Goal: Book appointment/travel/reservation

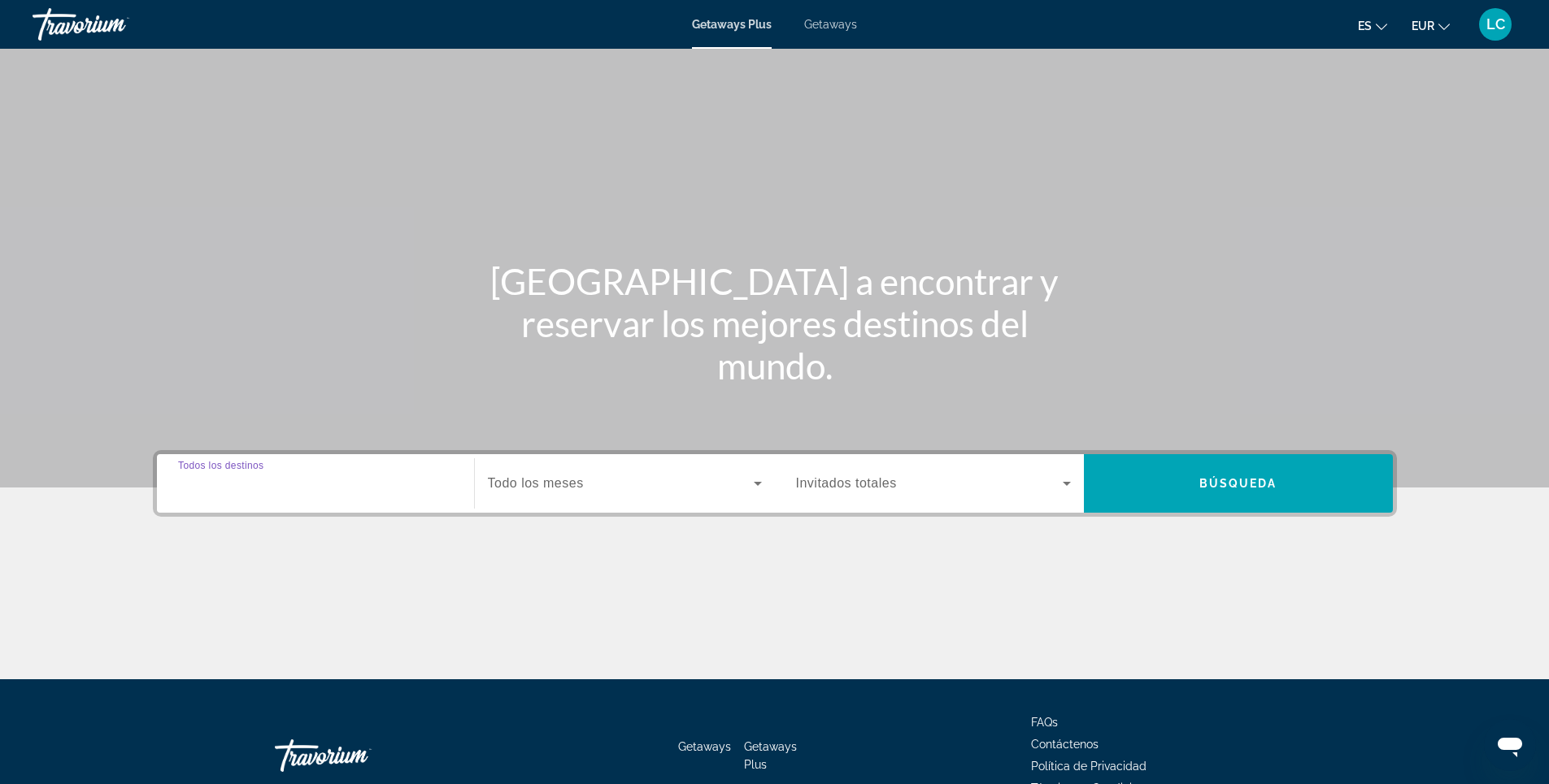
click at [319, 482] on input "Destination Todos los destinos" at bounding box center [315, 485] width 275 height 20
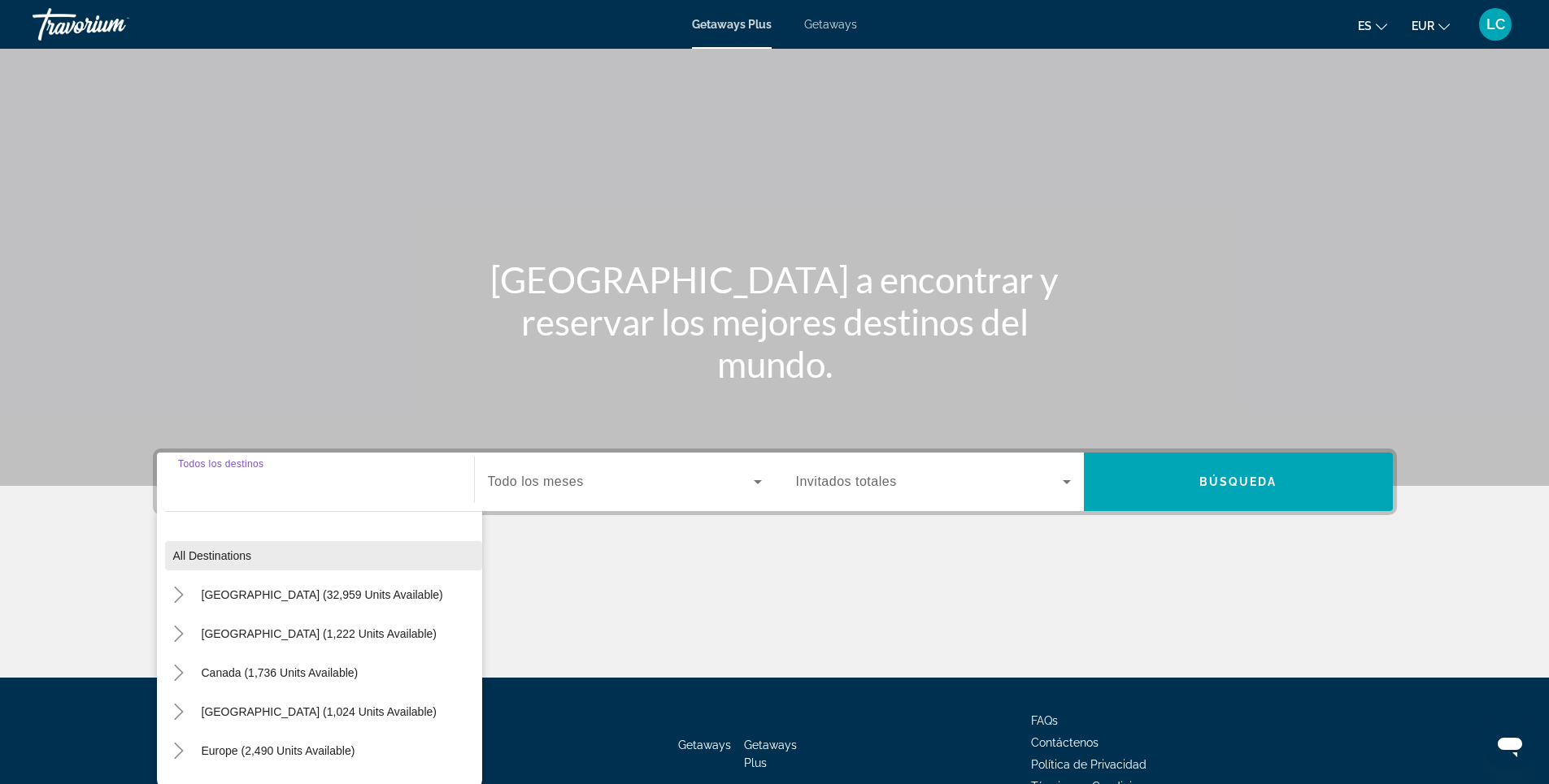
scroll to position [94, 0]
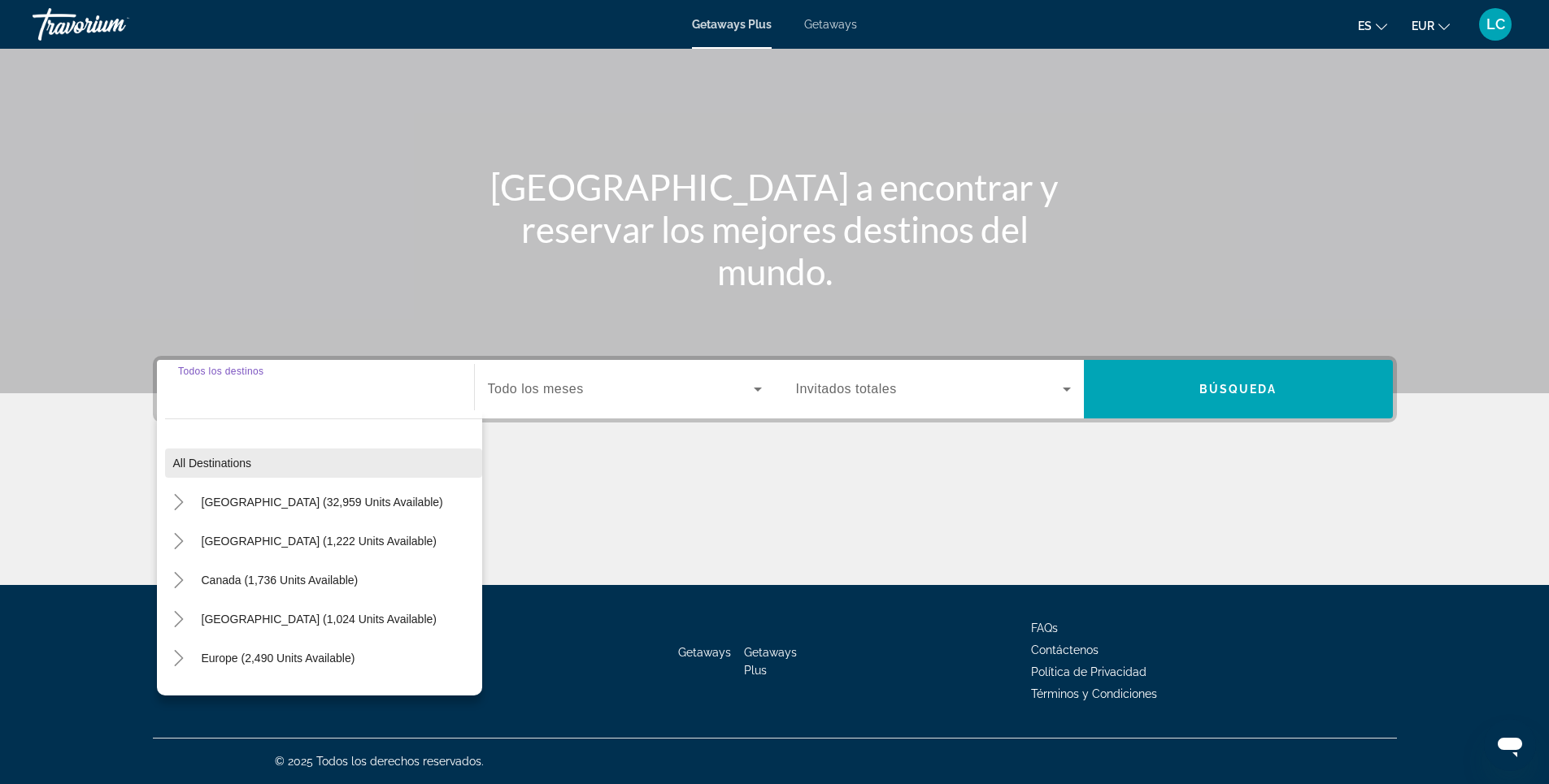
click at [320, 474] on span "Search widget" at bounding box center [324, 462] width 317 height 39
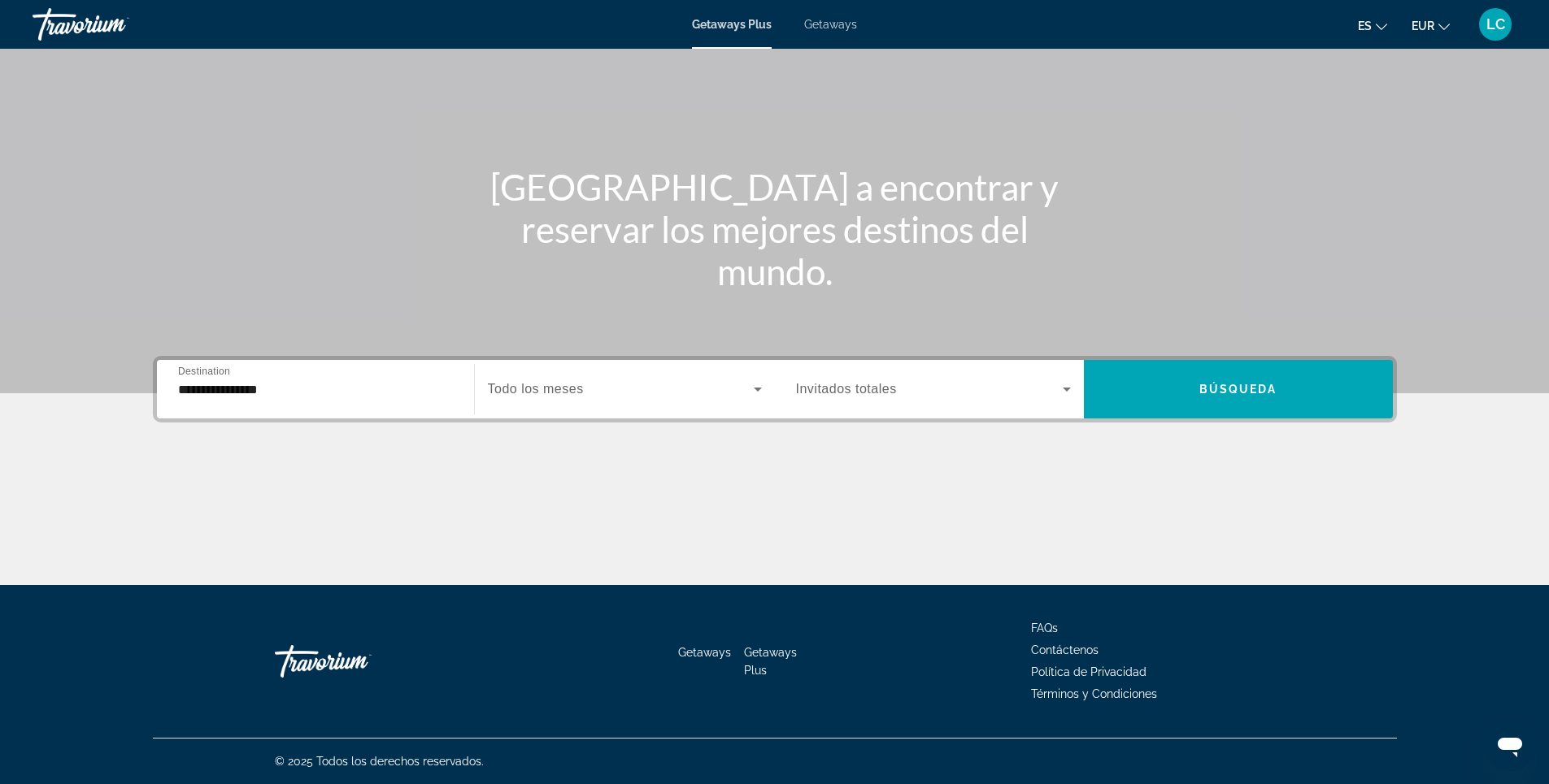
click at [322, 381] on input "**********" at bounding box center [315, 391] width 275 height 20
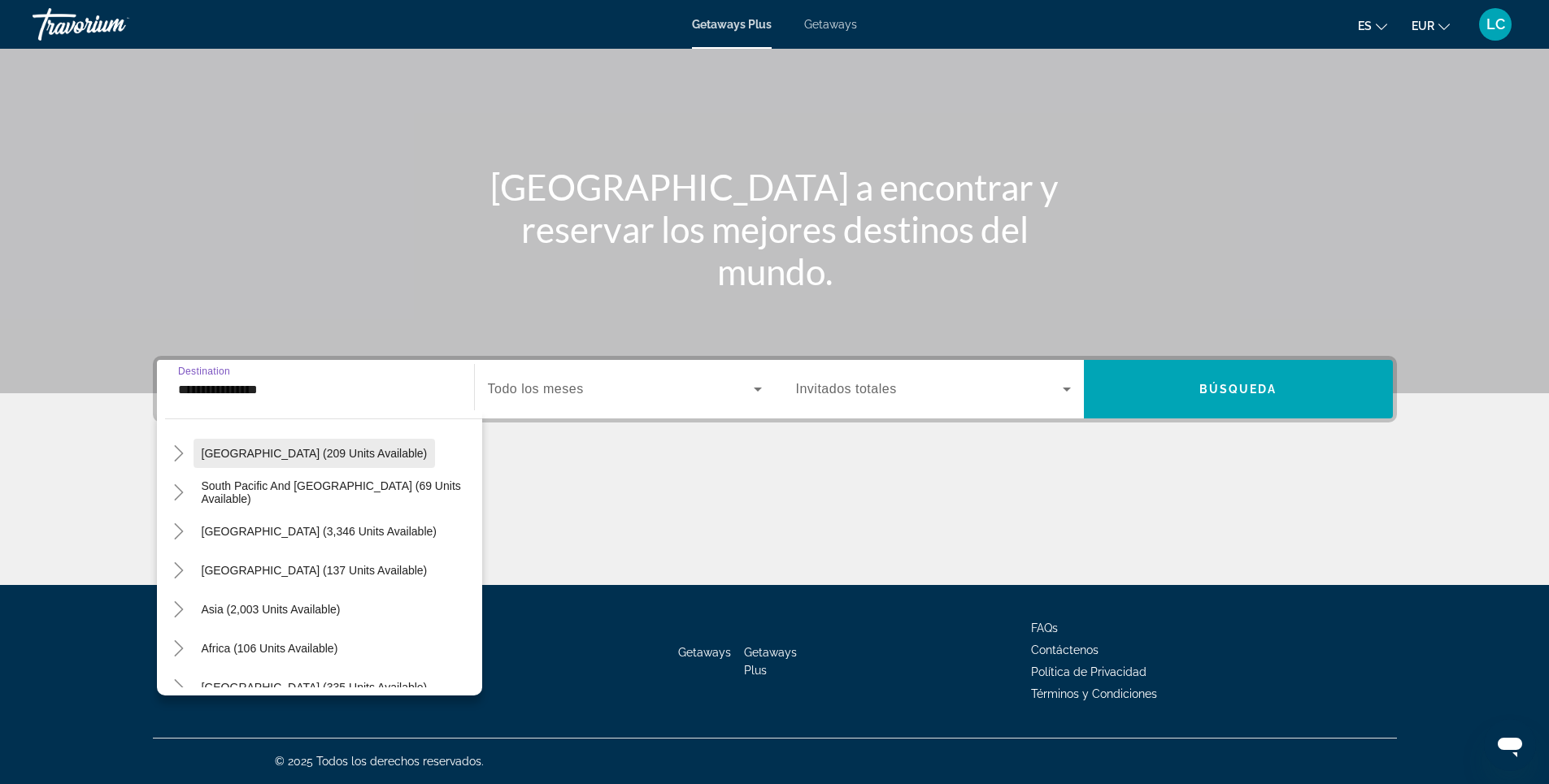
scroll to position [162, 0]
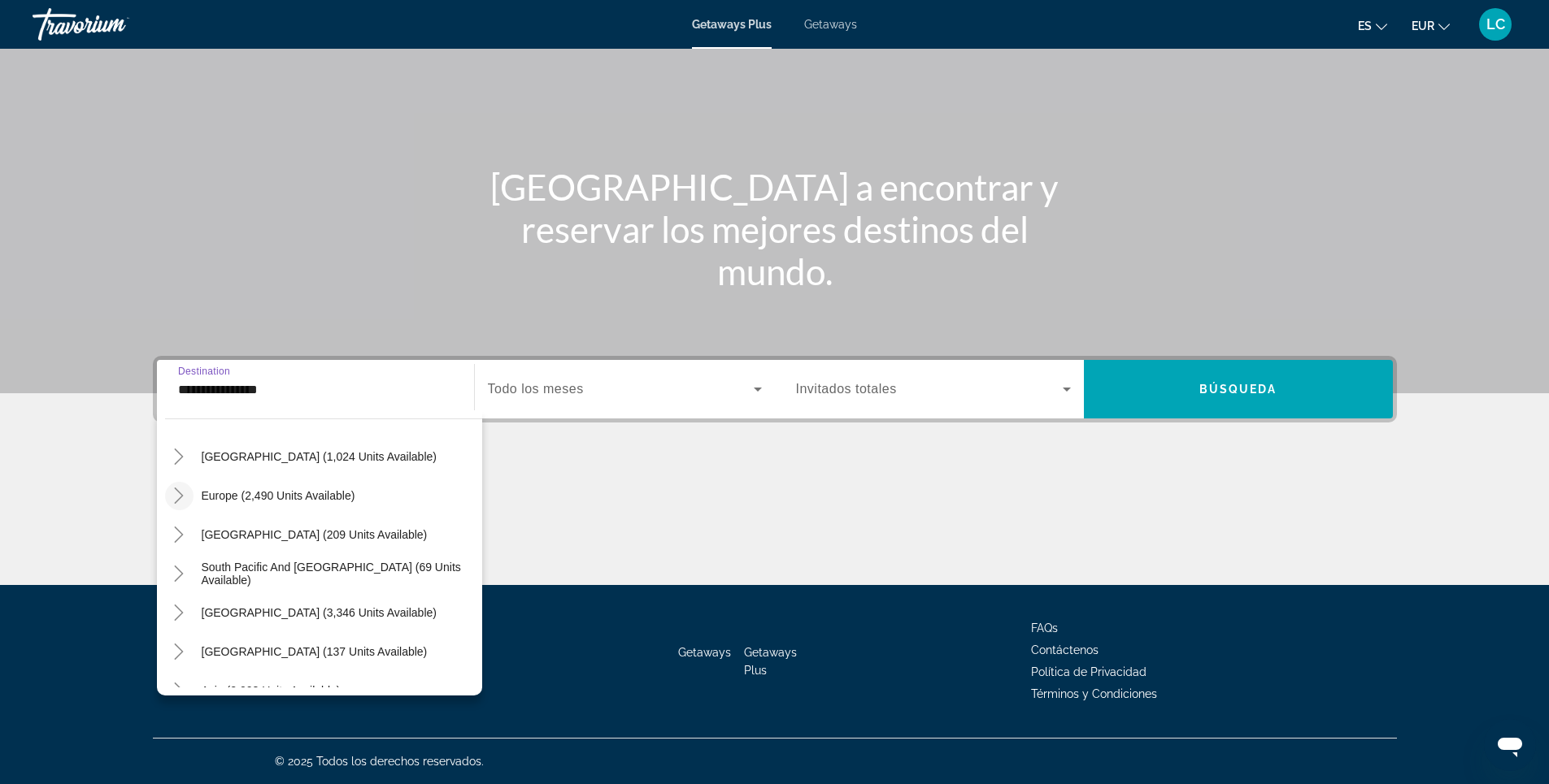
click at [175, 491] on icon "Toggle Europe (2,490 units available)" at bounding box center [179, 496] width 16 height 16
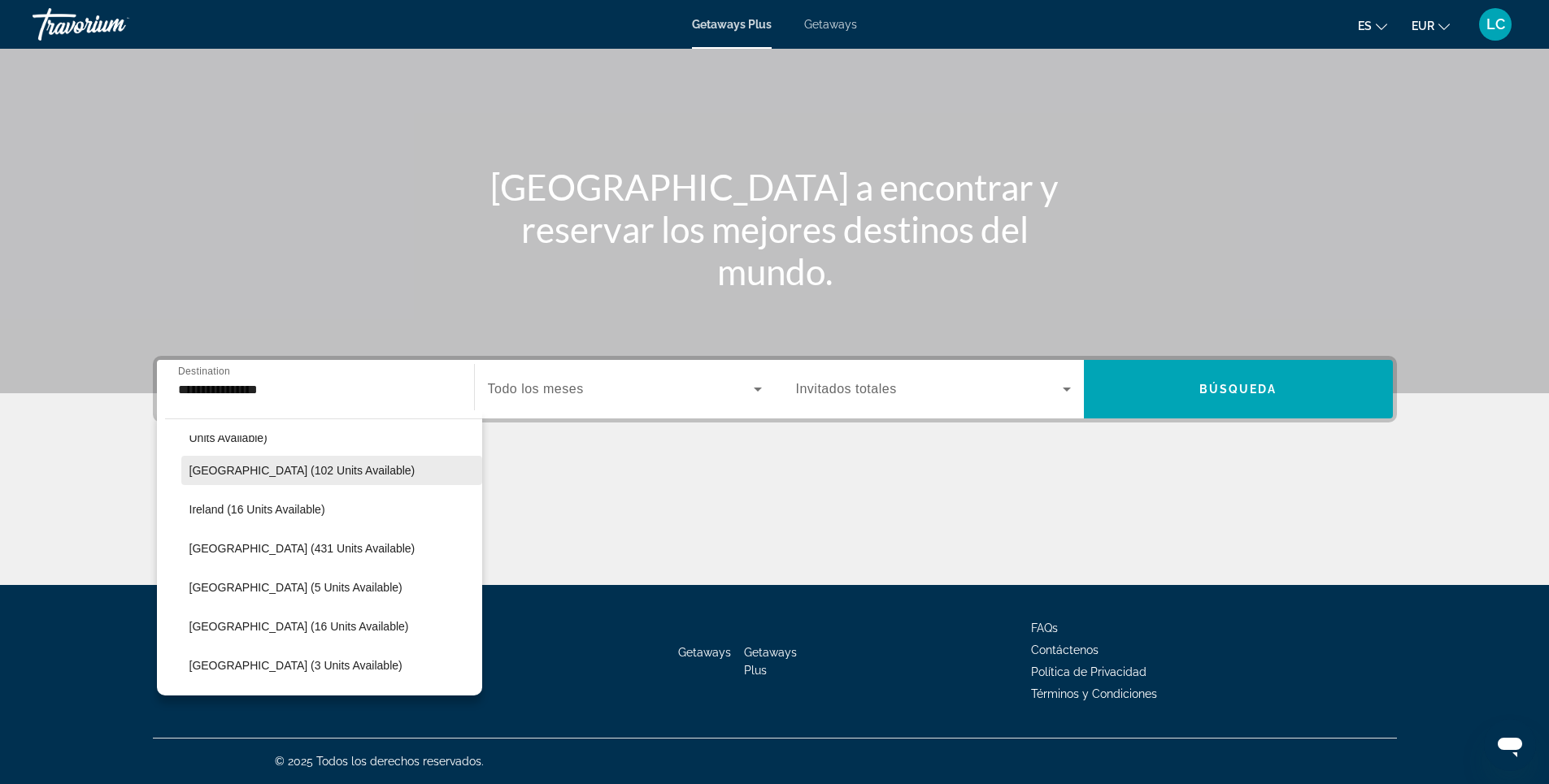
scroll to position [609, 0]
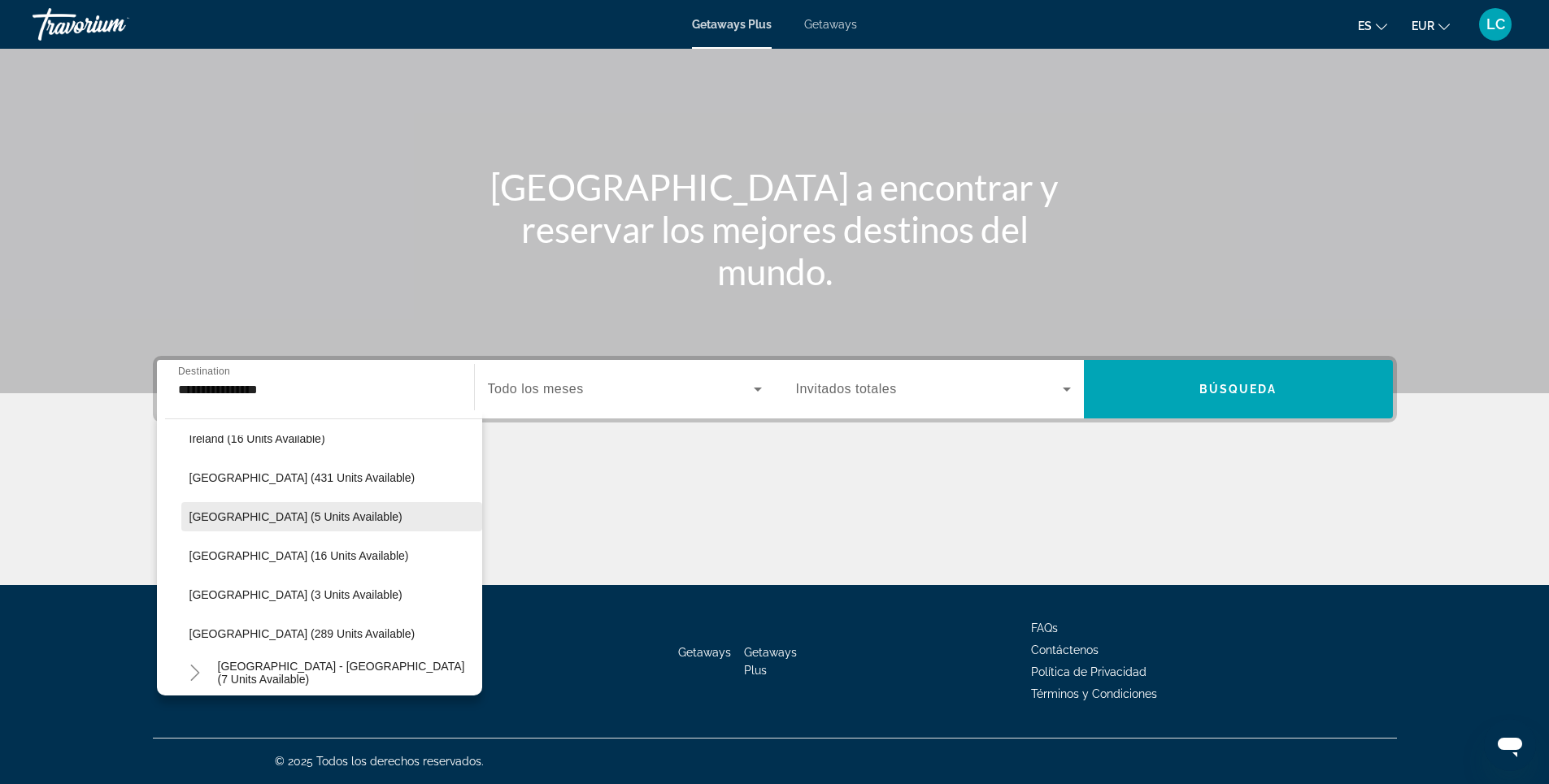
click at [323, 515] on span "[GEOGRAPHIC_DATA] (5 units available)" at bounding box center [296, 517] width 213 height 13
type input "**********"
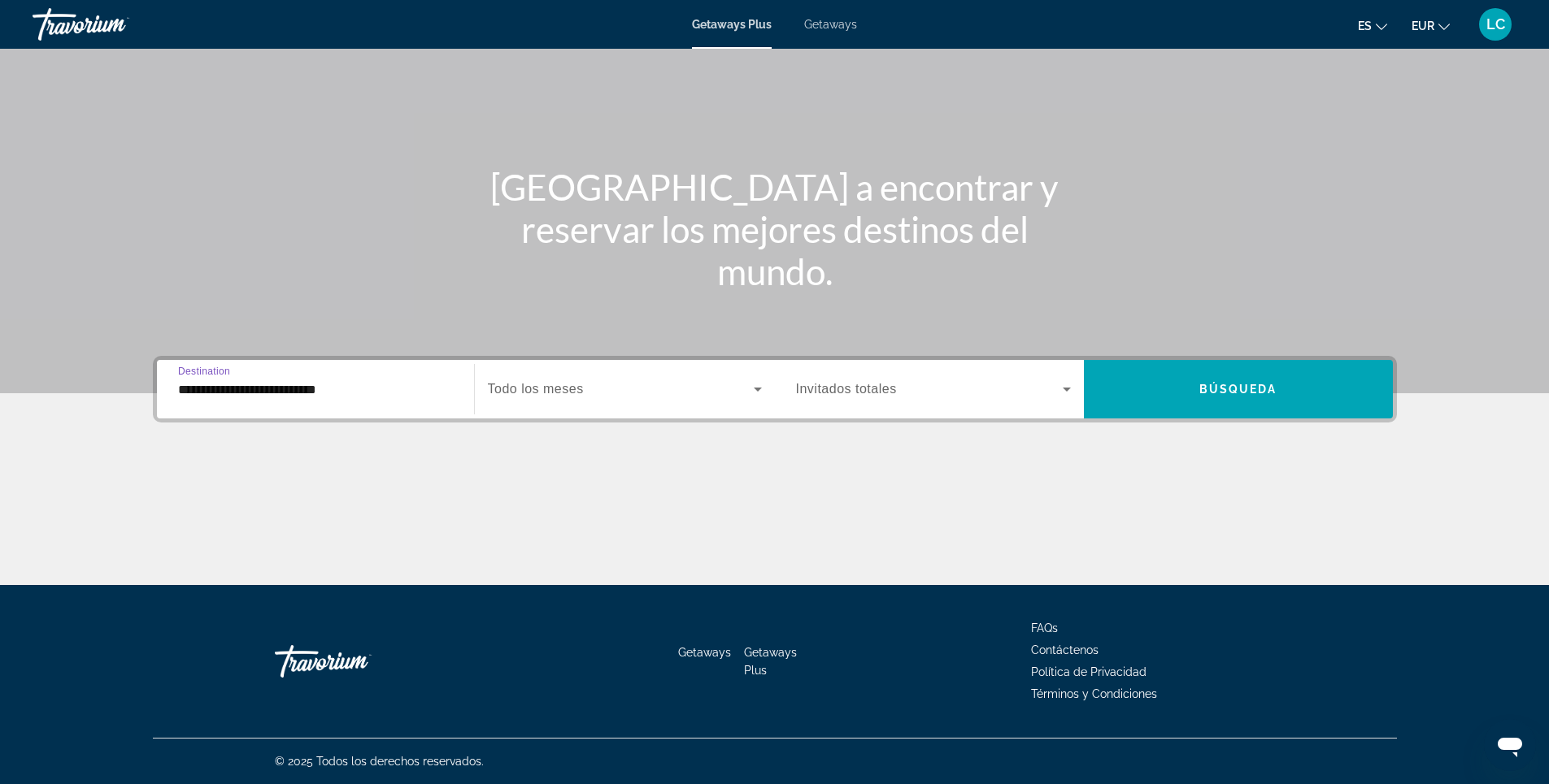
click at [584, 394] on span "Todo los meses" at bounding box center [536, 388] width 96 height 14
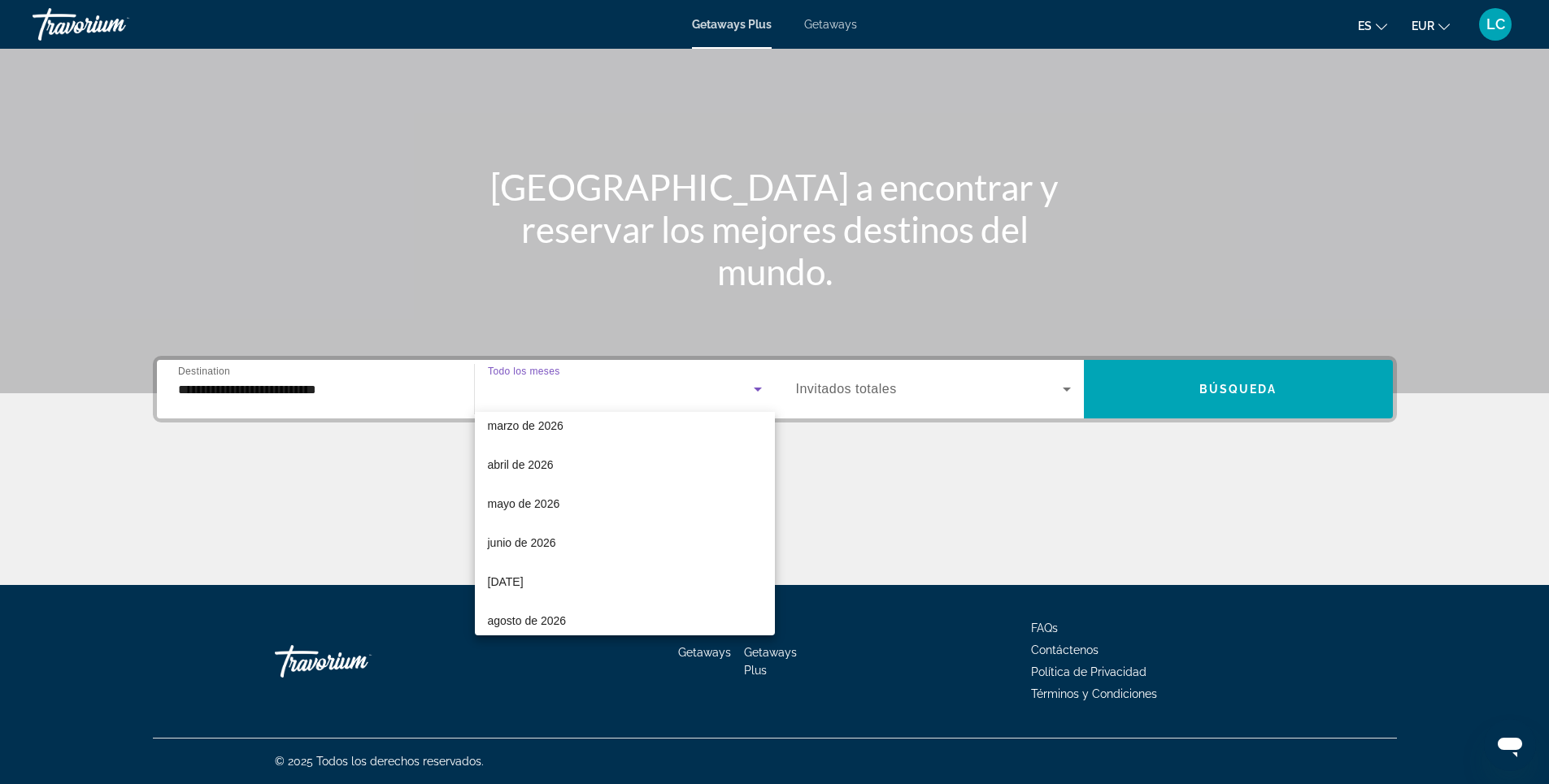
scroll to position [325, 0]
click at [523, 537] on span "[DATE]" at bounding box center [505, 542] width 35 height 20
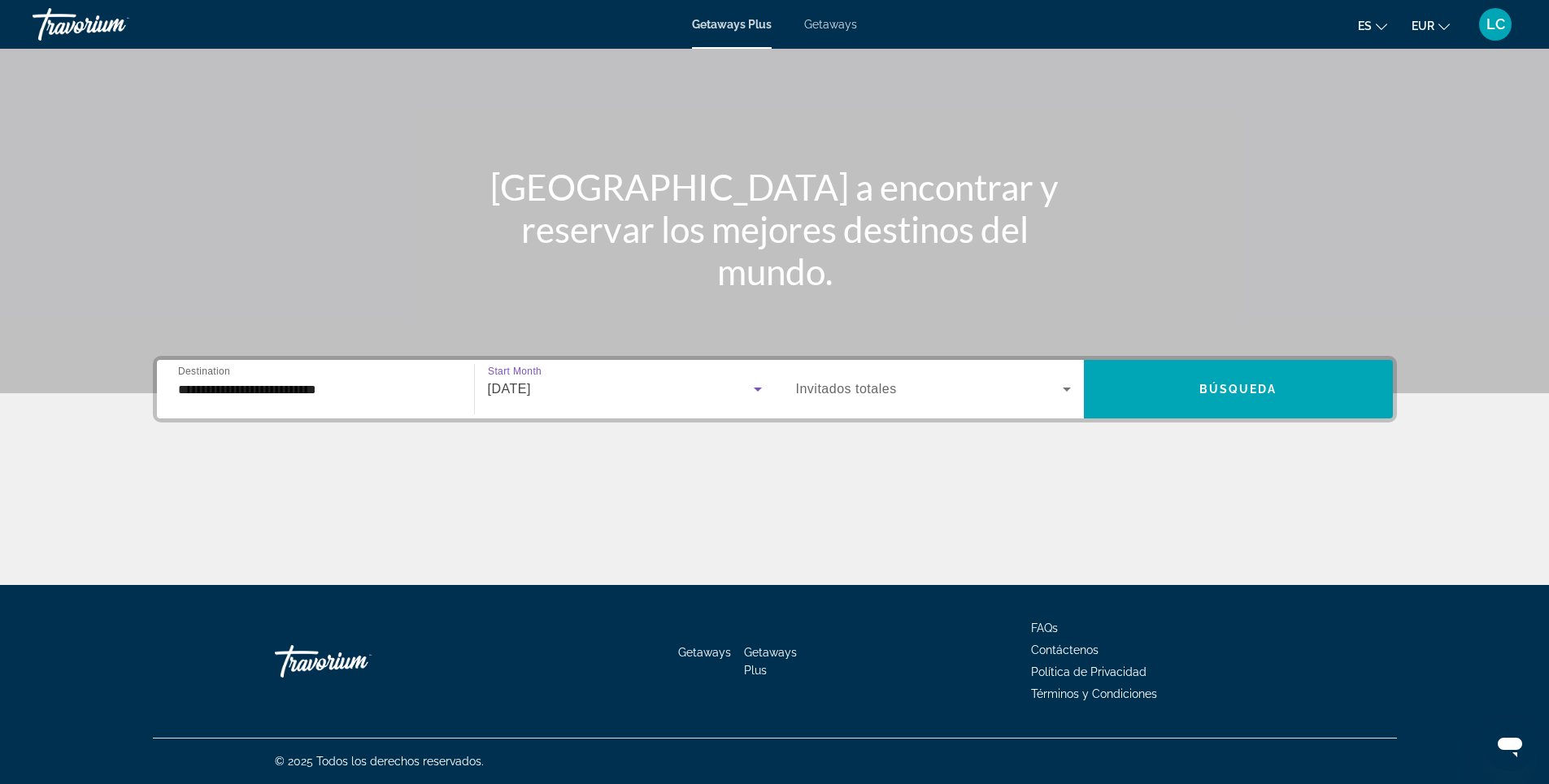
click at [919, 388] on span "Search widget" at bounding box center [930, 390] width 267 height 20
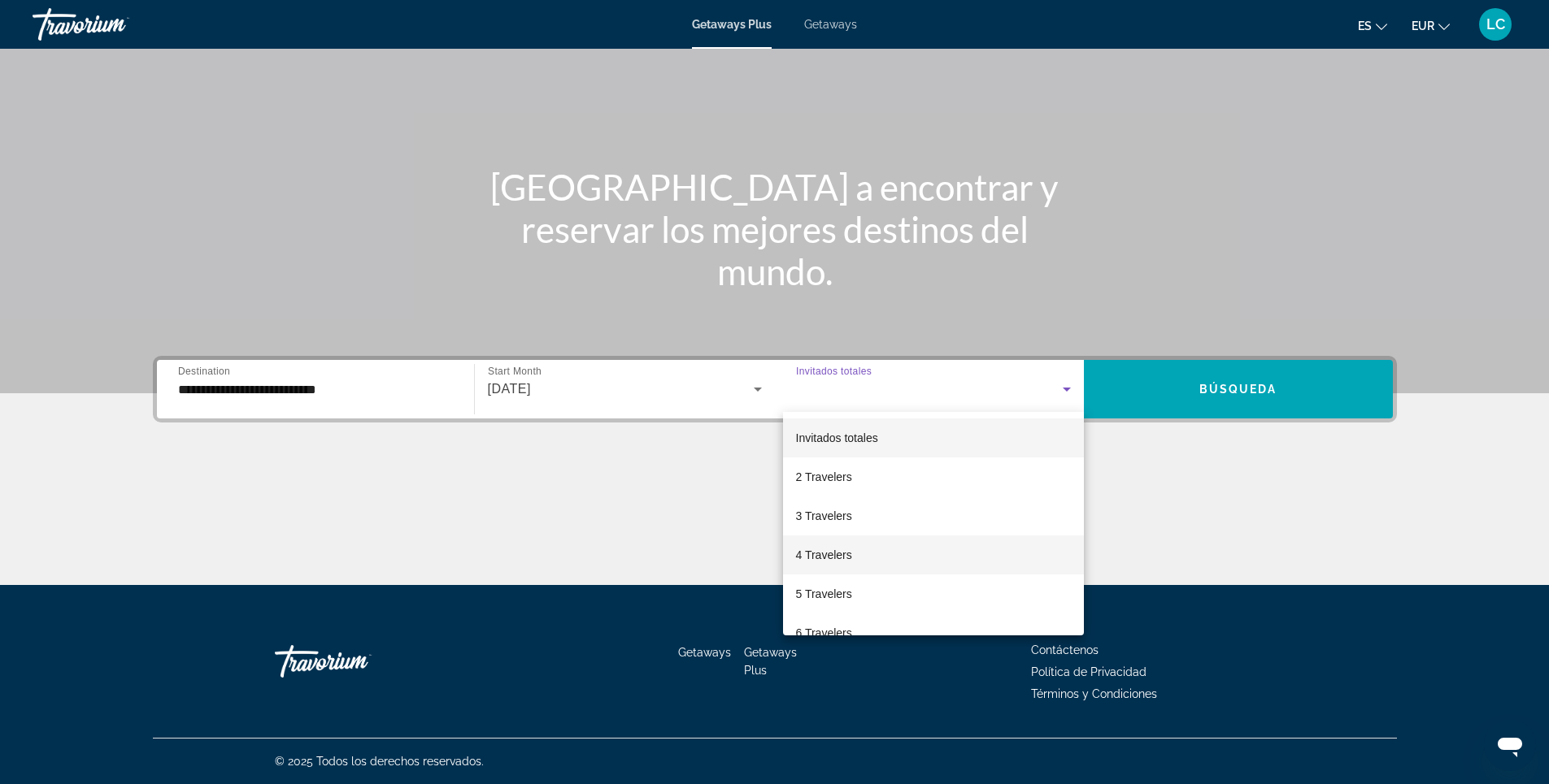
click at [933, 551] on mat-option "4 Travelers" at bounding box center [933, 555] width 301 height 39
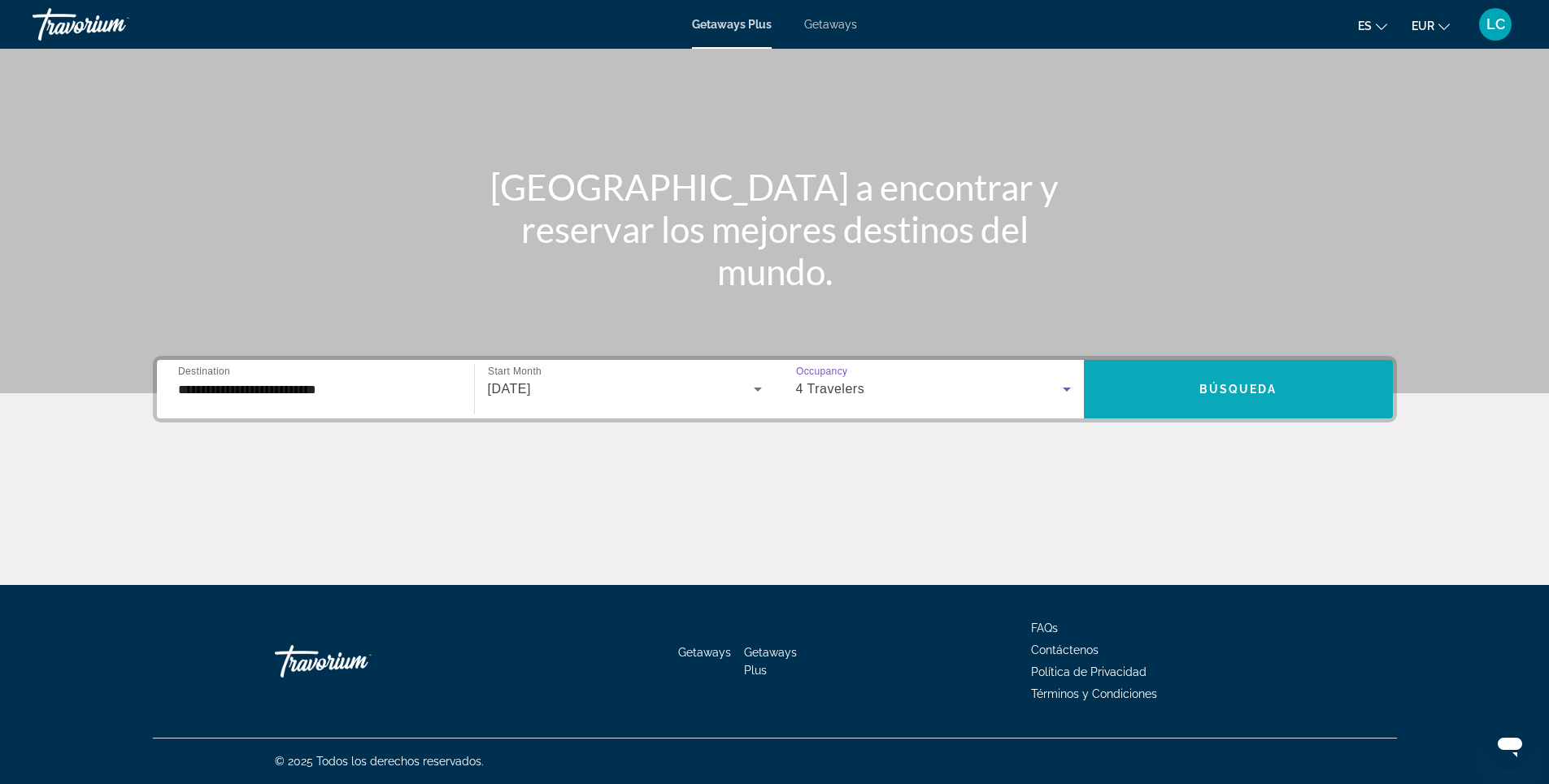
click at [1198, 390] on span "Search widget" at bounding box center [1238, 389] width 309 height 39
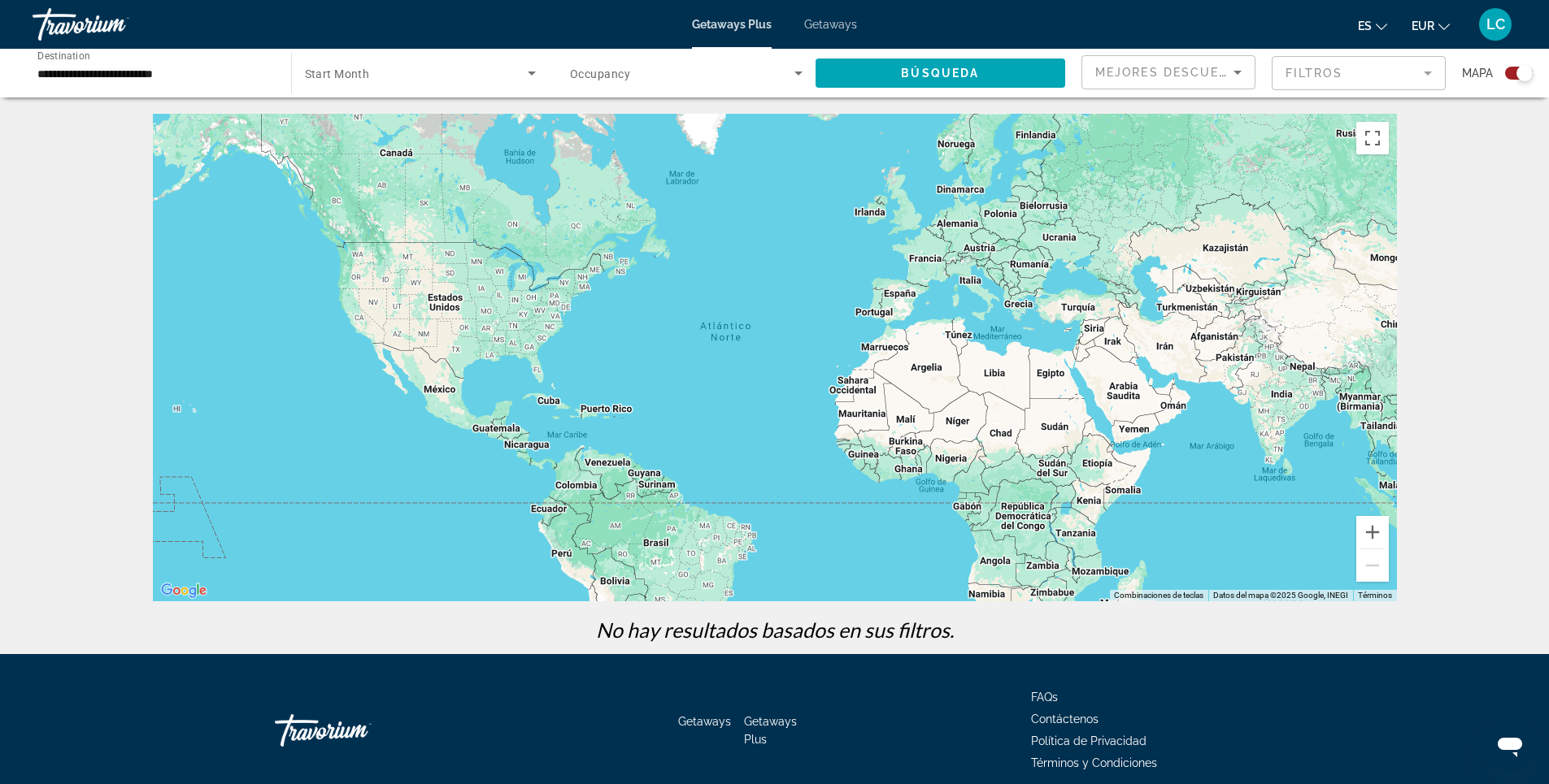
click at [842, 27] on span "Getaways" at bounding box center [831, 24] width 53 height 13
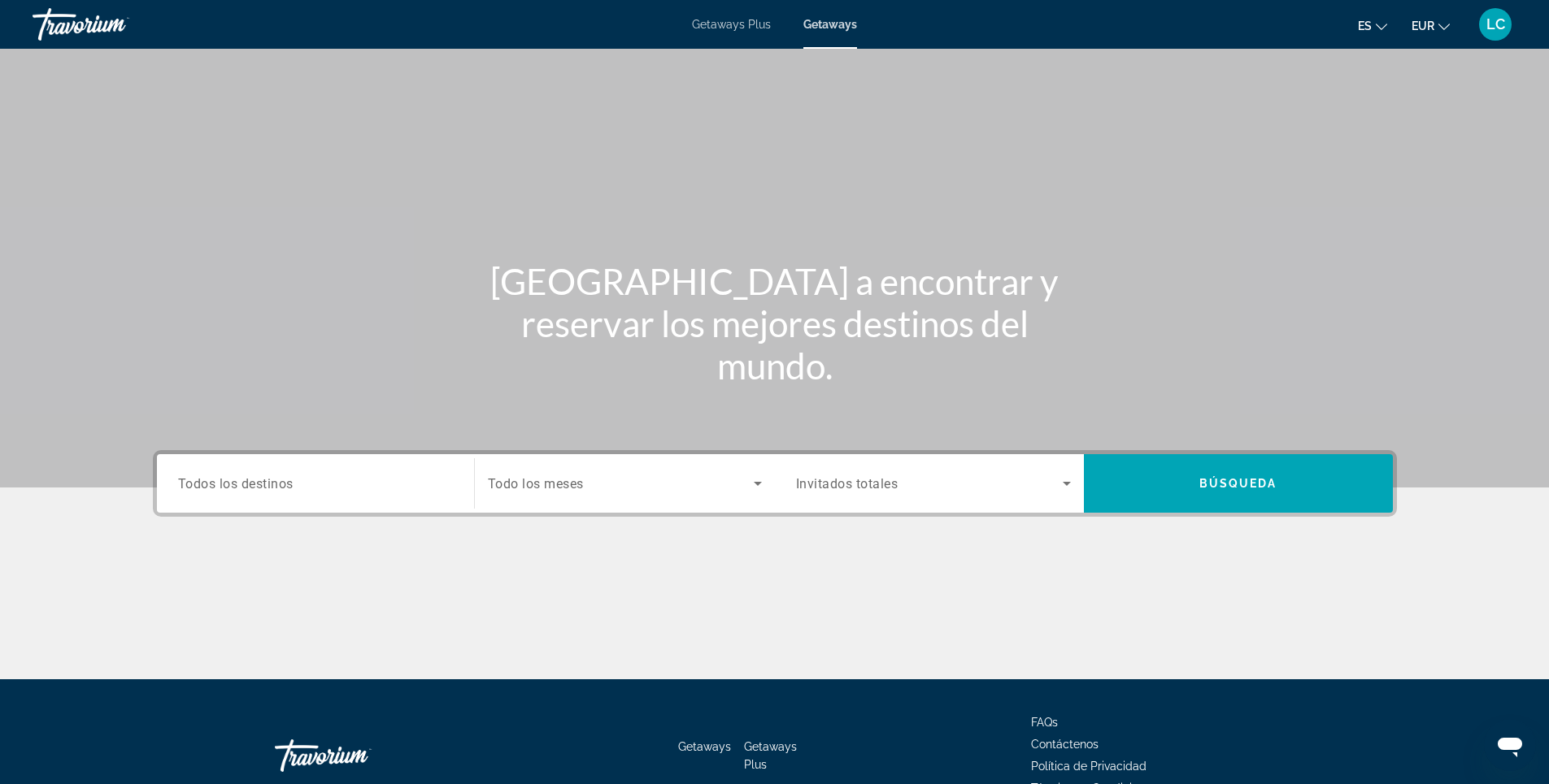
click at [315, 477] on input "Destination Todos los destinos" at bounding box center [315, 485] width 275 height 20
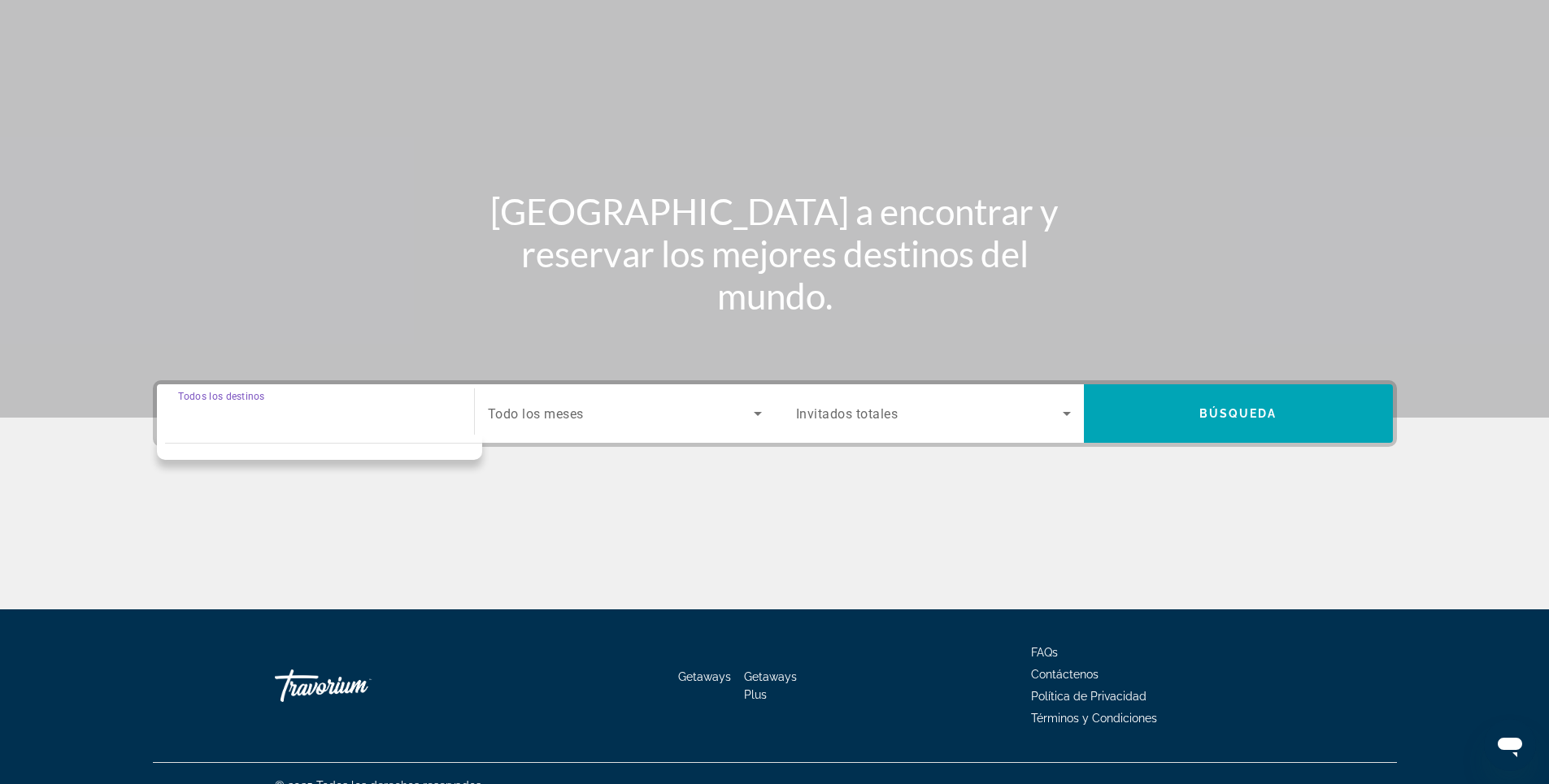
scroll to position [94, 0]
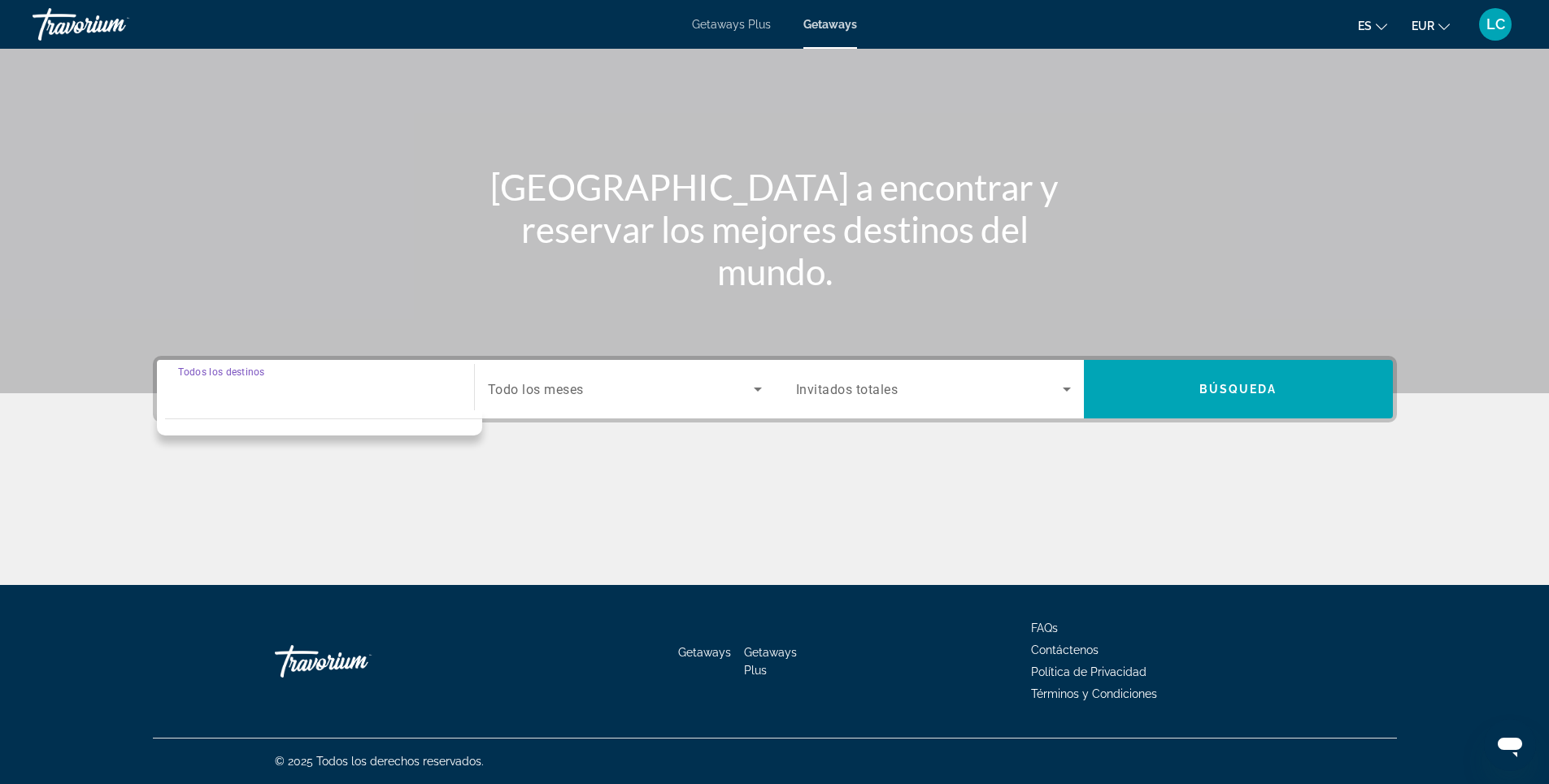
click at [295, 386] on input "Destination Todos los destinos" at bounding box center [315, 391] width 275 height 20
click at [569, 396] on span "Todo los meses" at bounding box center [536, 389] width 96 height 15
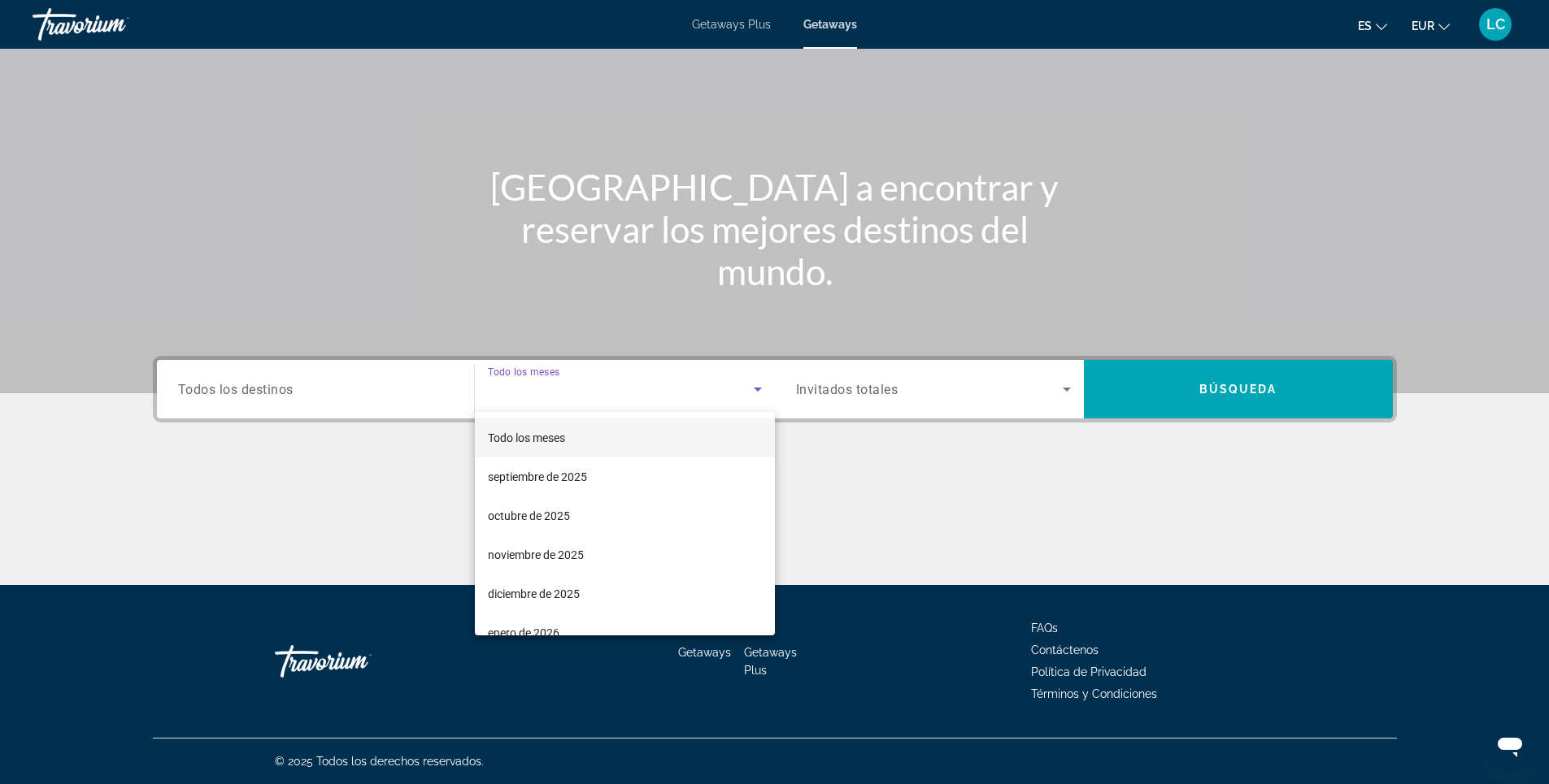
click at [315, 390] on div at bounding box center [774, 392] width 1549 height 784
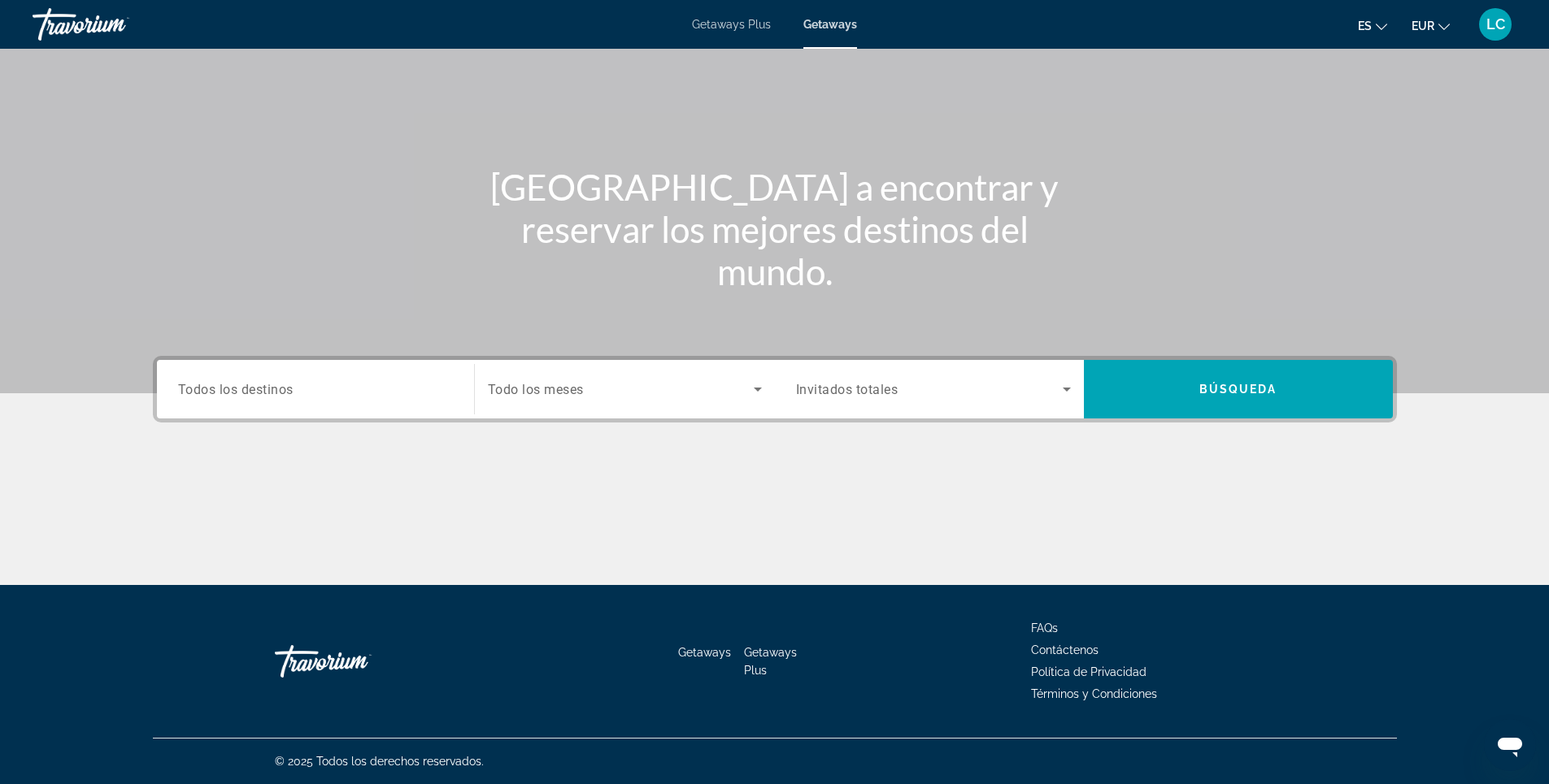
click at [831, 22] on span "Getaways" at bounding box center [830, 24] width 54 height 13
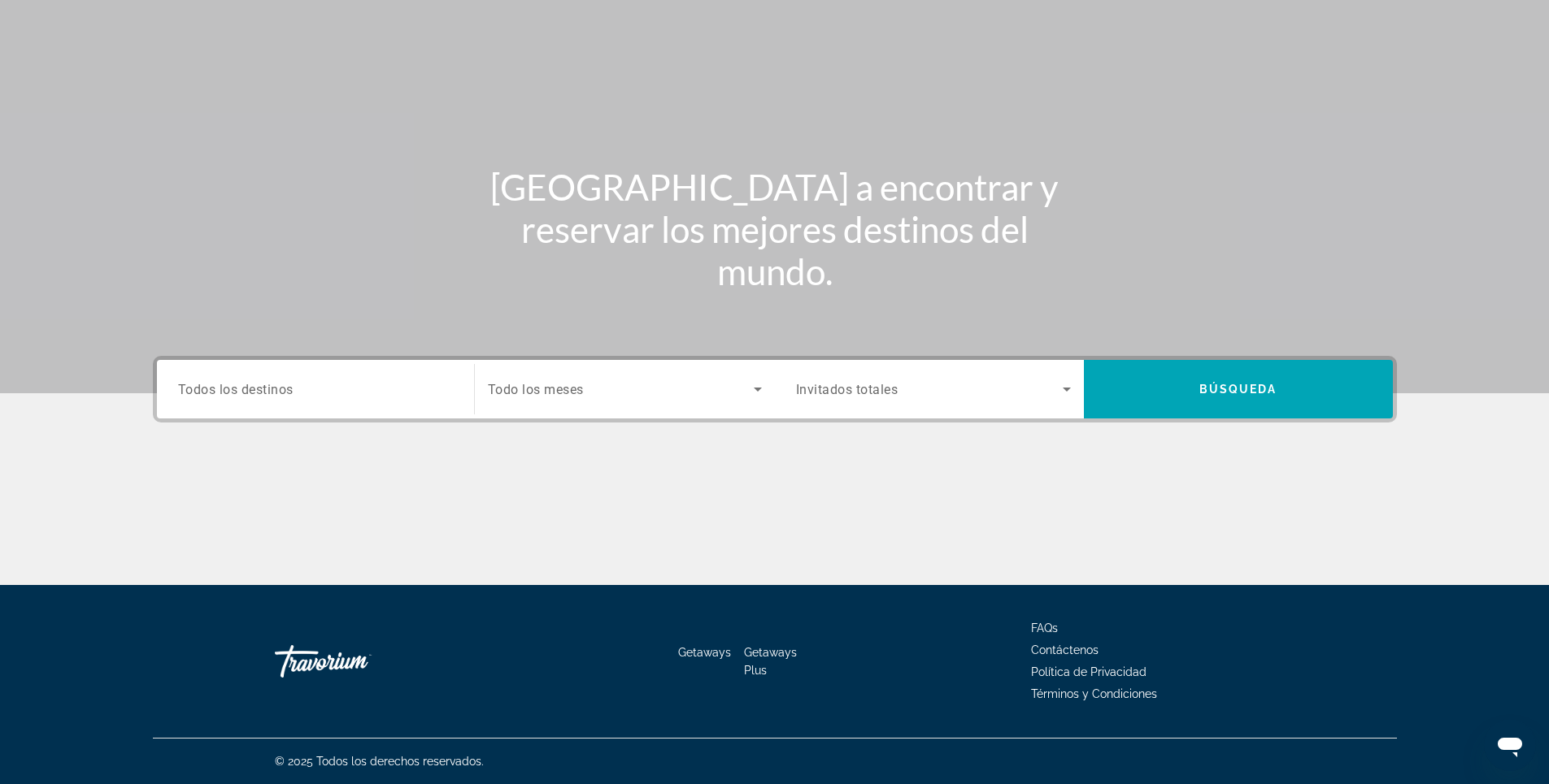
scroll to position [0, 0]
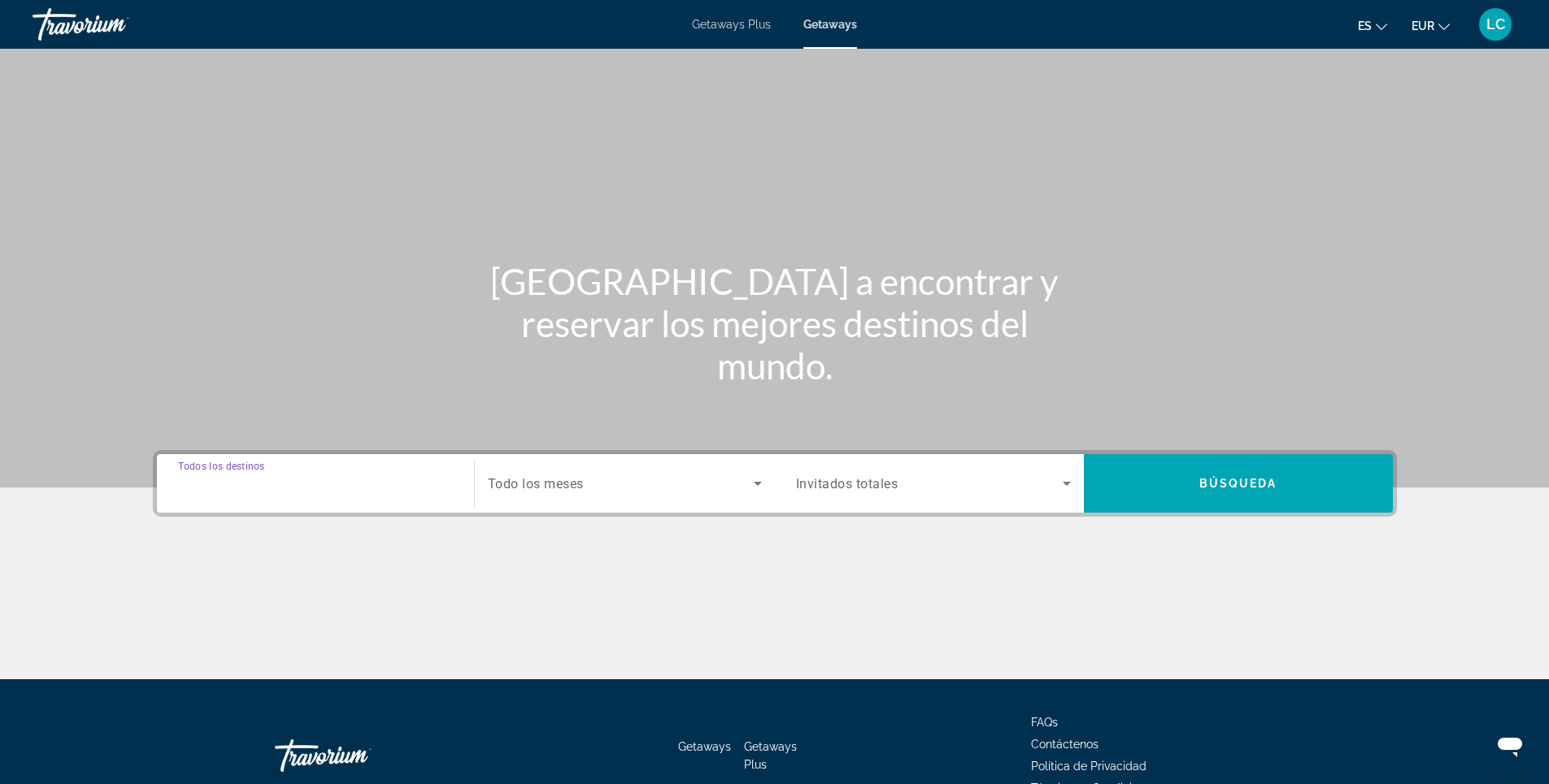
click at [361, 481] on input "Destination Todos los destinos" at bounding box center [315, 485] width 275 height 20
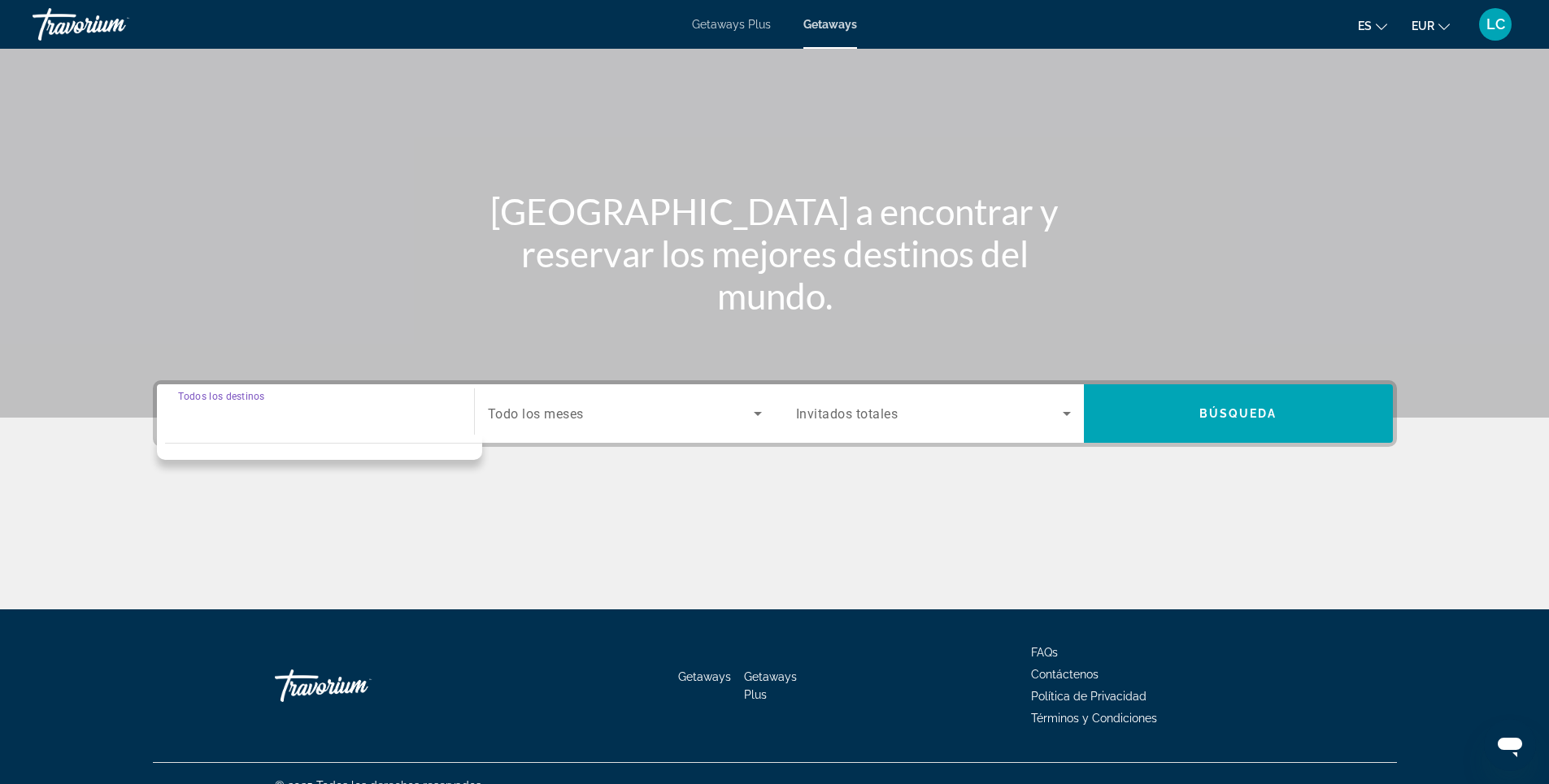
scroll to position [94, 0]
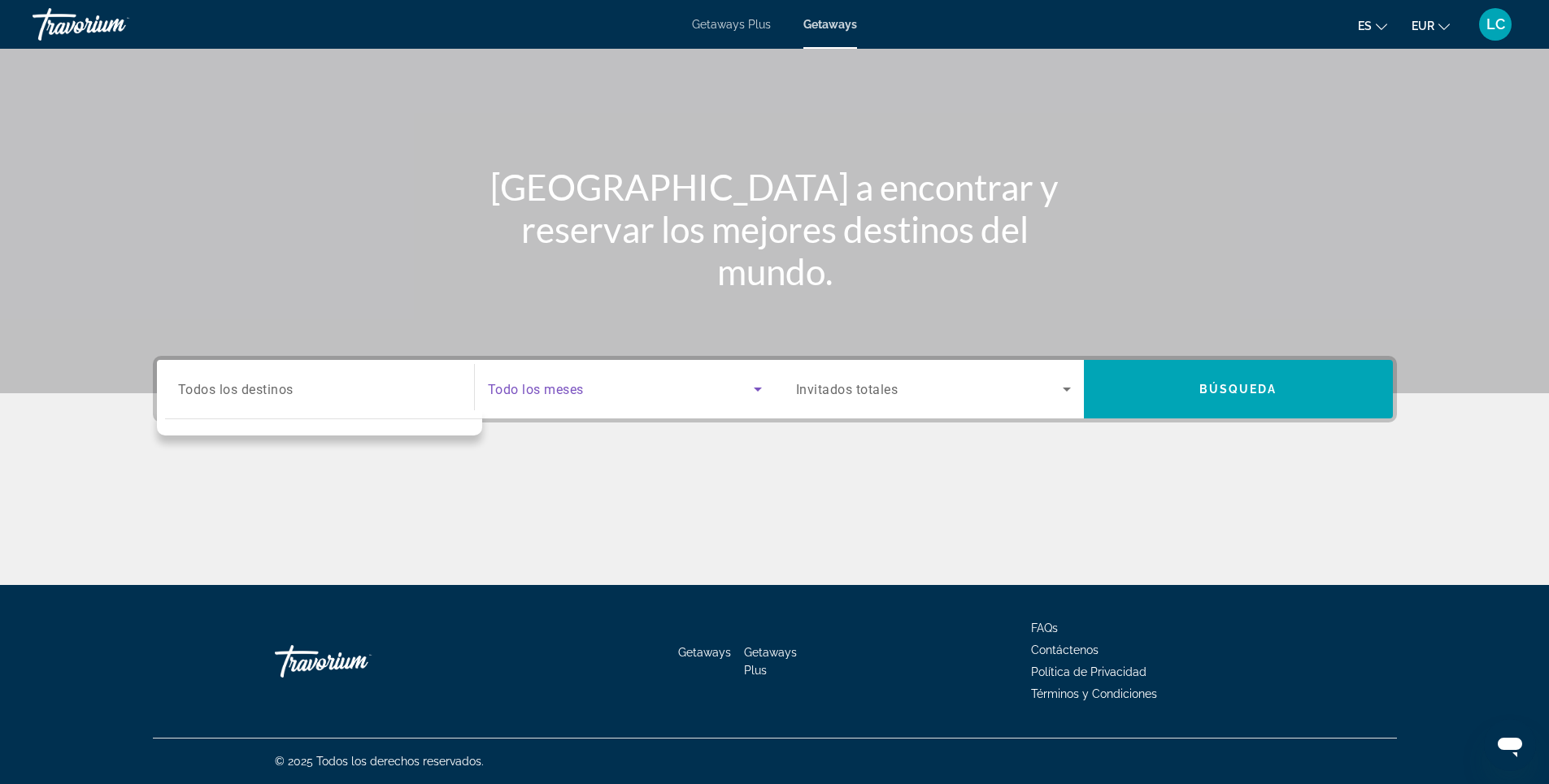
click at [593, 393] on span "Search widget" at bounding box center [620, 390] width 266 height 20
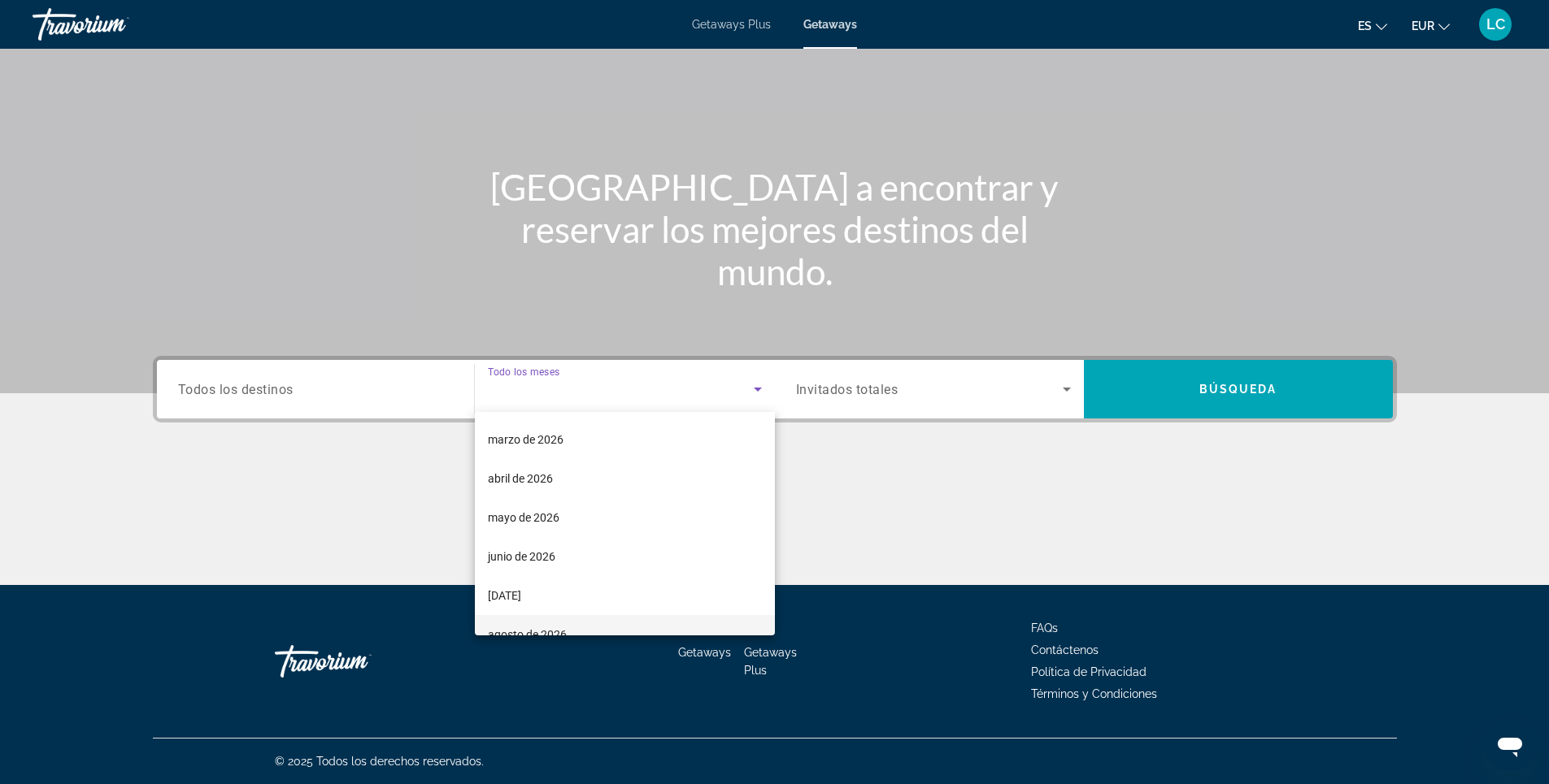
scroll to position [325, 0]
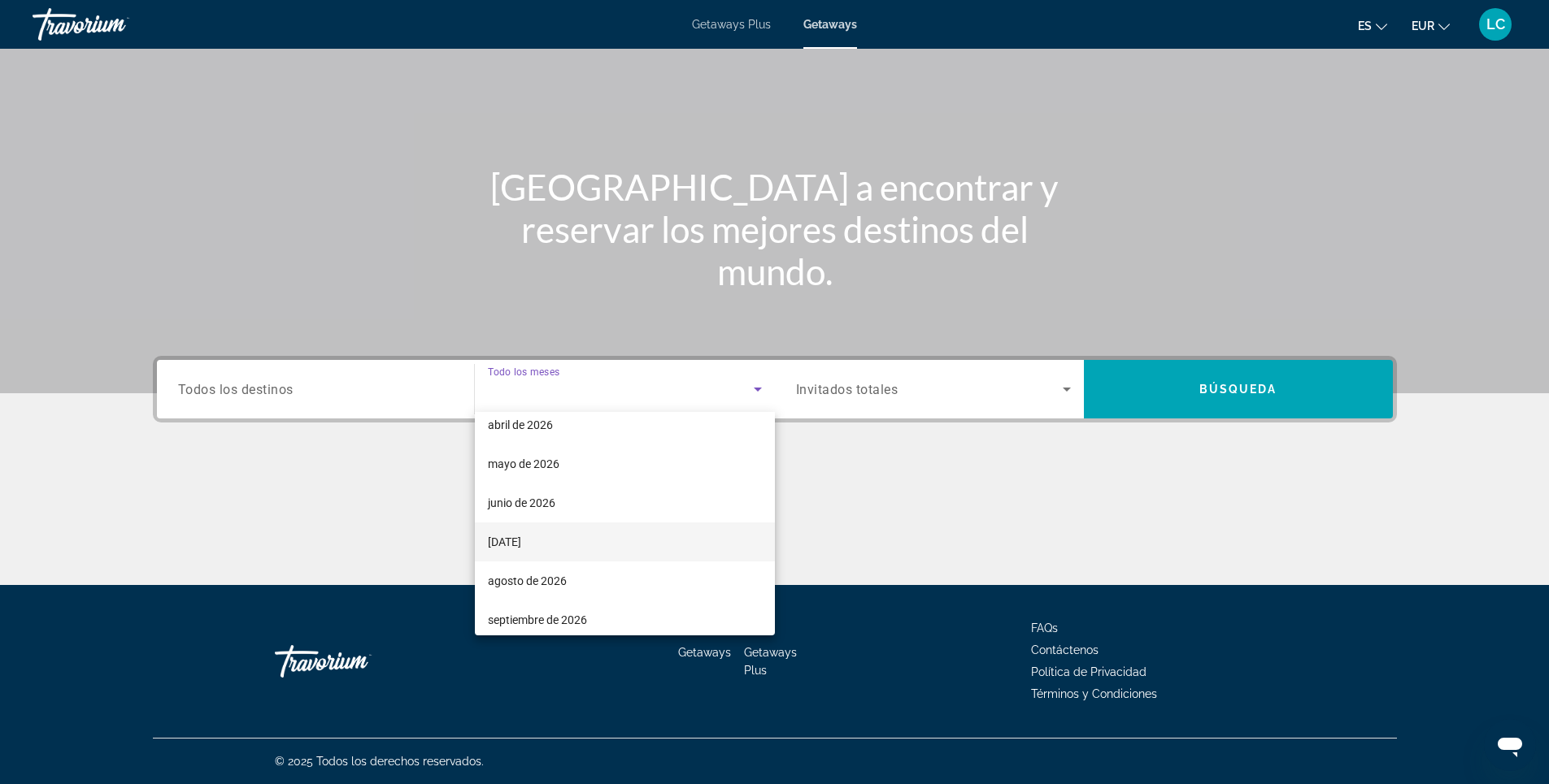
click at [521, 535] on span "[DATE]" at bounding box center [504, 542] width 34 height 20
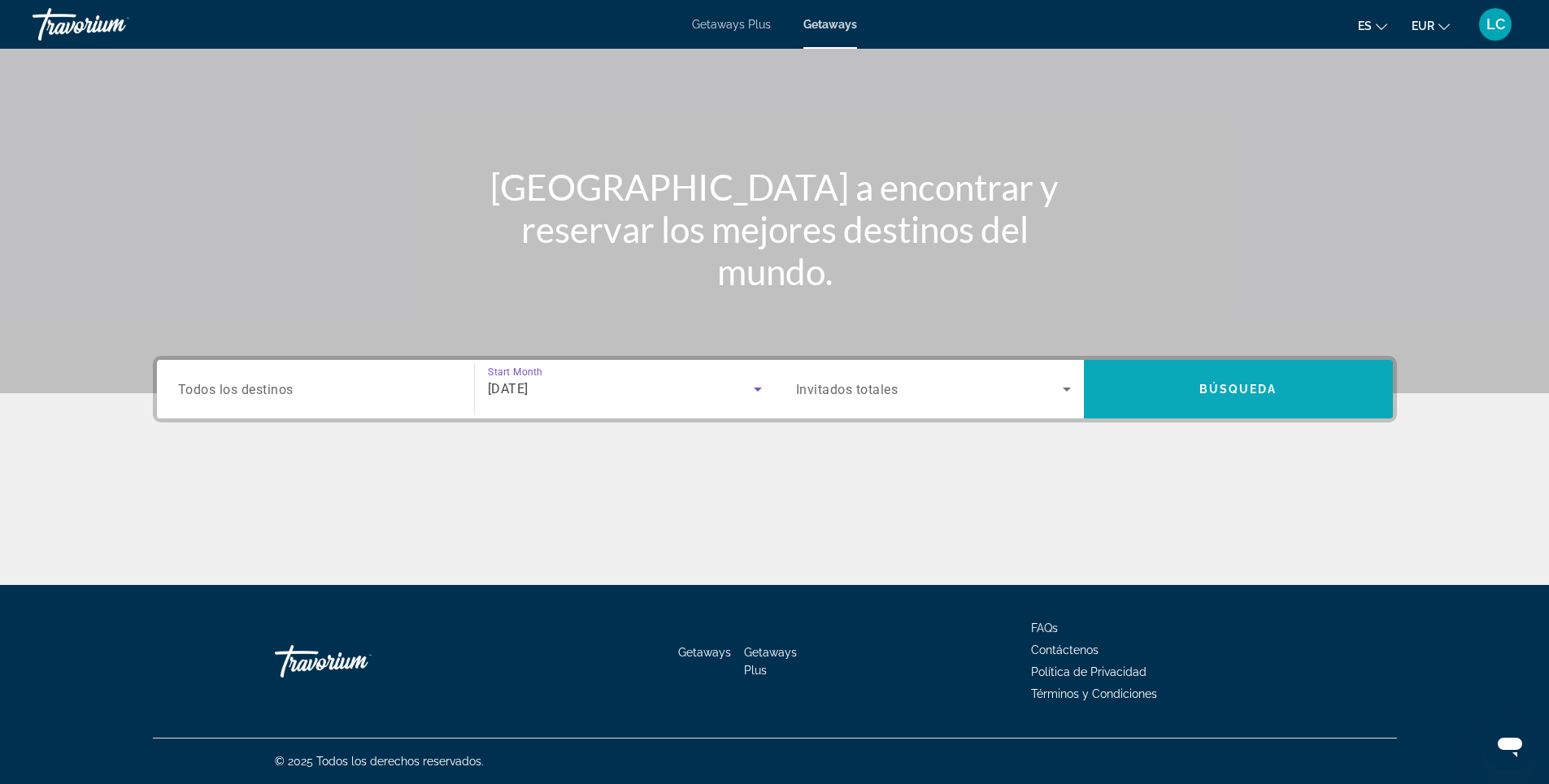
click at [1184, 376] on span "Search widget" at bounding box center [1238, 389] width 309 height 39
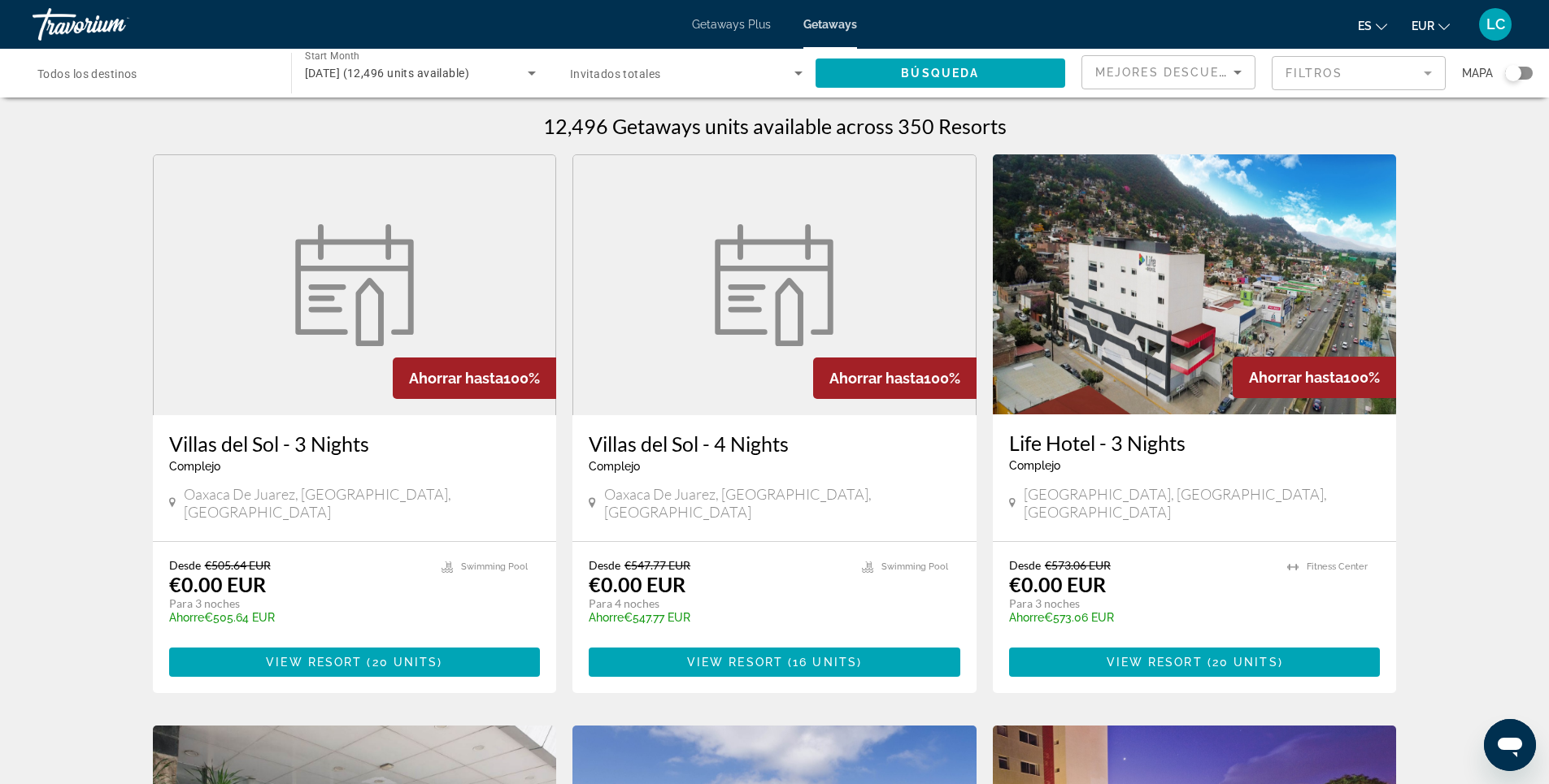
click at [119, 74] on span "Todos los destinos" at bounding box center [87, 73] width 100 height 13
click at [119, 74] on input "Destination Todos los destinos" at bounding box center [153, 74] width 232 height 20
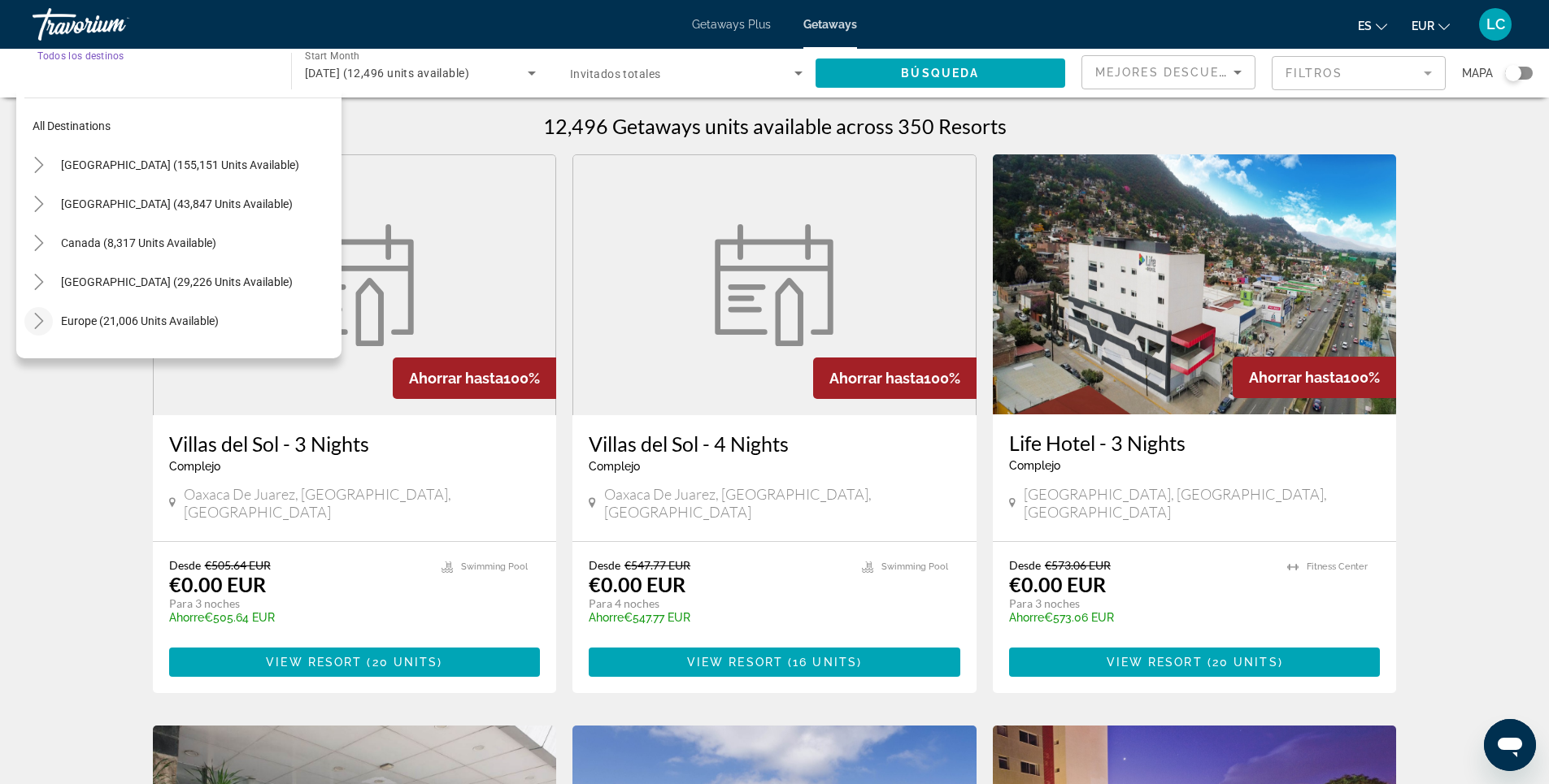
click at [44, 322] on icon "Toggle Europe (21,006 units available)" at bounding box center [39, 321] width 16 height 16
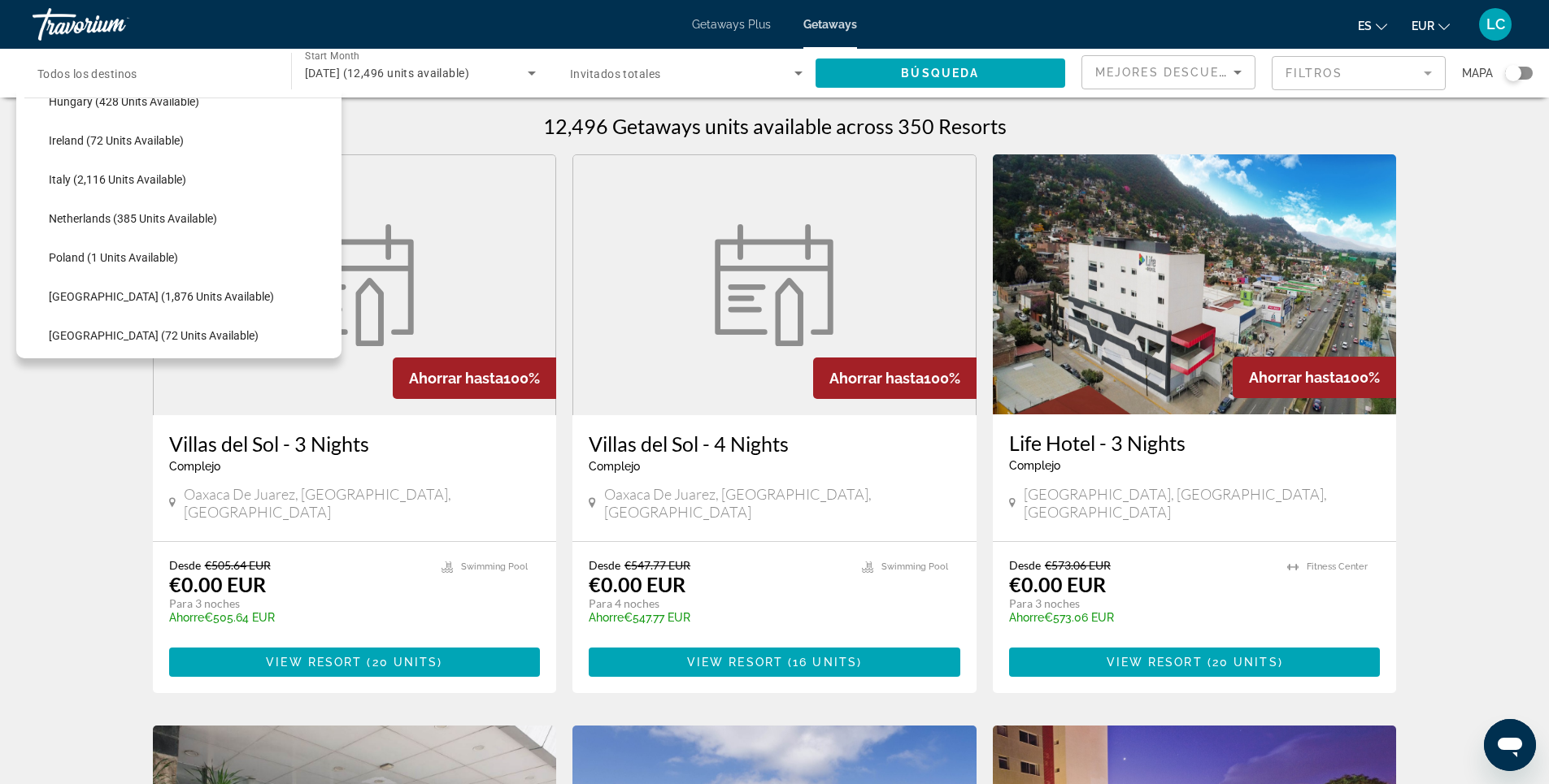
scroll to position [691, 0]
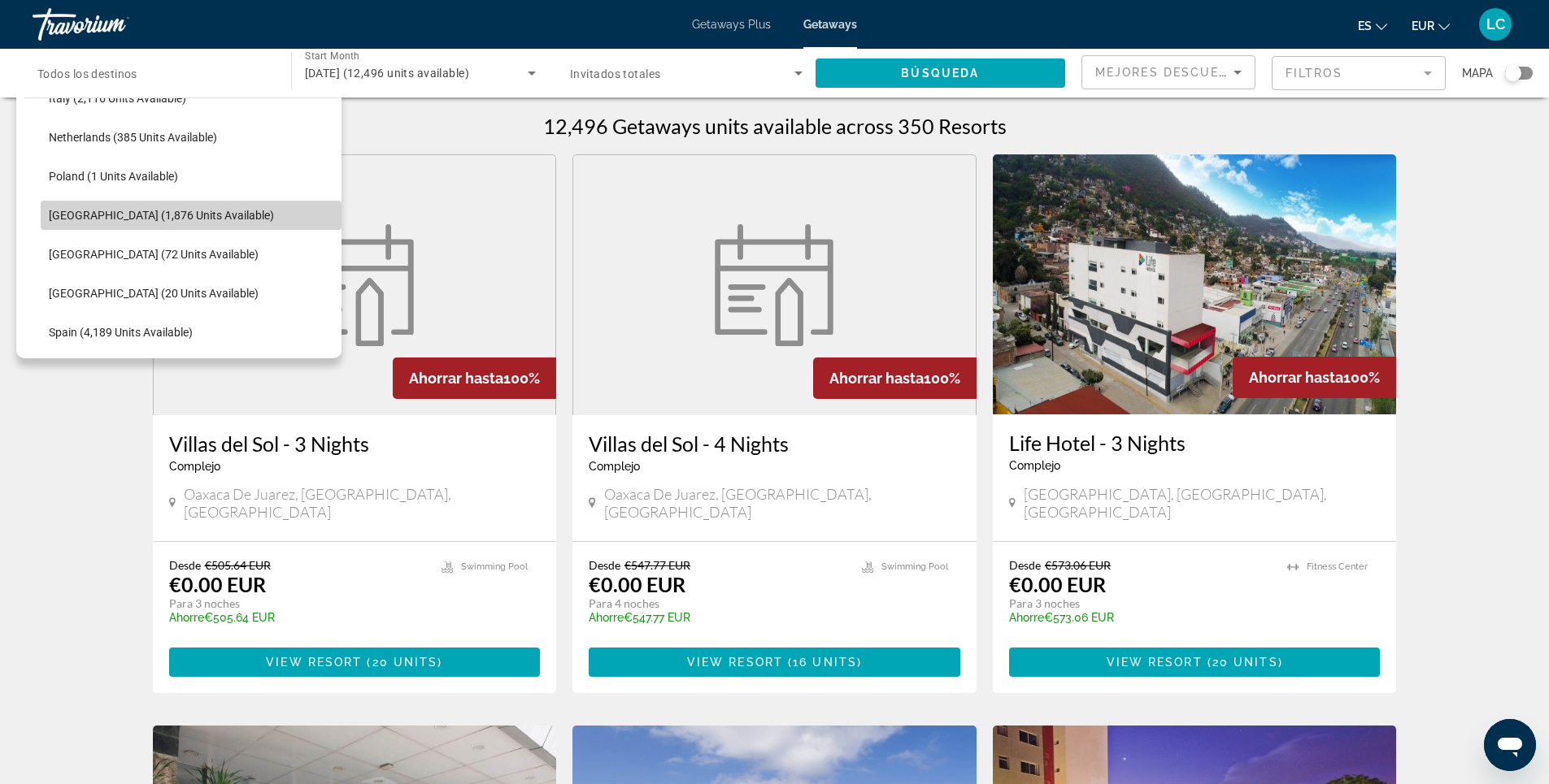
click at [198, 219] on span "[GEOGRAPHIC_DATA] (1,876 units available)" at bounding box center [161, 215] width 225 height 13
type input "**********"
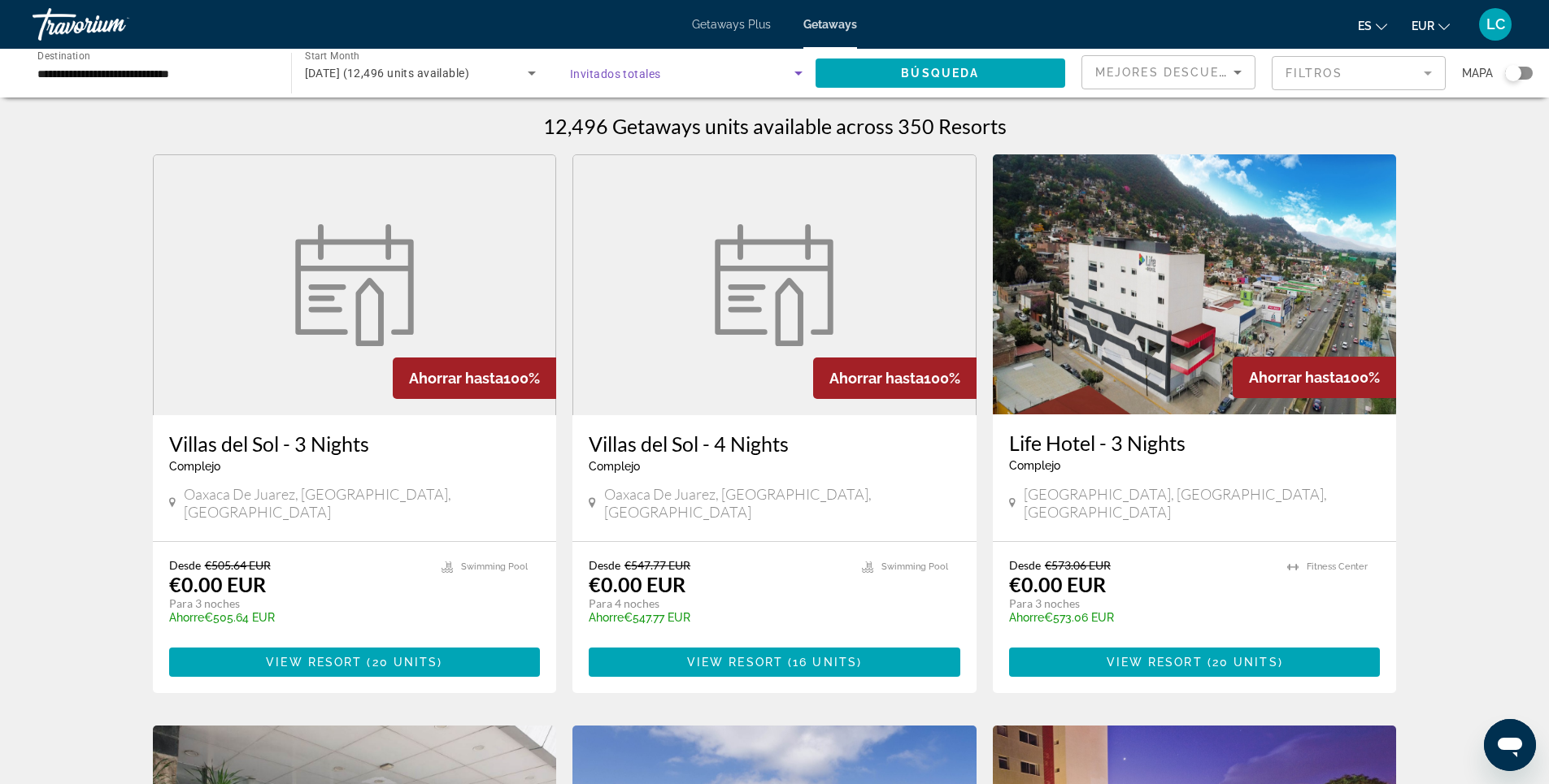
click at [784, 72] on span "Search widget" at bounding box center [681, 73] width 224 height 20
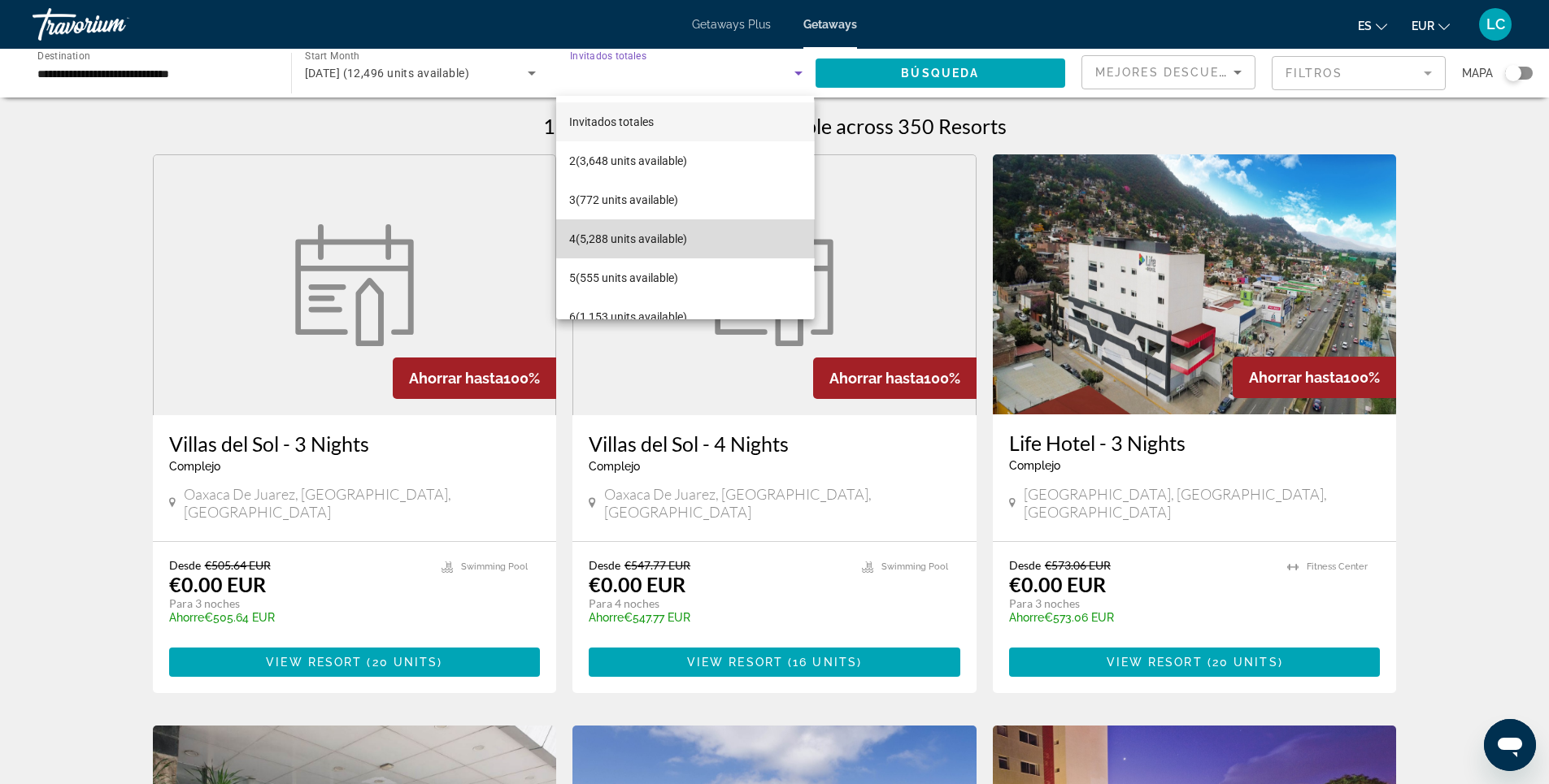
click at [728, 232] on mat-option "4 (5,288 units available)" at bounding box center [685, 238] width 258 height 39
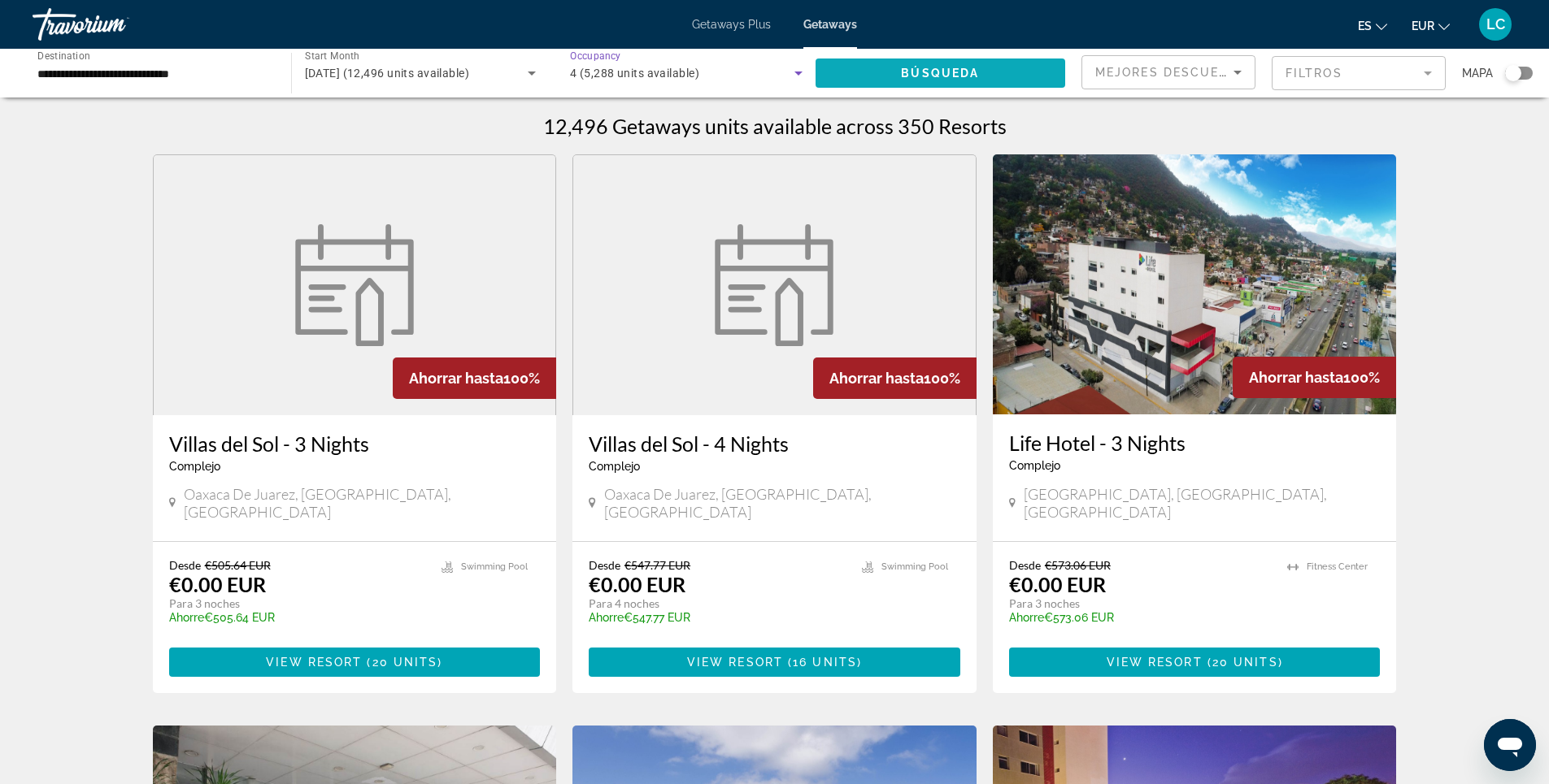
click at [955, 71] on span "Búsqueda" at bounding box center [940, 73] width 78 height 13
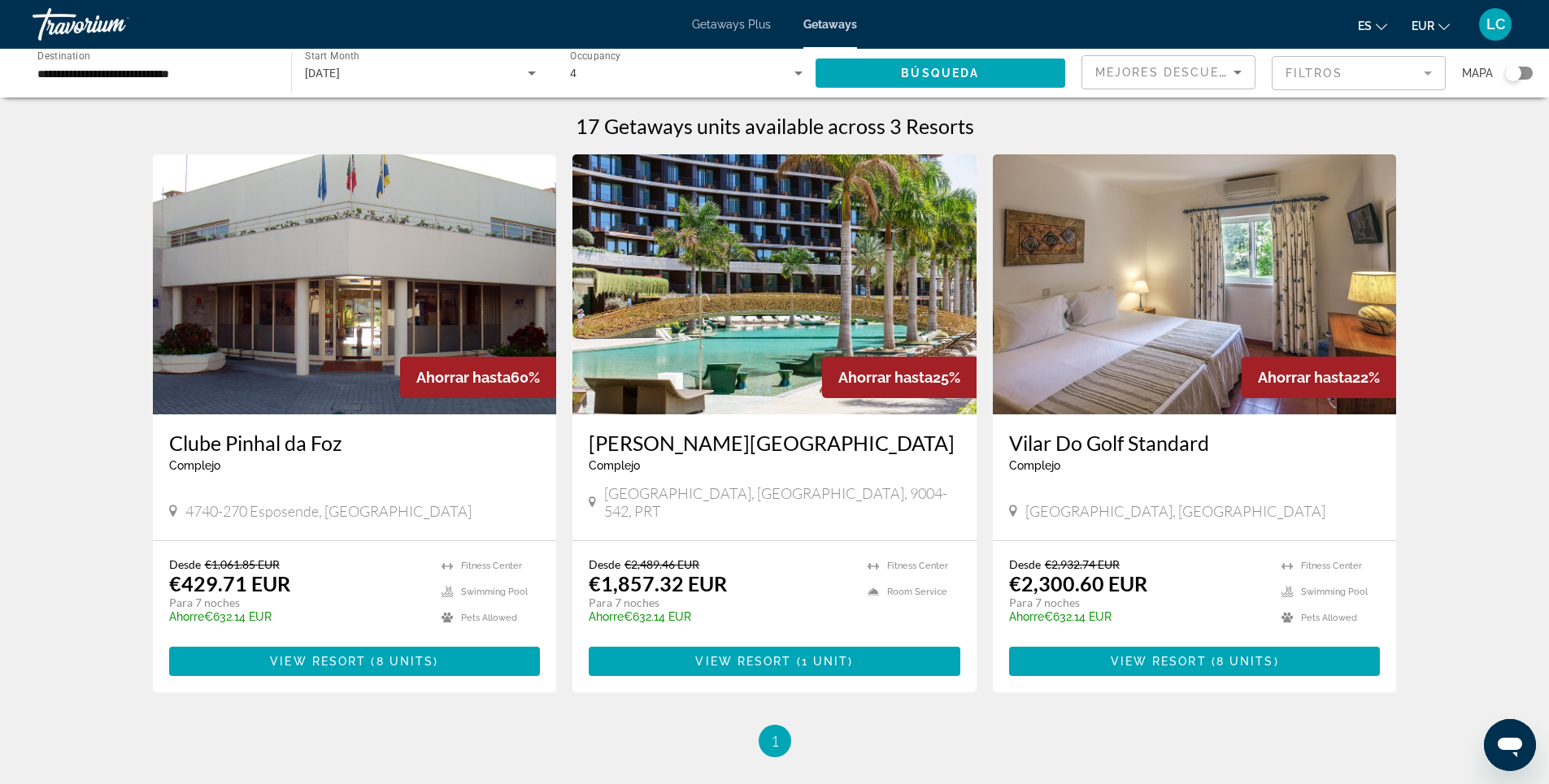
click at [366, 258] on img "Main content" at bounding box center [356, 284] width 404 height 260
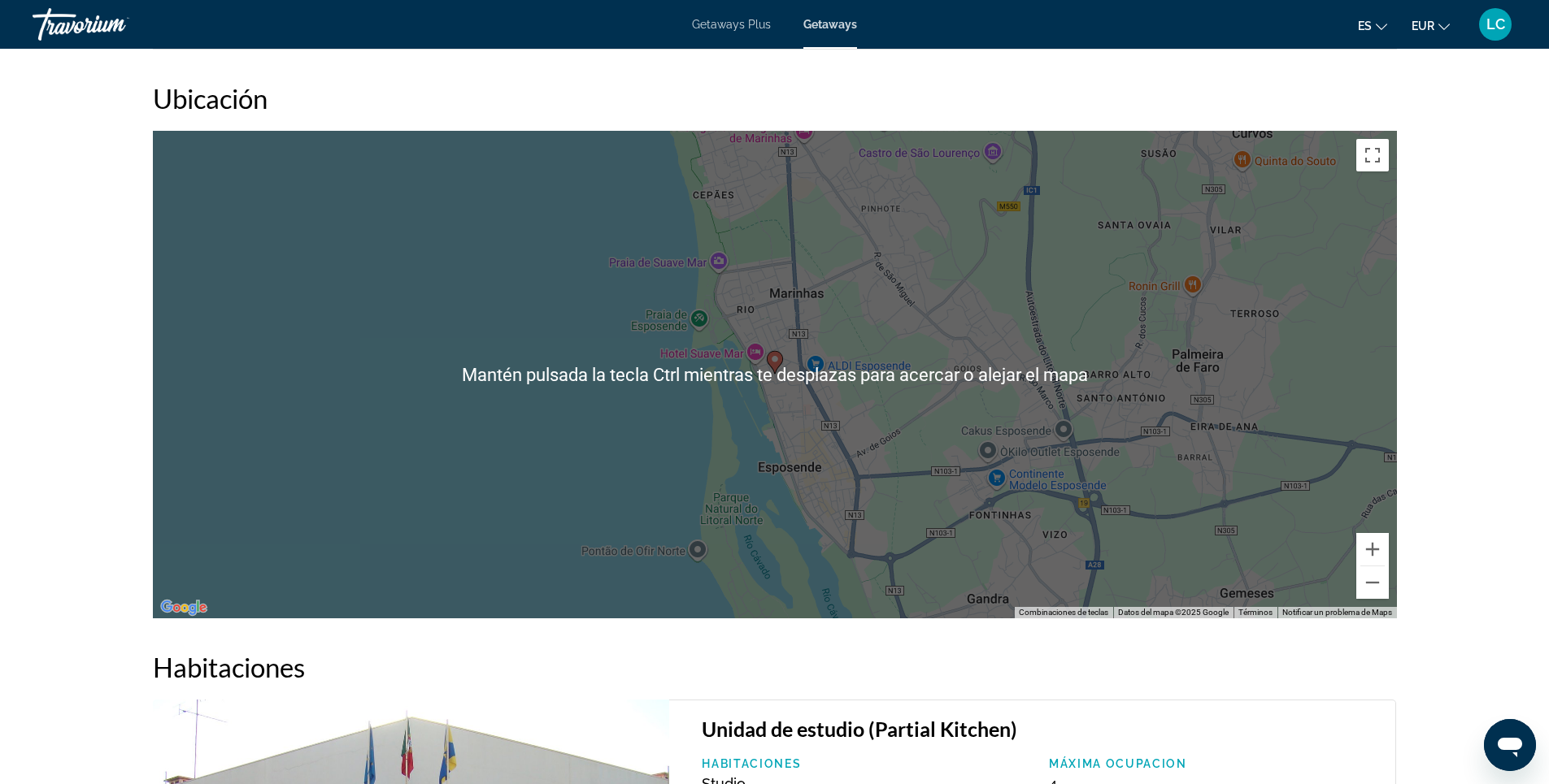
scroll to position [2113, 0]
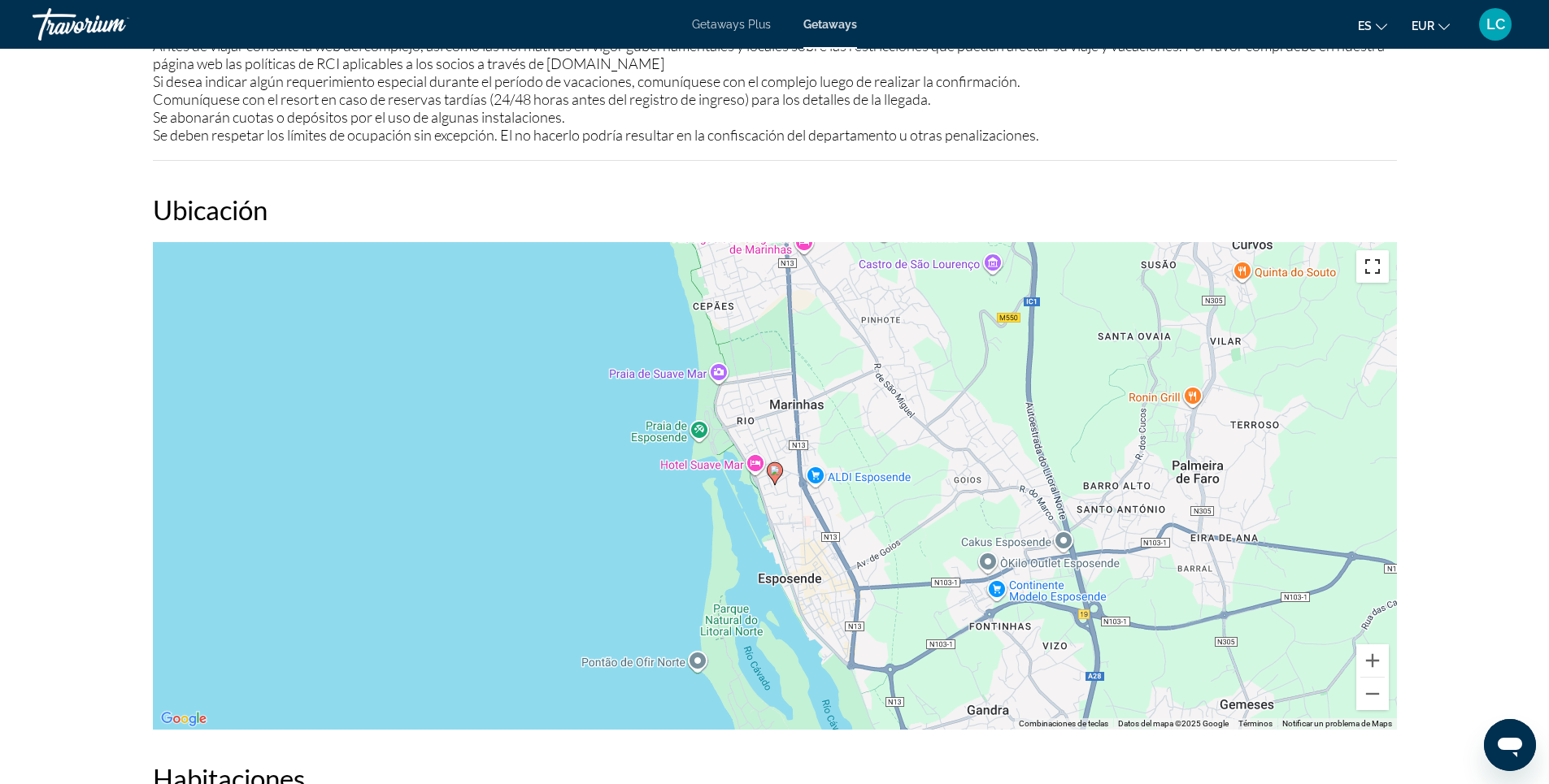
click at [1381, 279] on button "Cambiar a la vista en pantalla completa" at bounding box center [1372, 266] width 33 height 33
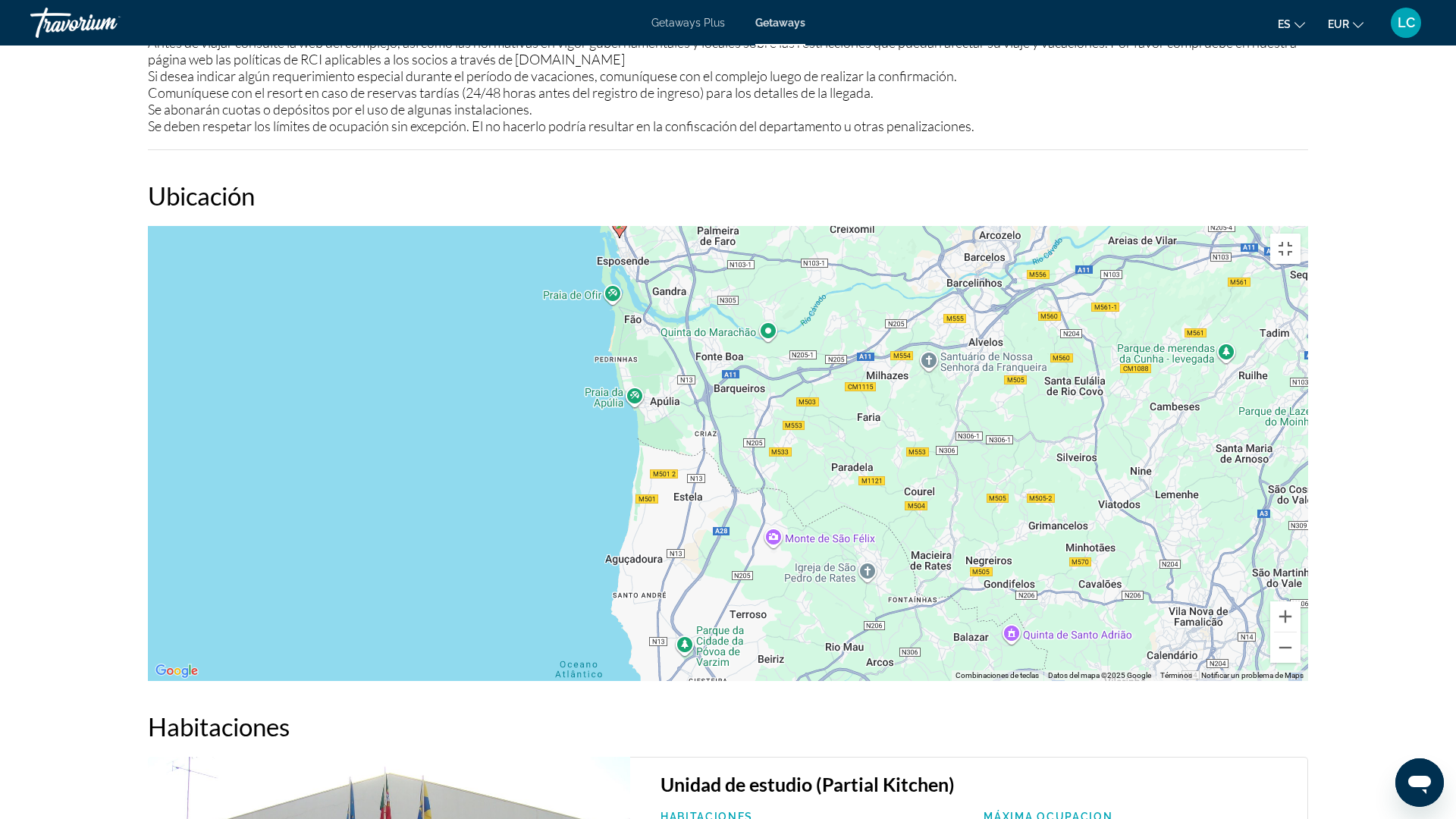
drag, startPoint x: 1248, startPoint y: 525, endPoint x: 884, endPoint y: 377, distance: 392.9
click at [884, 377] on div "Para activar la función de arrastre con el teclado, pulsa Alt + Intro. Cuando h…" at bounding box center [728, 453] width 1161 height 455
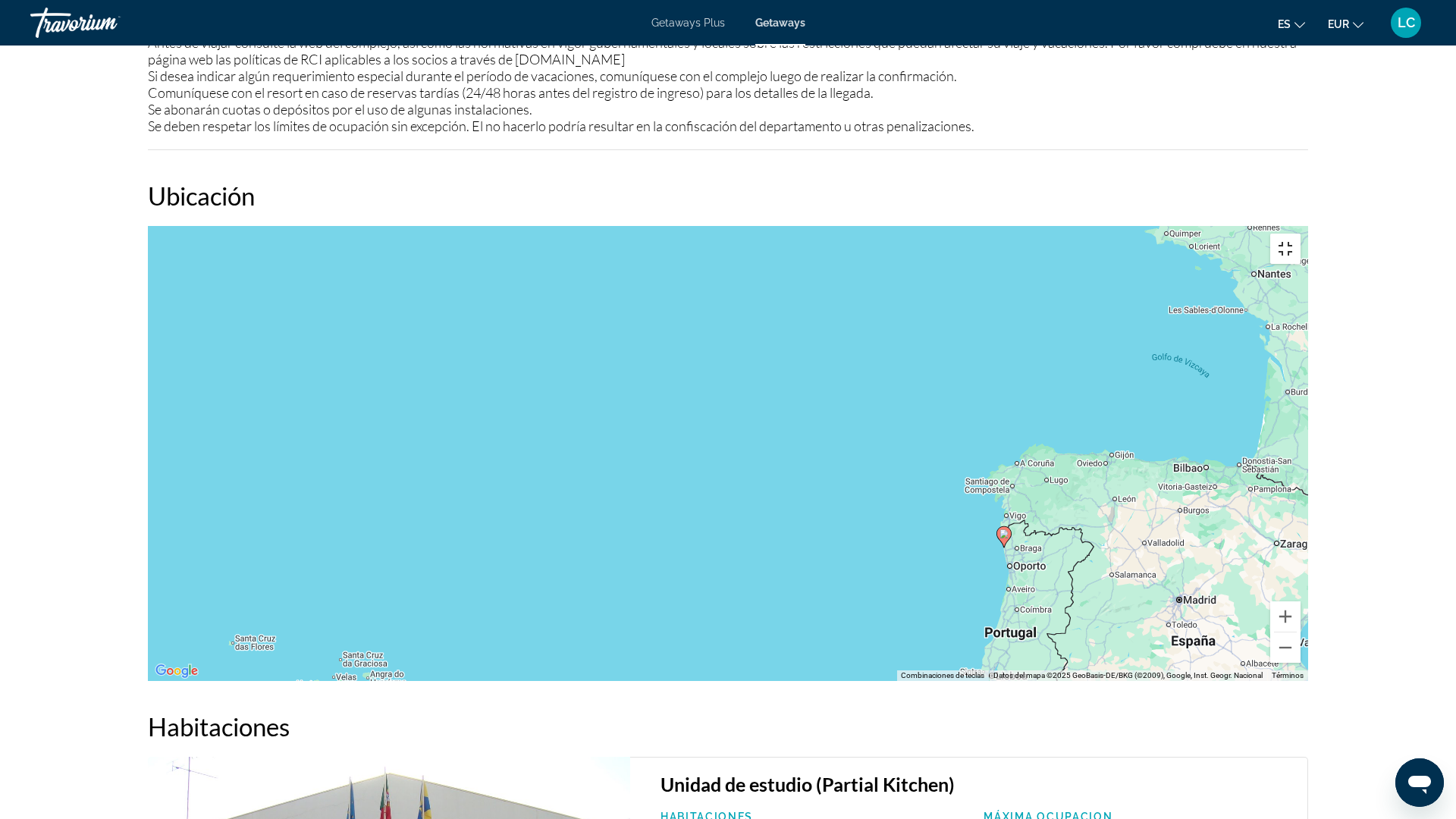
click at [1300, 234] on button "Cambiar a la vista en pantalla completa" at bounding box center [1286, 249] width 30 height 30
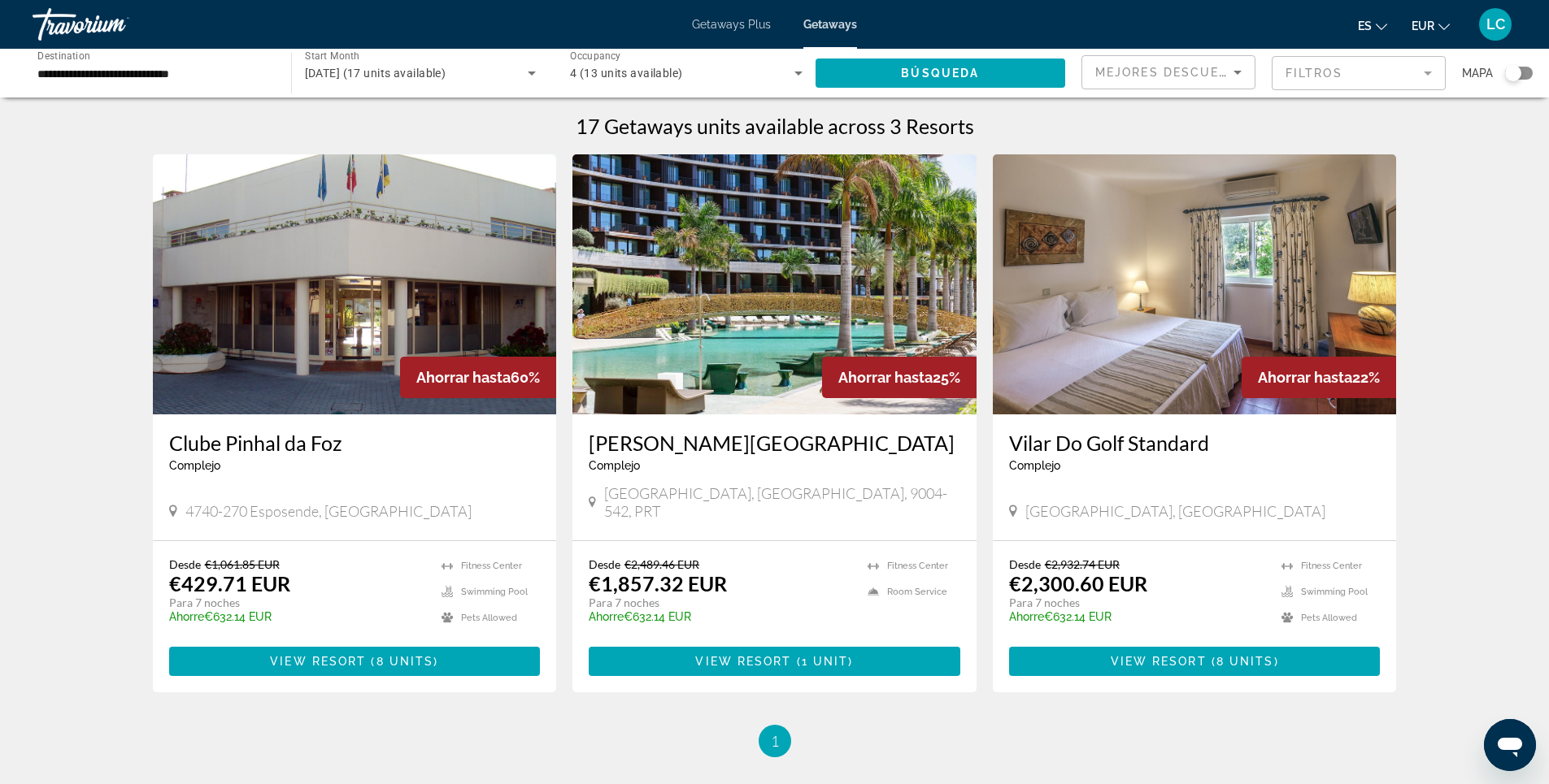
click at [1203, 357] on img "Main content" at bounding box center [1195, 284] width 404 height 260
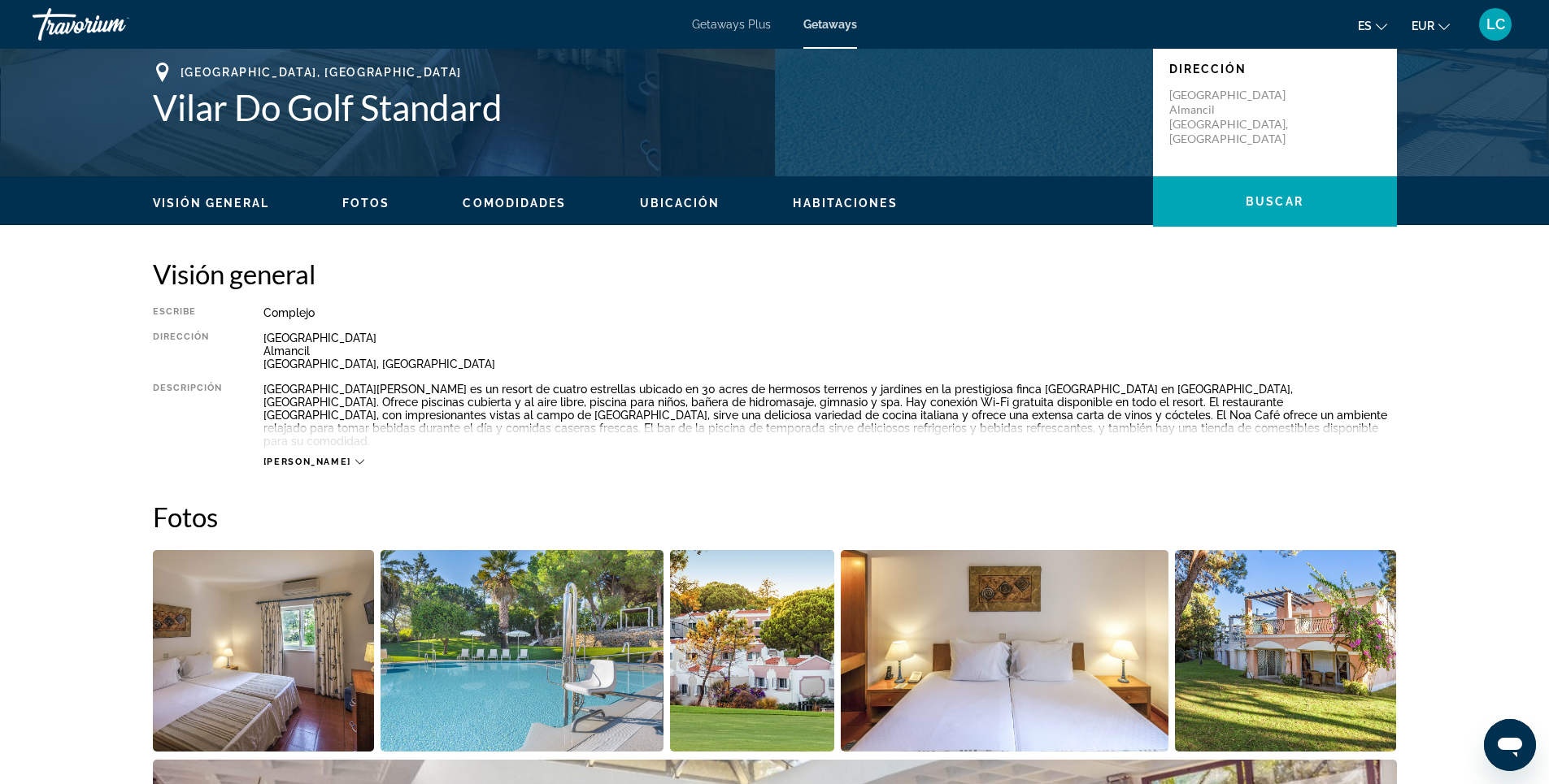
scroll to position [325, 0]
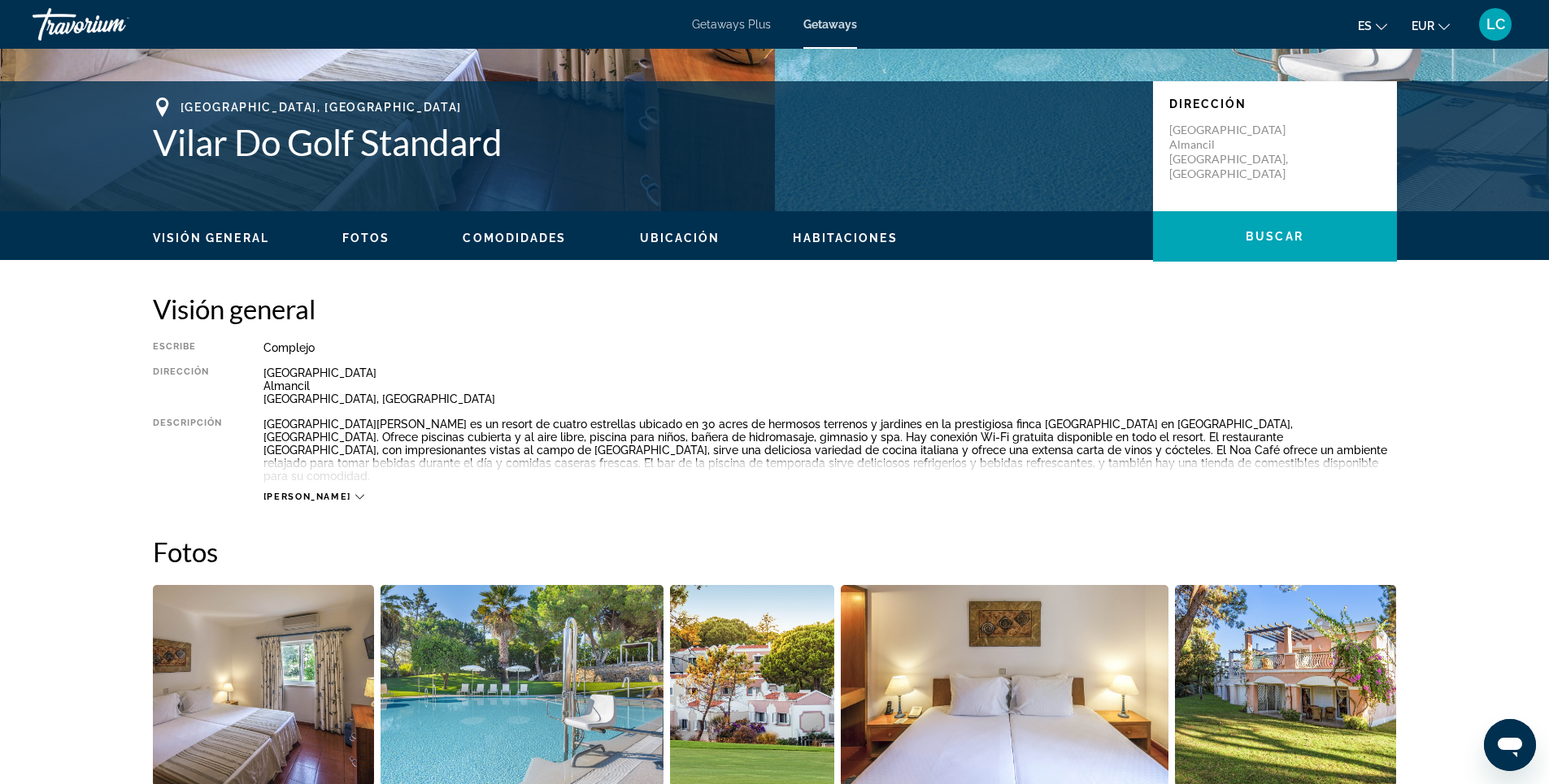
click at [356, 492] on icon "Main content" at bounding box center [360, 497] width 9 height 9
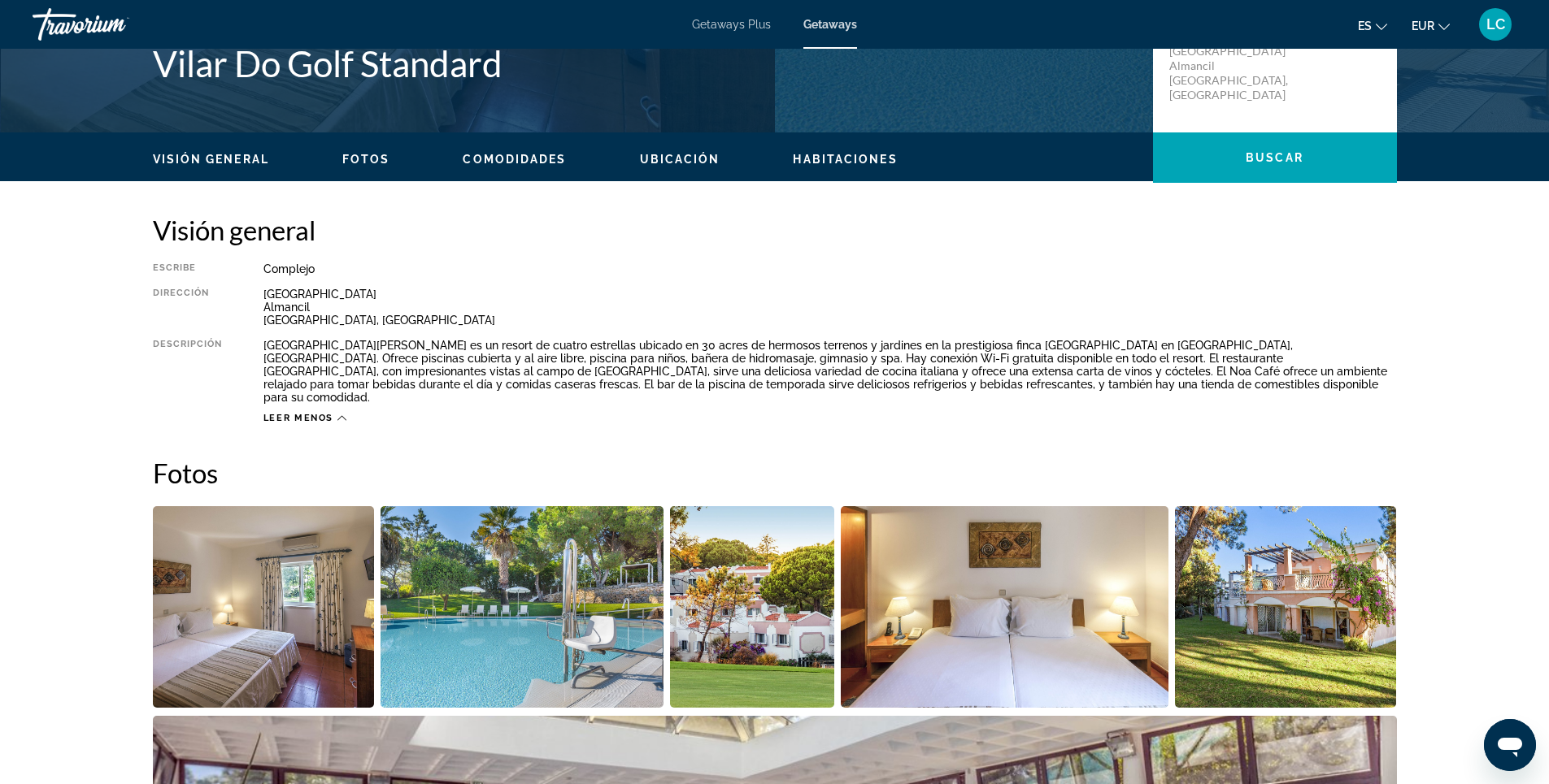
scroll to position [0, 0]
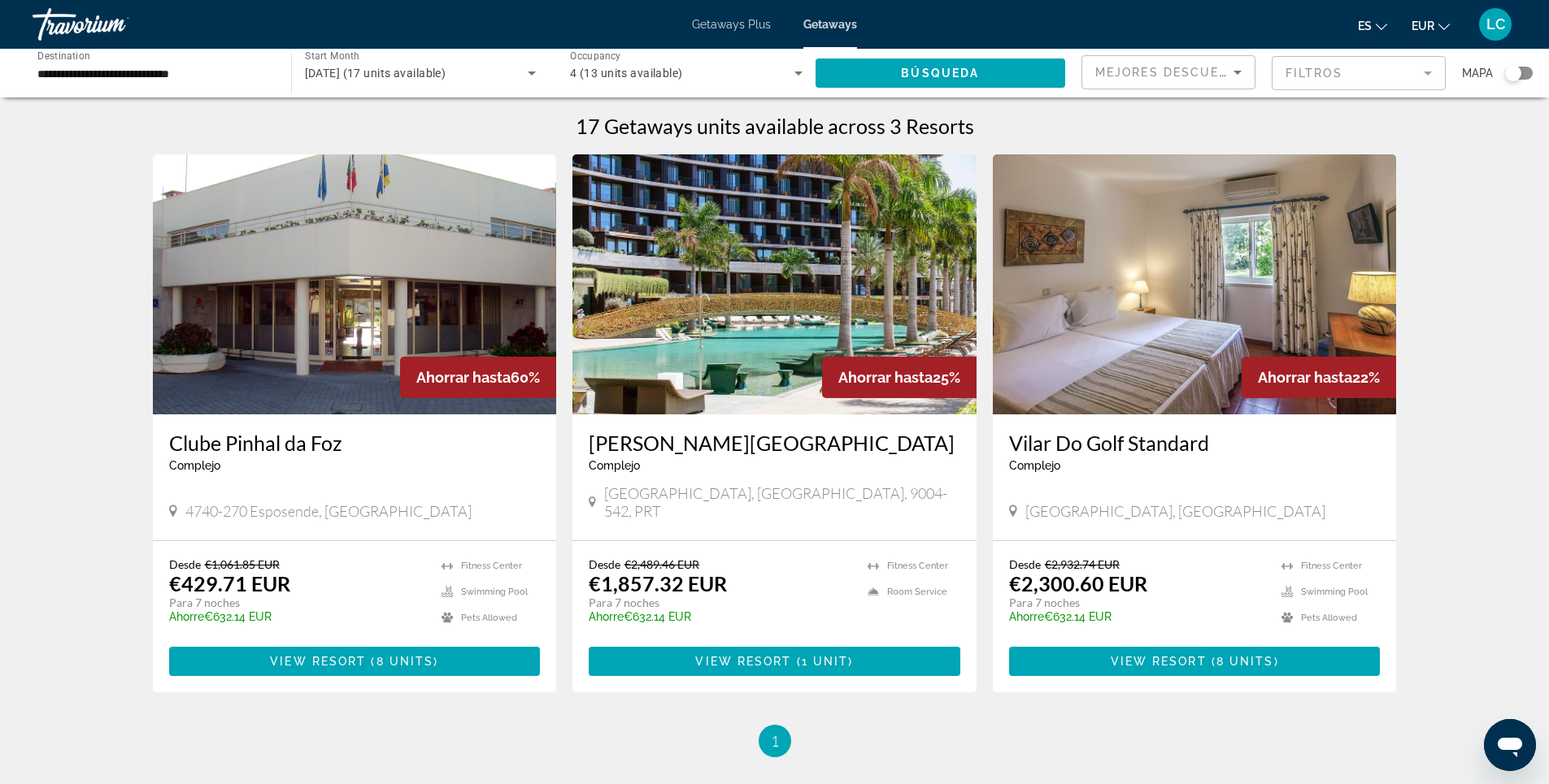
click at [196, 67] on input "**********" at bounding box center [153, 74] width 232 height 20
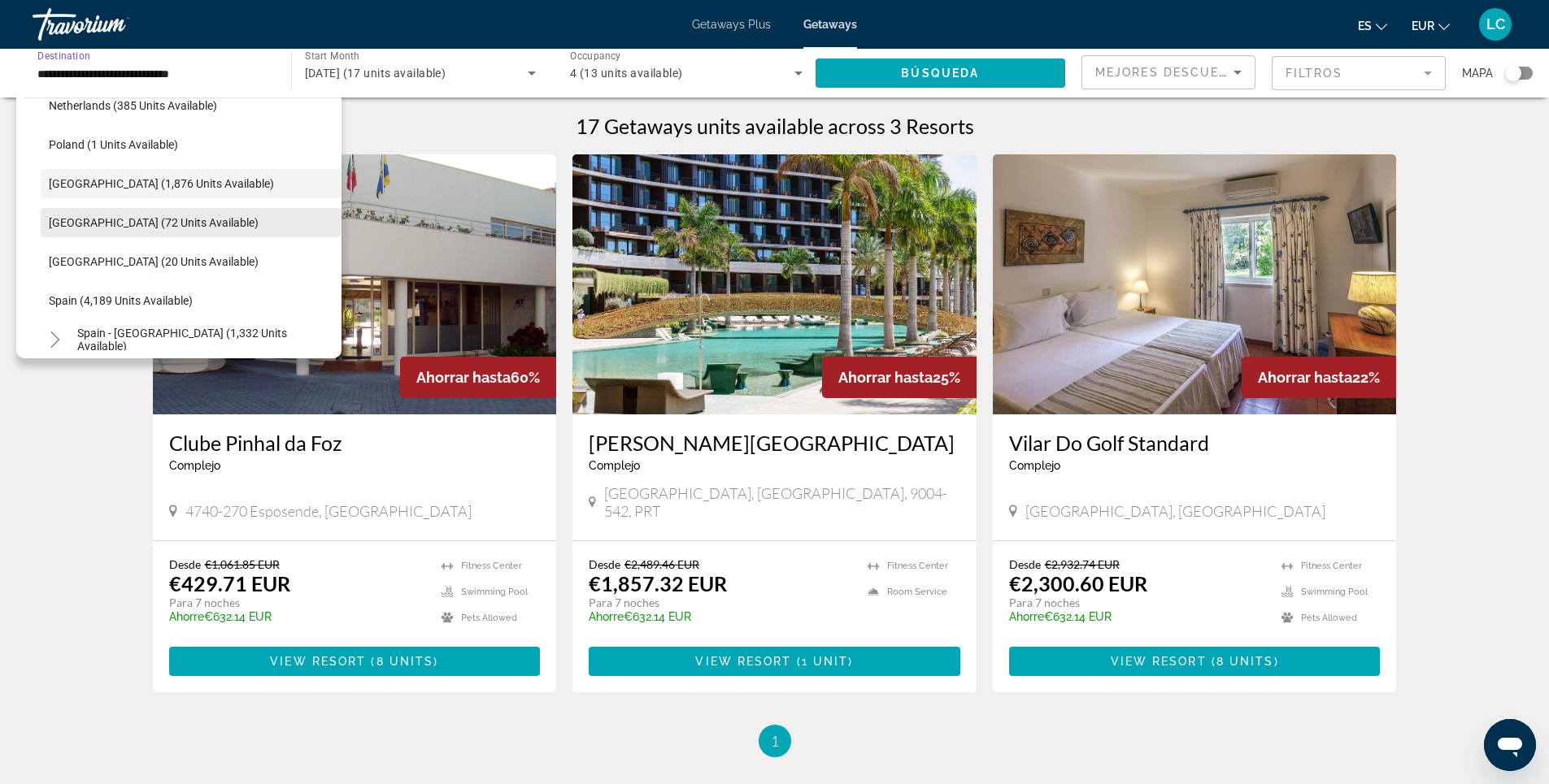
scroll to position [763, 0]
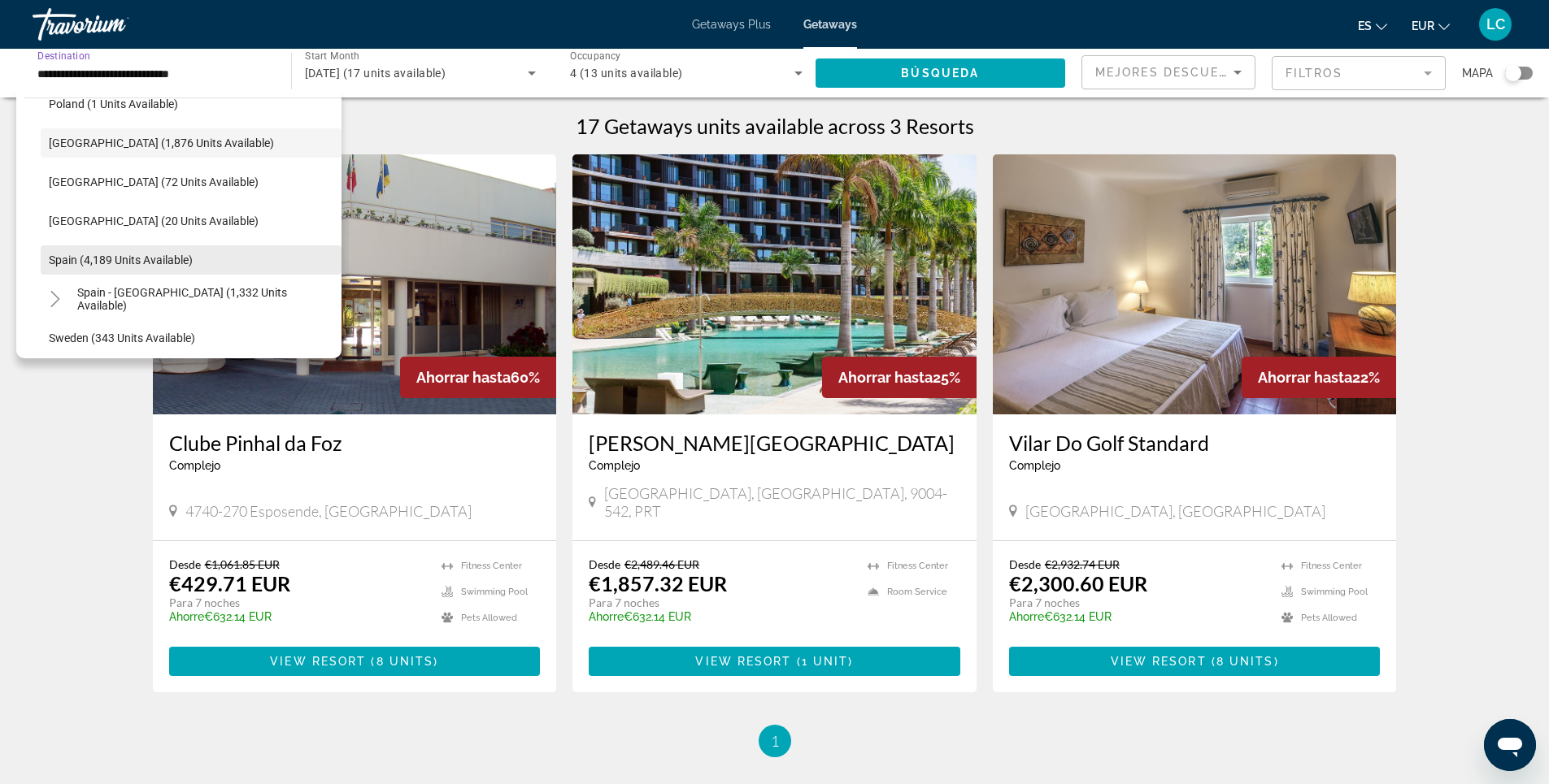
click at [239, 256] on span "Search widget" at bounding box center [191, 259] width 301 height 39
type input "**********"
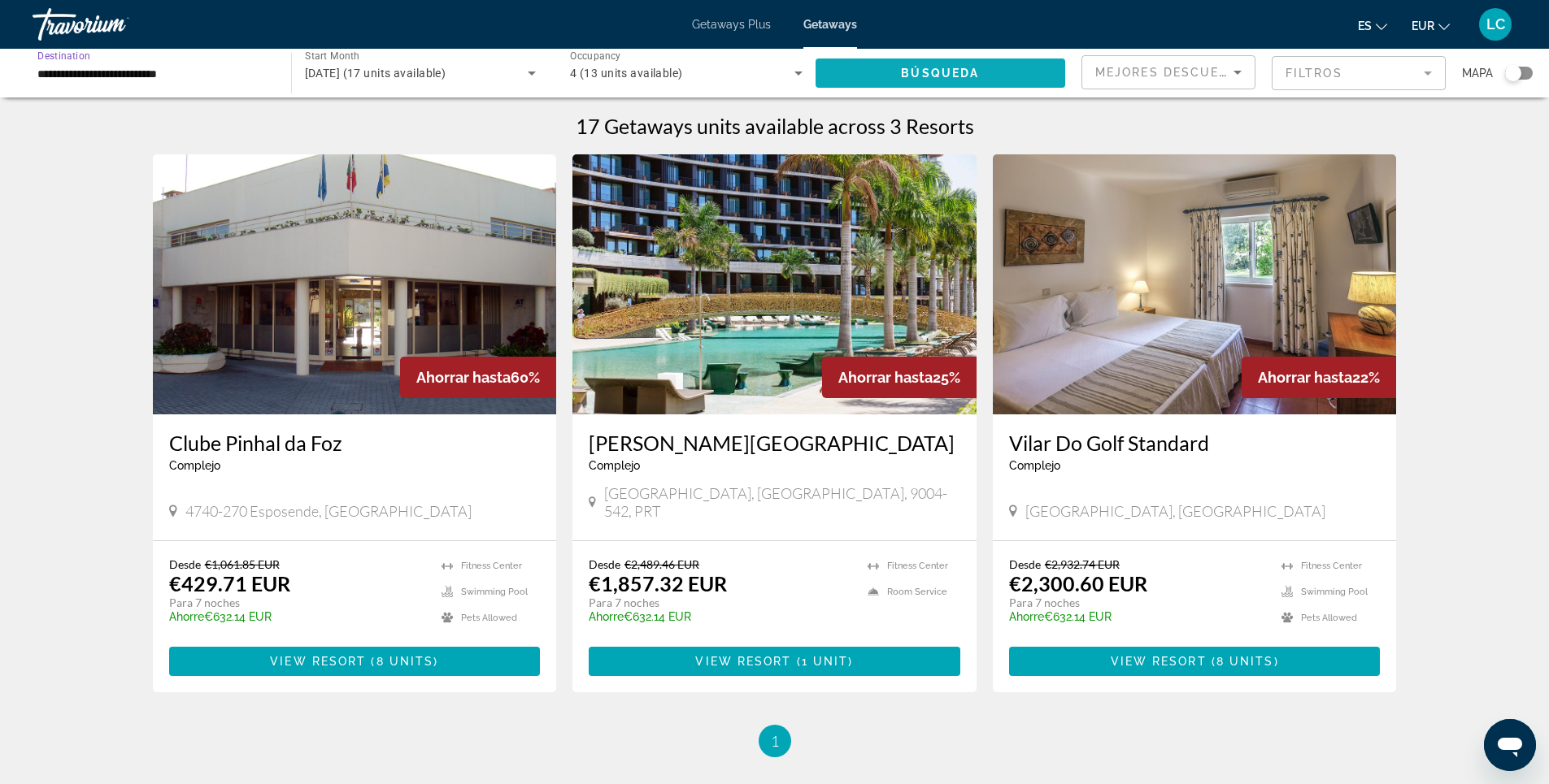
click at [966, 75] on span "Búsqueda" at bounding box center [940, 73] width 78 height 13
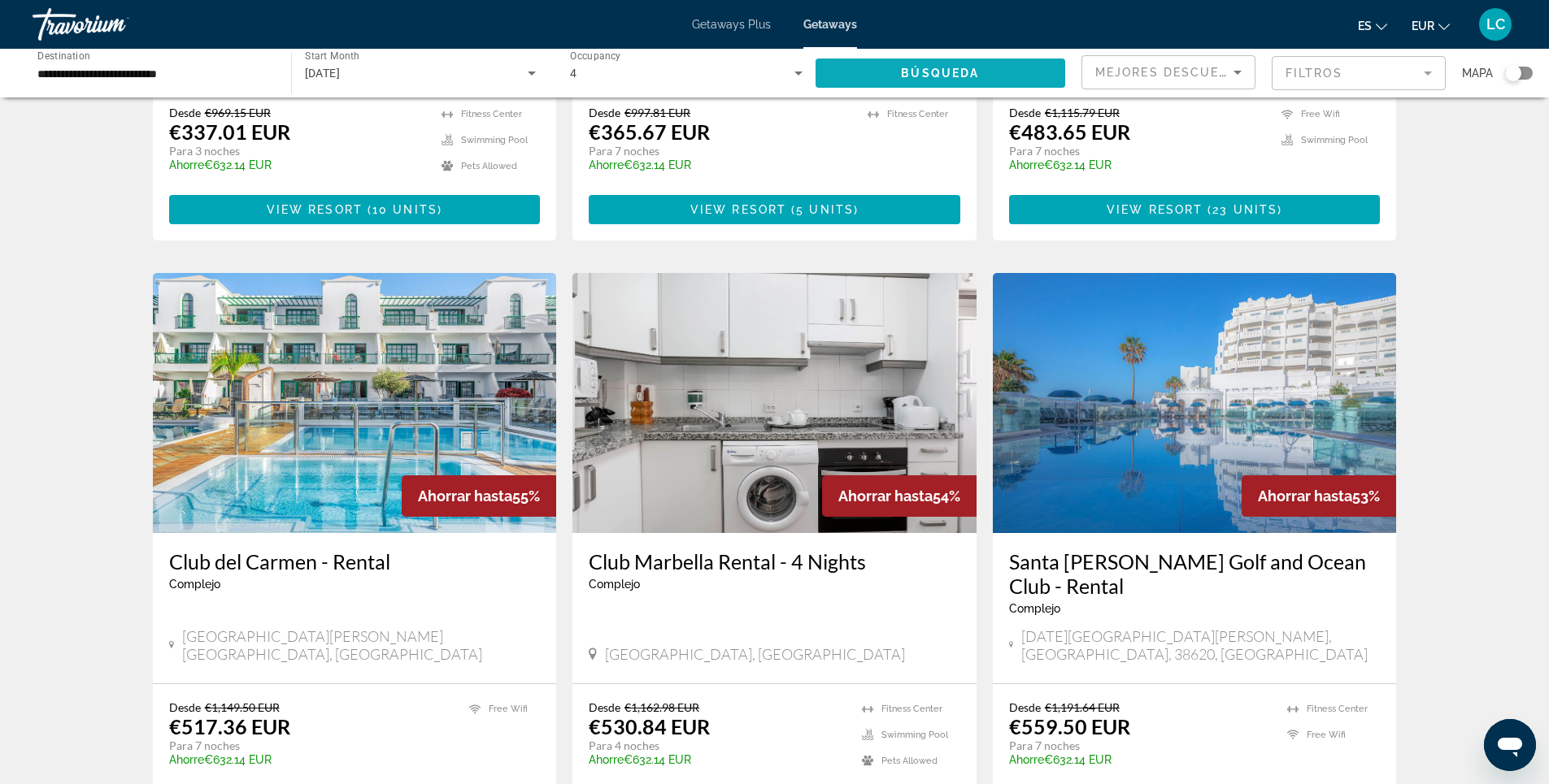
scroll to position [1707, 0]
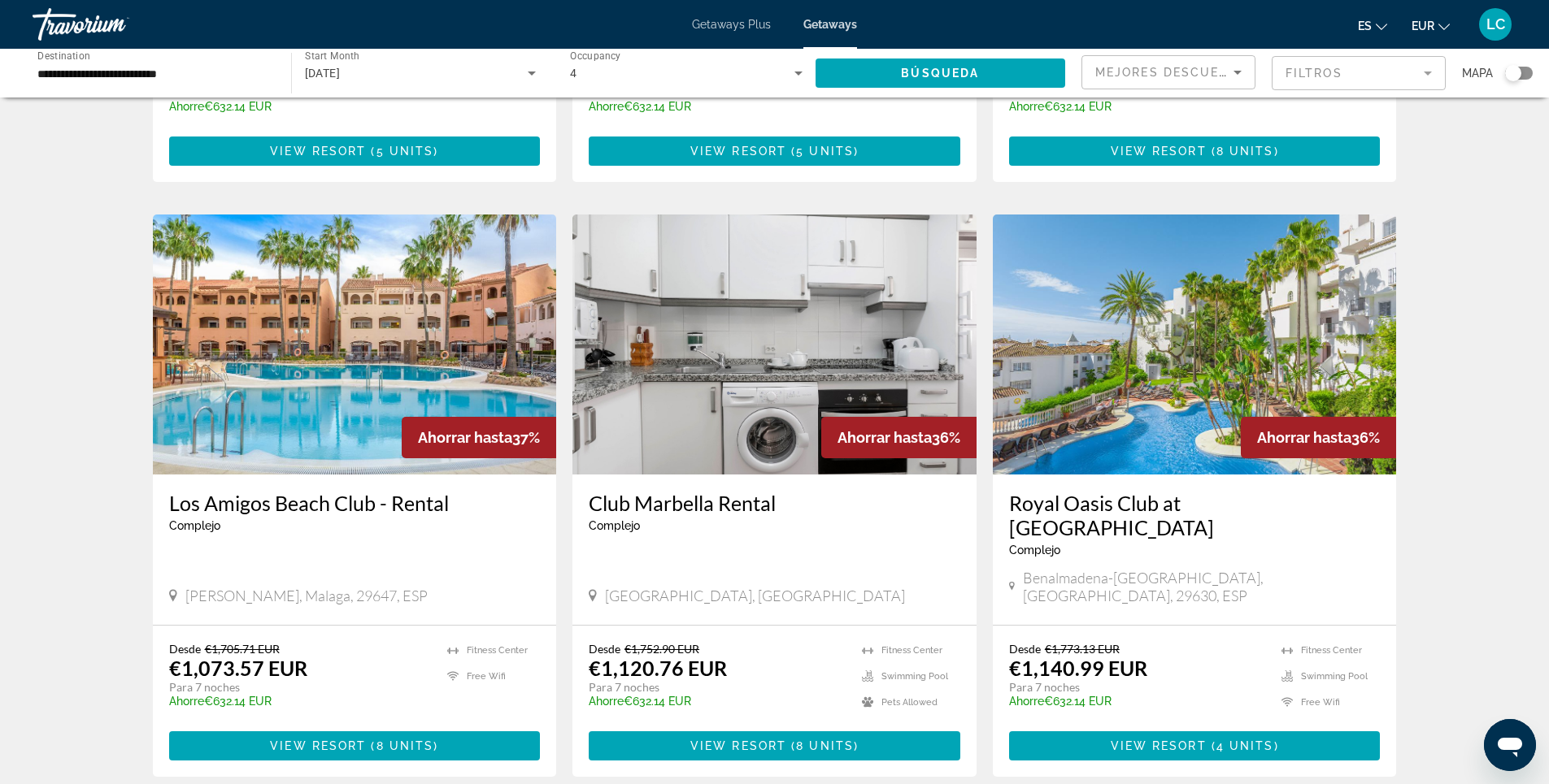
scroll to position [1707, 0]
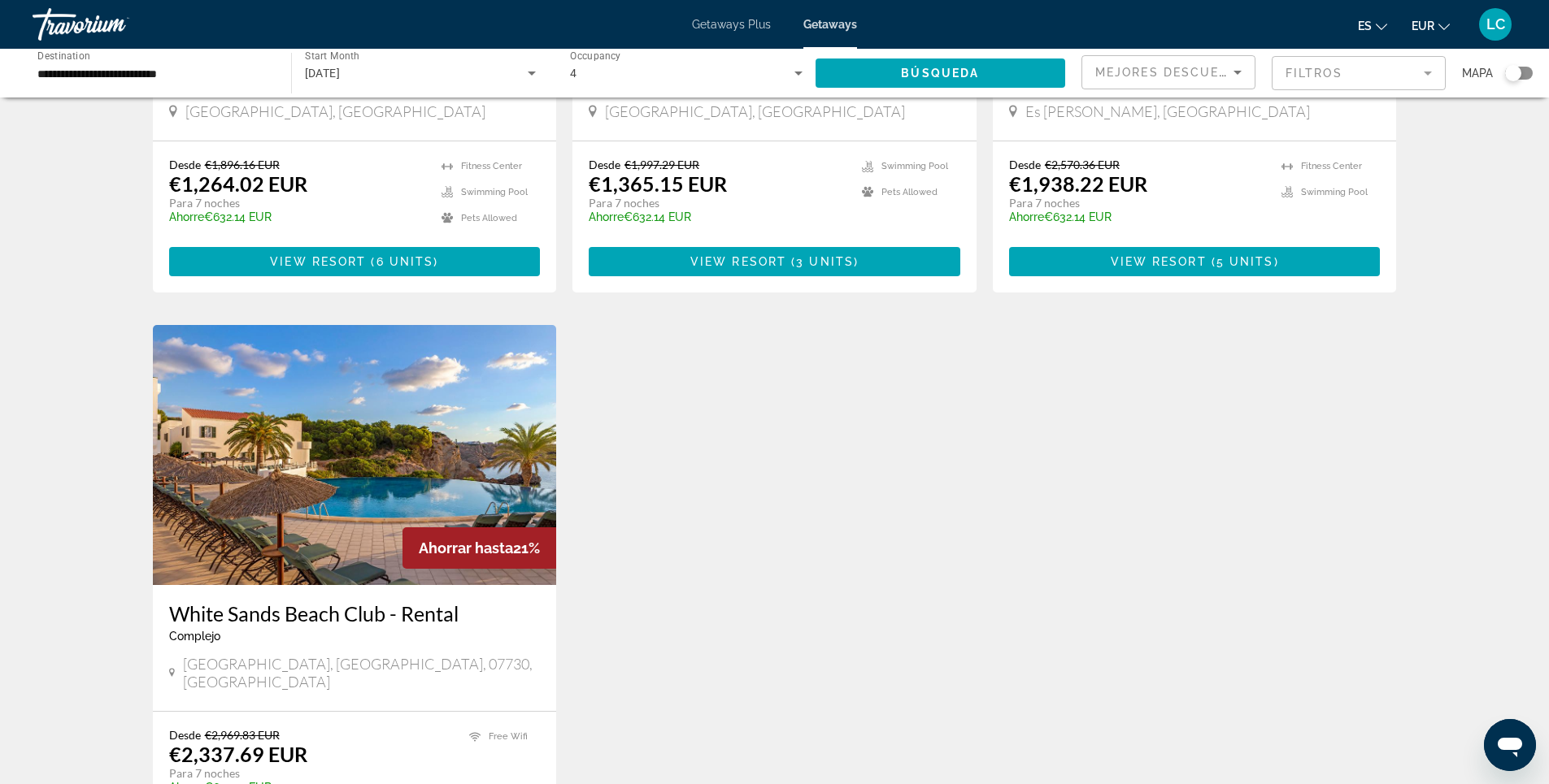
scroll to position [488, 0]
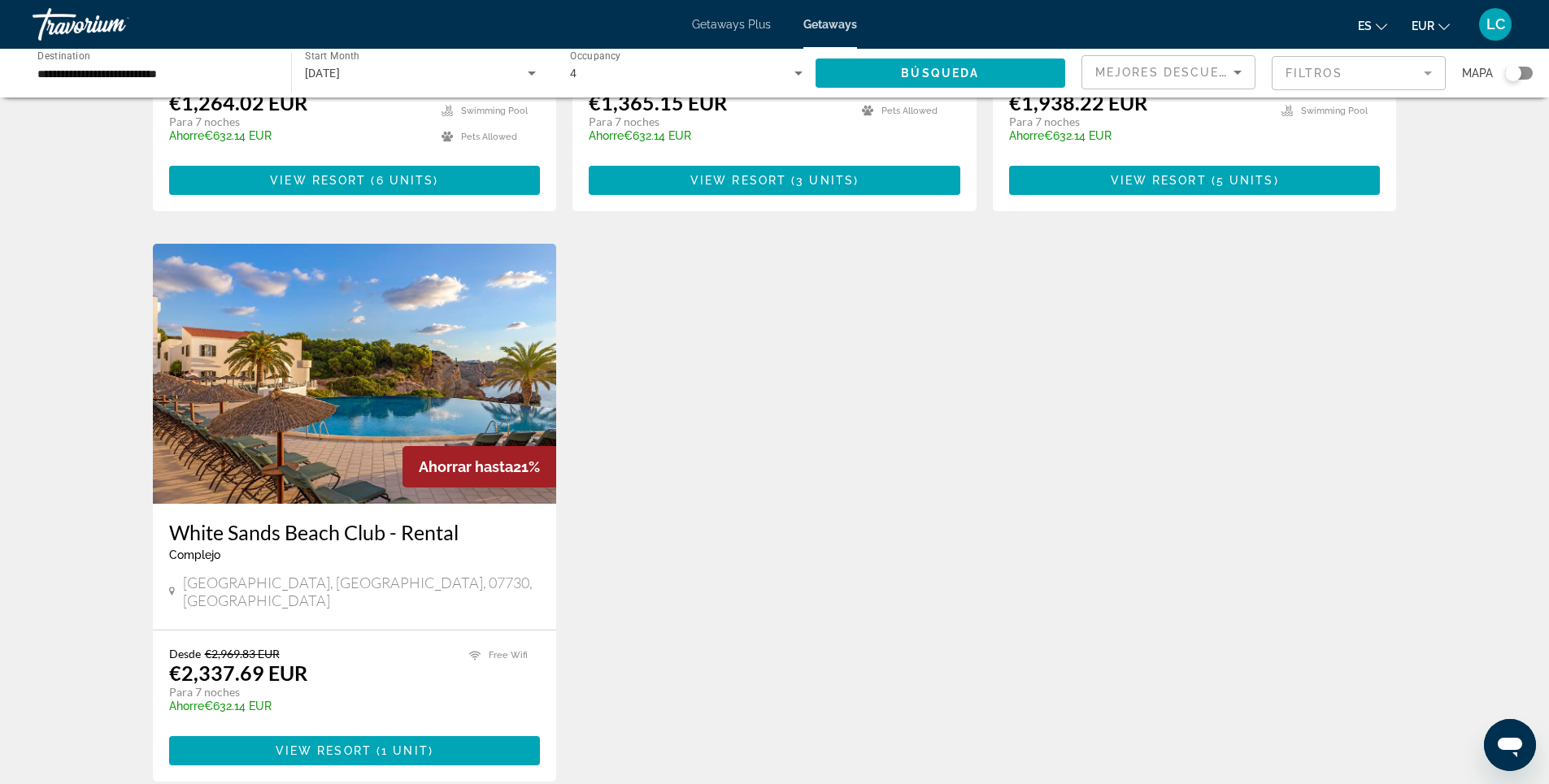
click at [335, 384] on img "Main content" at bounding box center [356, 373] width 404 height 260
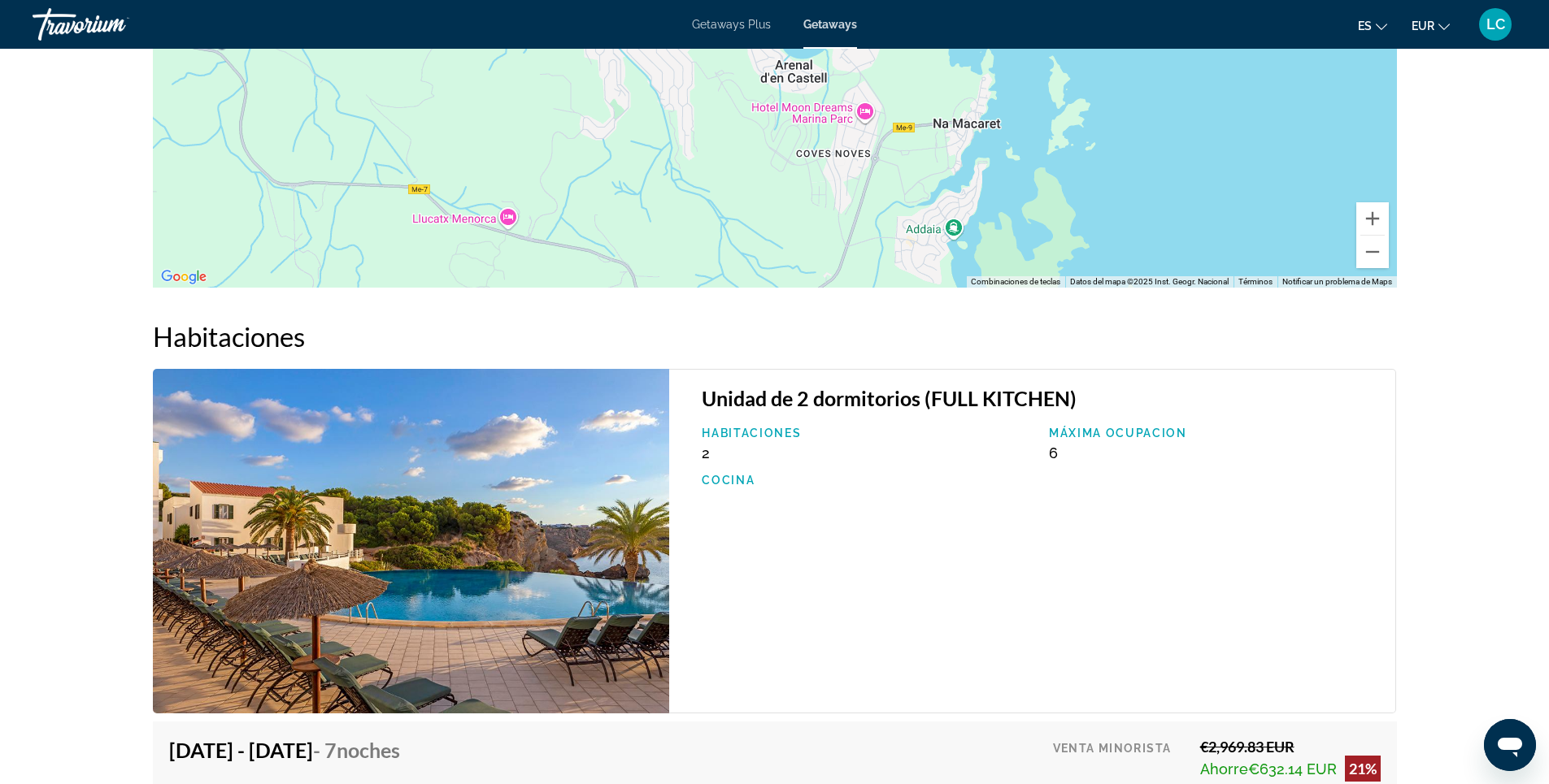
scroll to position [2420, 0]
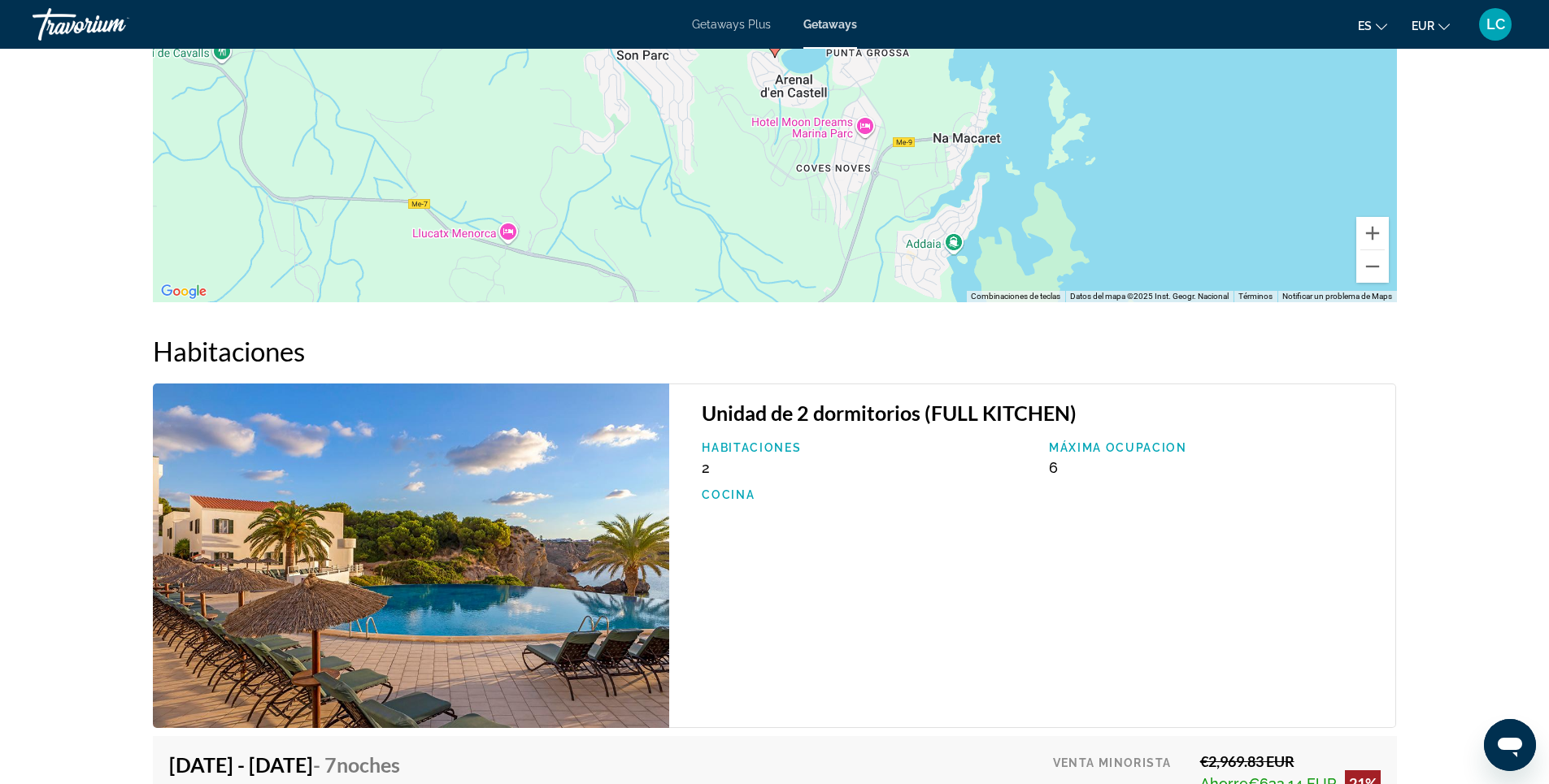
click at [722, 29] on span "Getaways Plus" at bounding box center [731, 24] width 79 height 13
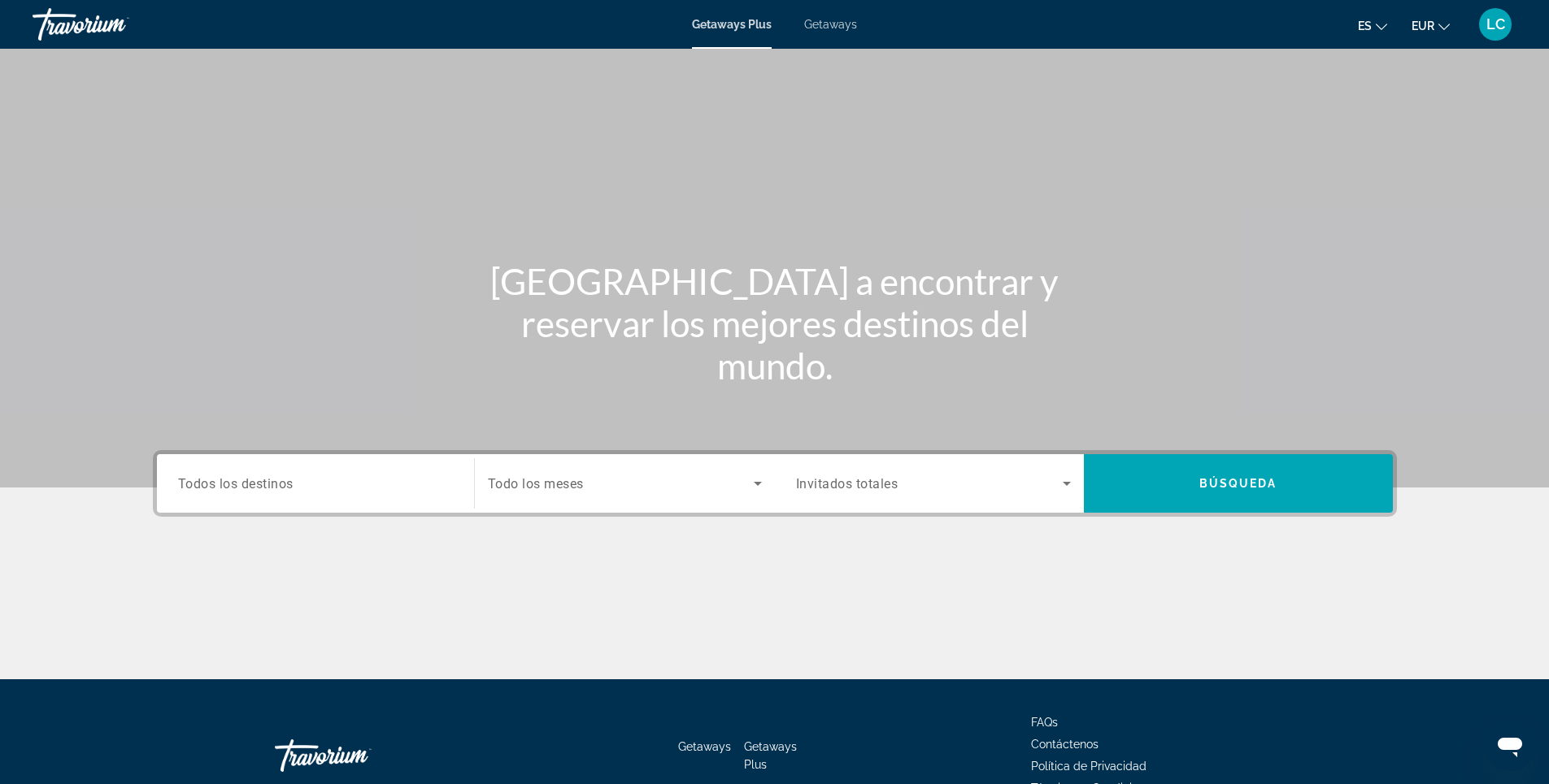
click at [287, 490] on span "Todos los destinos" at bounding box center [235, 482] width 115 height 15
click at [287, 490] on input "Destination Todos los destinos" at bounding box center [315, 485] width 275 height 20
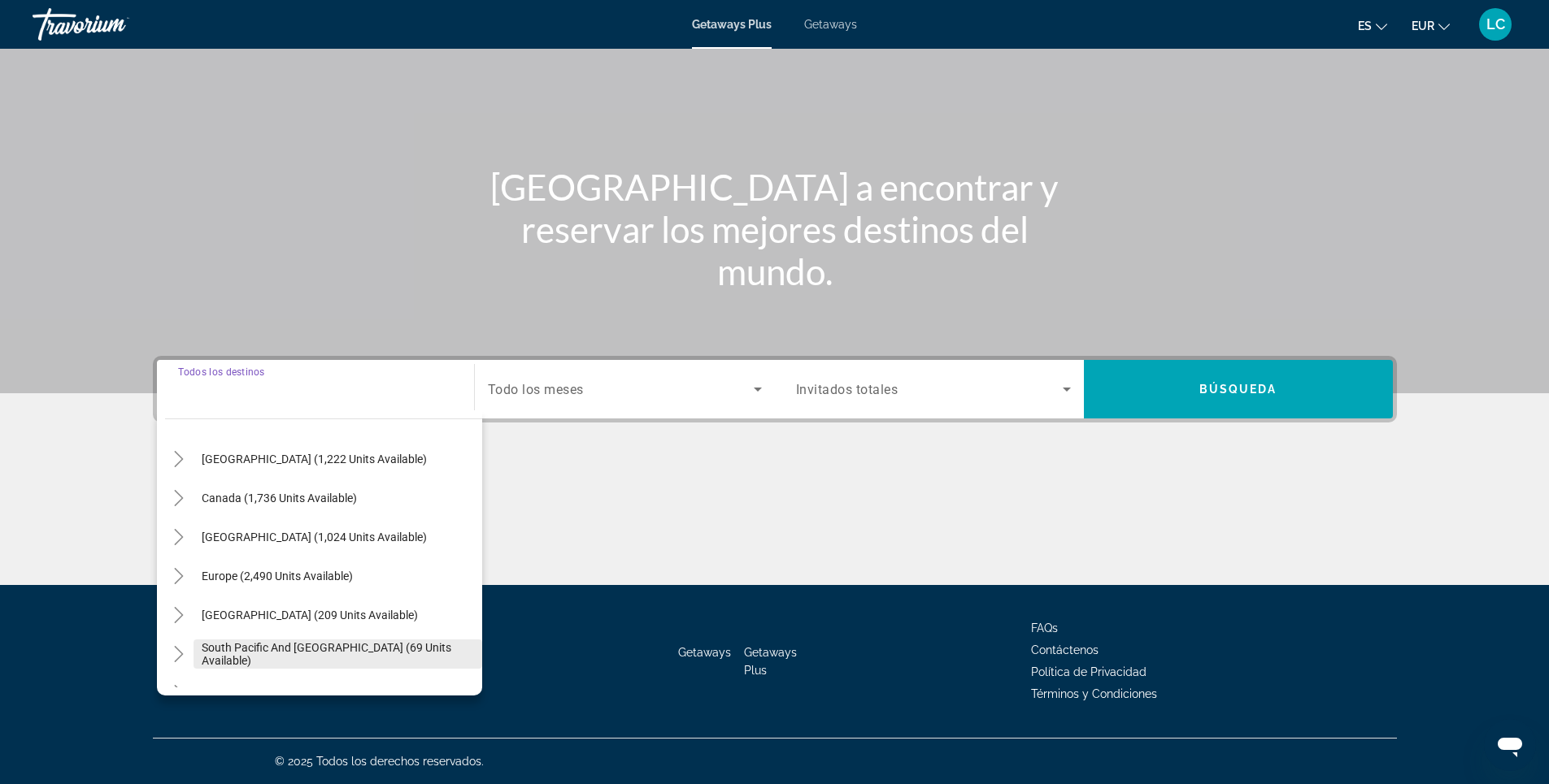
scroll to position [82, 0]
click at [180, 572] on icon "Toggle Europe (2,490 units available)" at bounding box center [179, 577] width 16 height 16
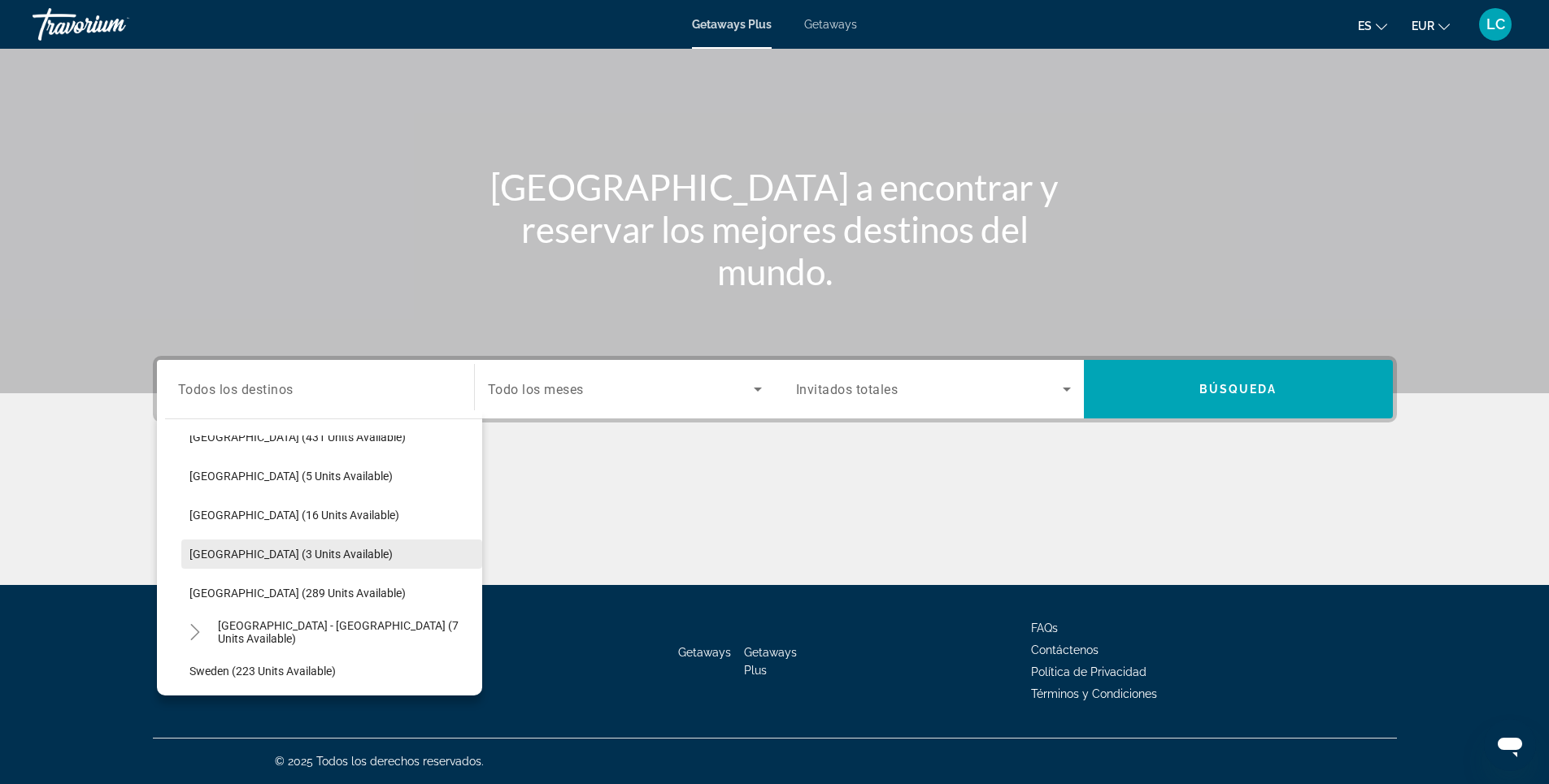
scroll to position [691, 0]
click at [326, 552] on span "Search widget" at bounding box center [332, 552] width 301 height 39
type input "**********"
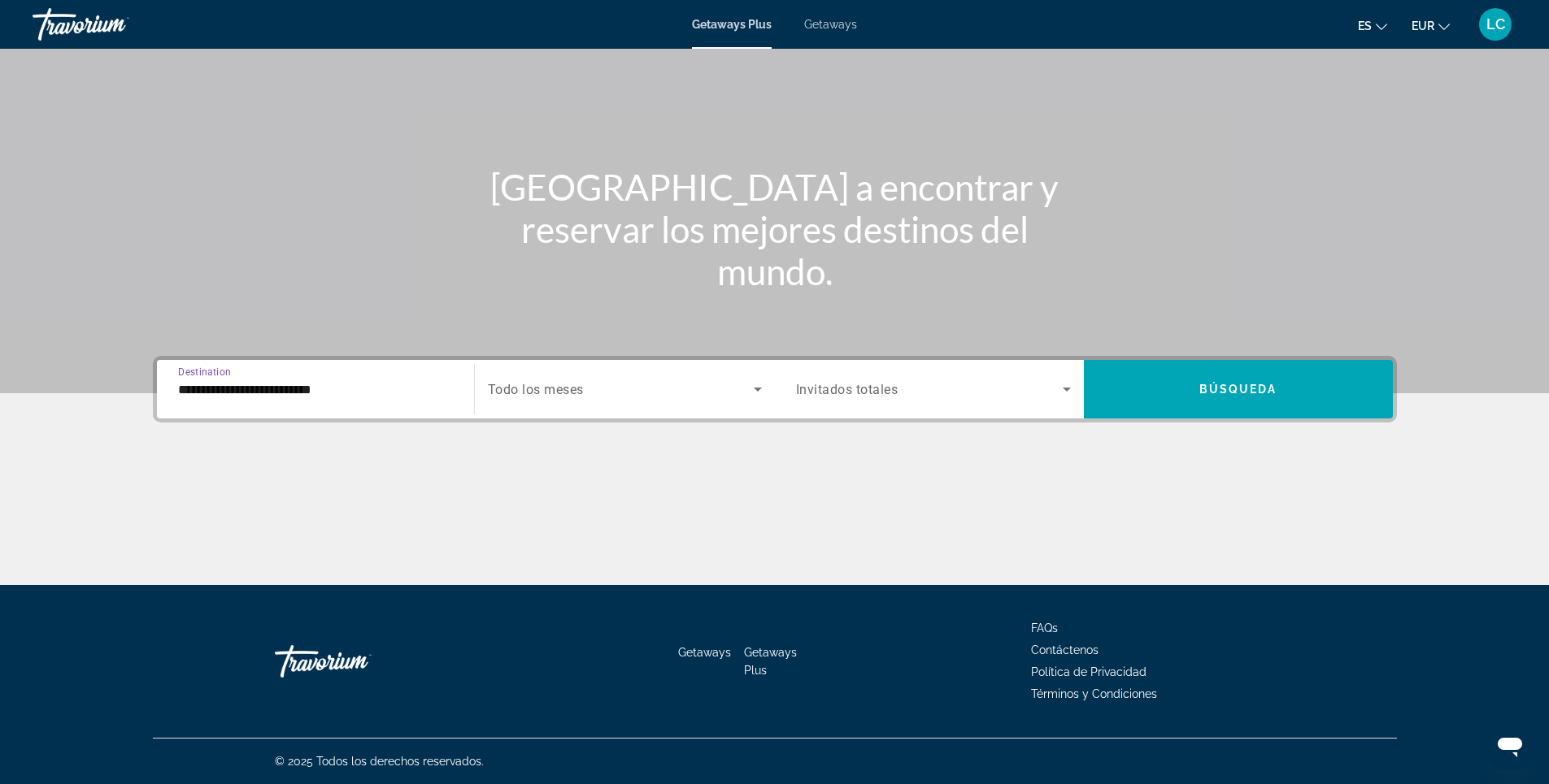
click at [589, 392] on span "Search widget" at bounding box center [620, 390] width 266 height 20
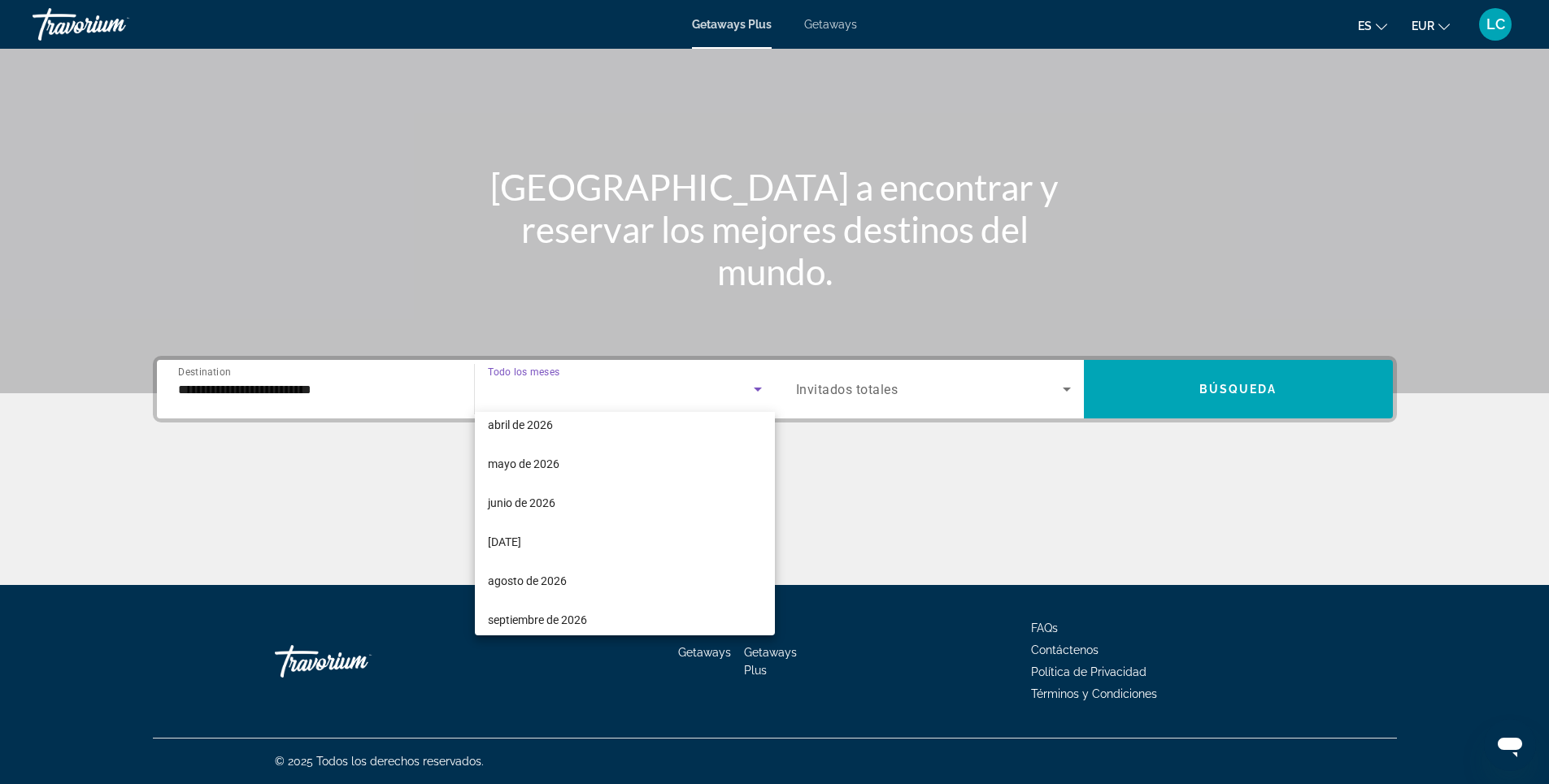
scroll to position [335, 0]
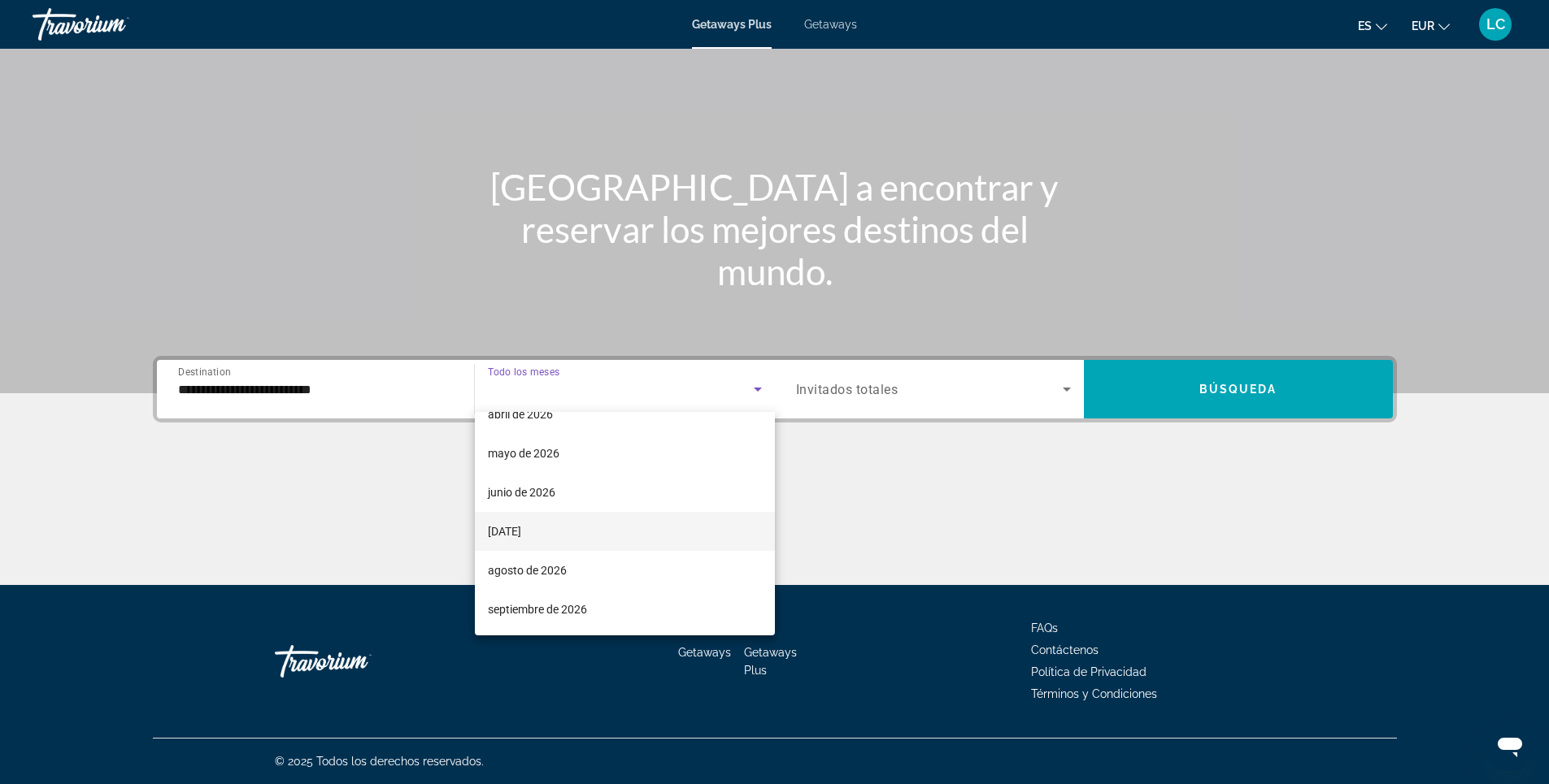
click at [560, 529] on mat-option "[DATE]" at bounding box center [625, 531] width 300 height 39
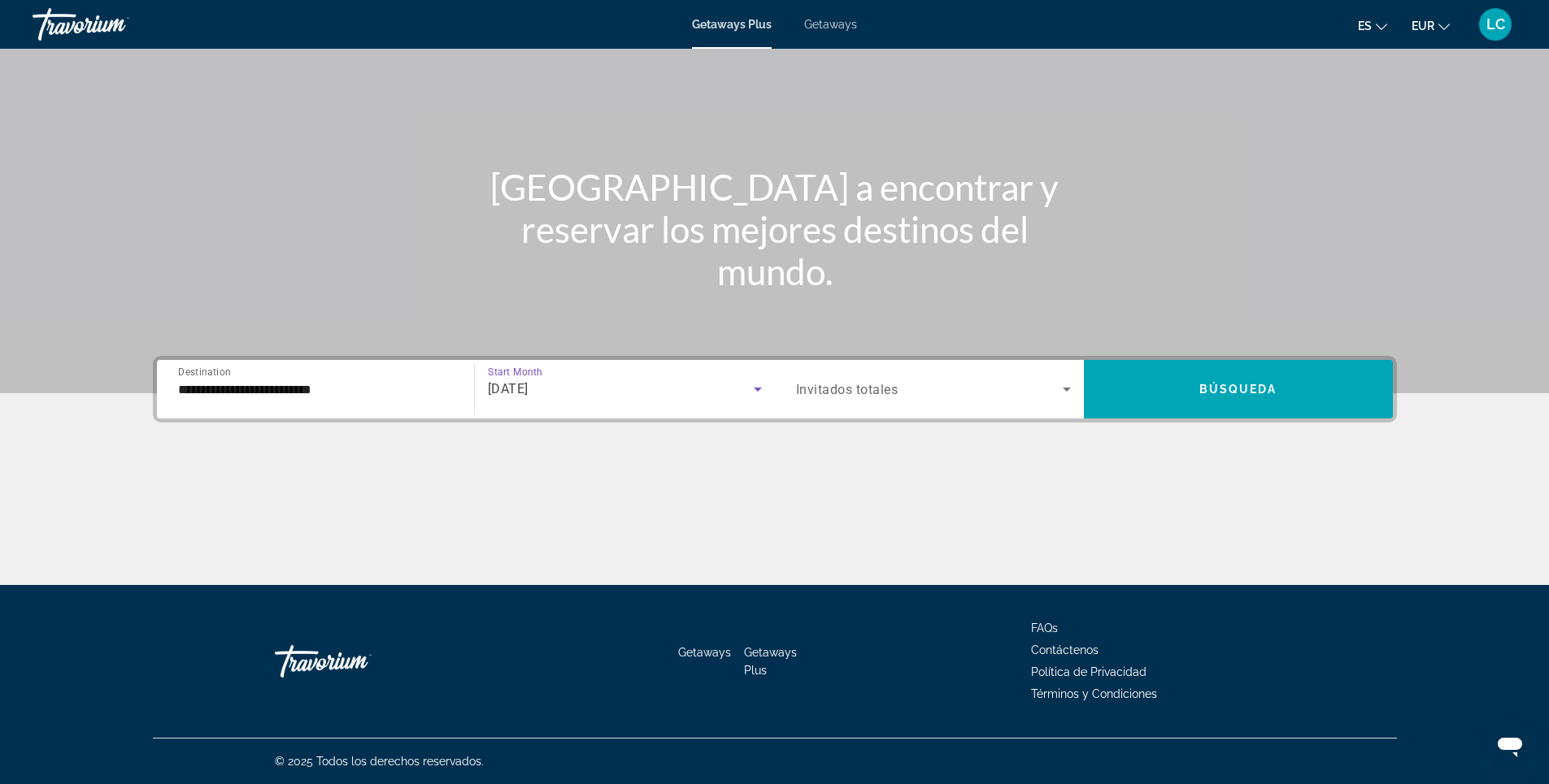
click at [859, 395] on span "Invitados totales" at bounding box center [847, 389] width 102 height 15
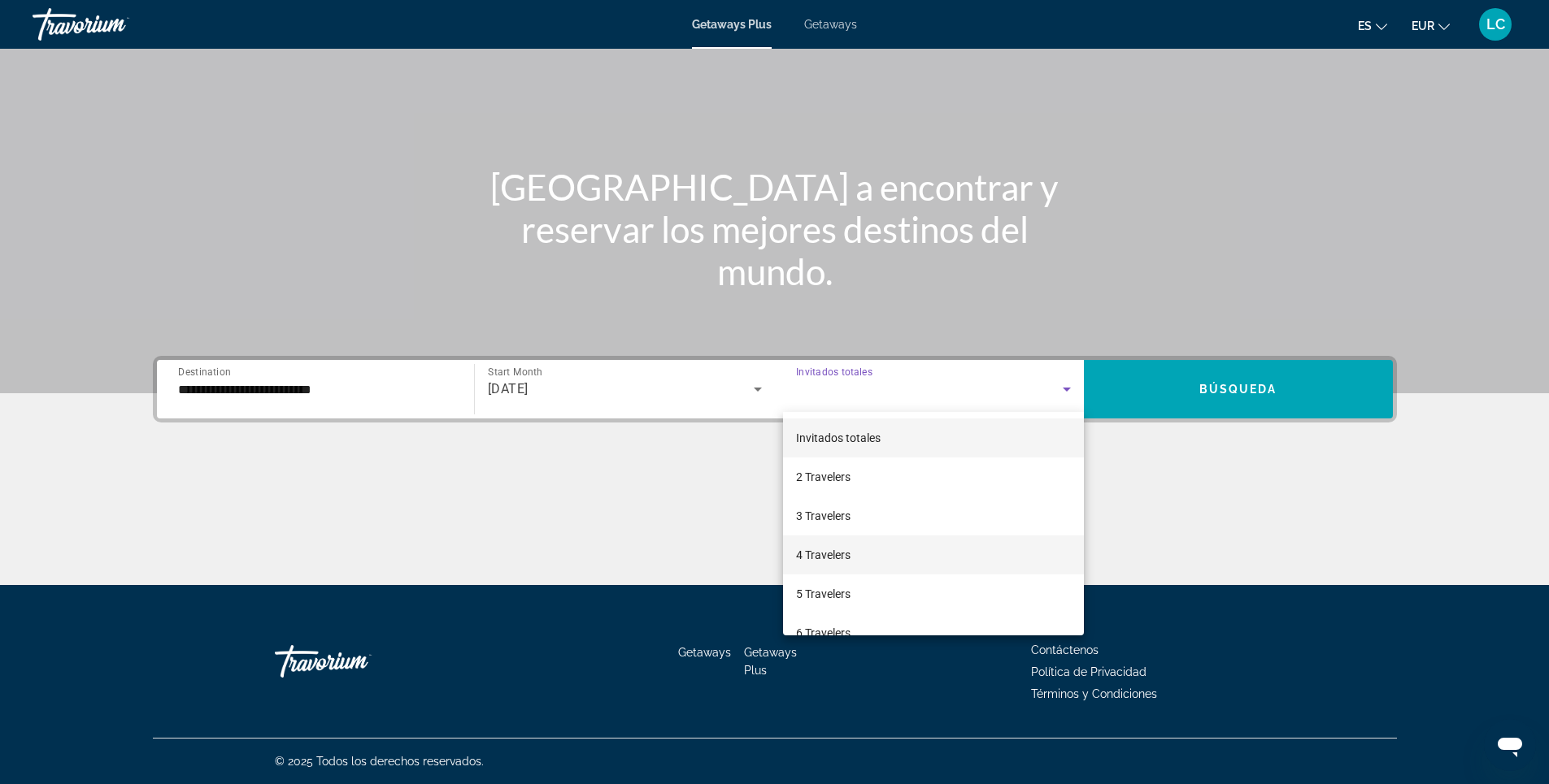
click at [867, 562] on mat-option "4 Travelers" at bounding box center [933, 555] width 301 height 39
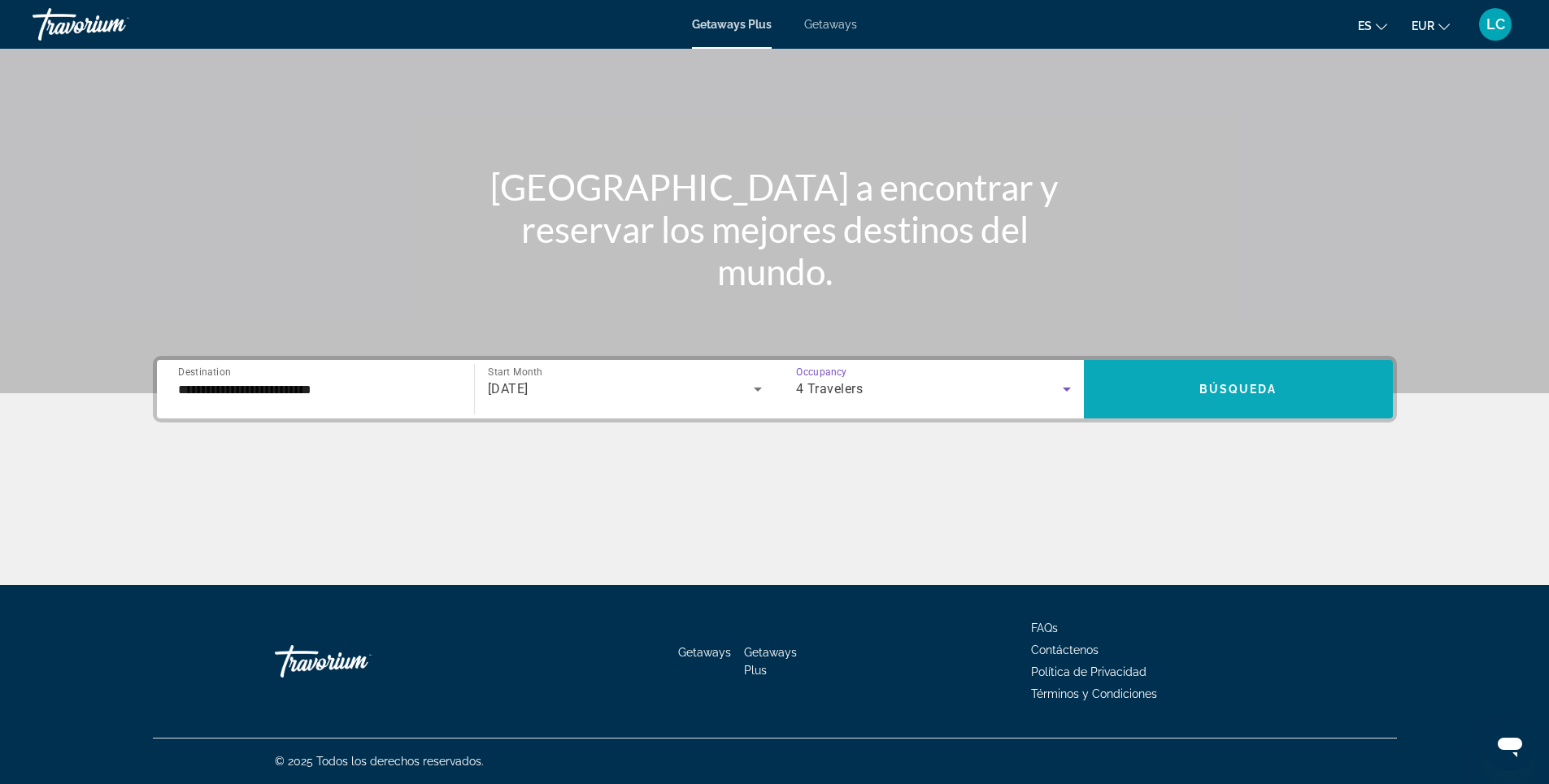
click at [1185, 382] on span "Search widget" at bounding box center [1238, 389] width 309 height 39
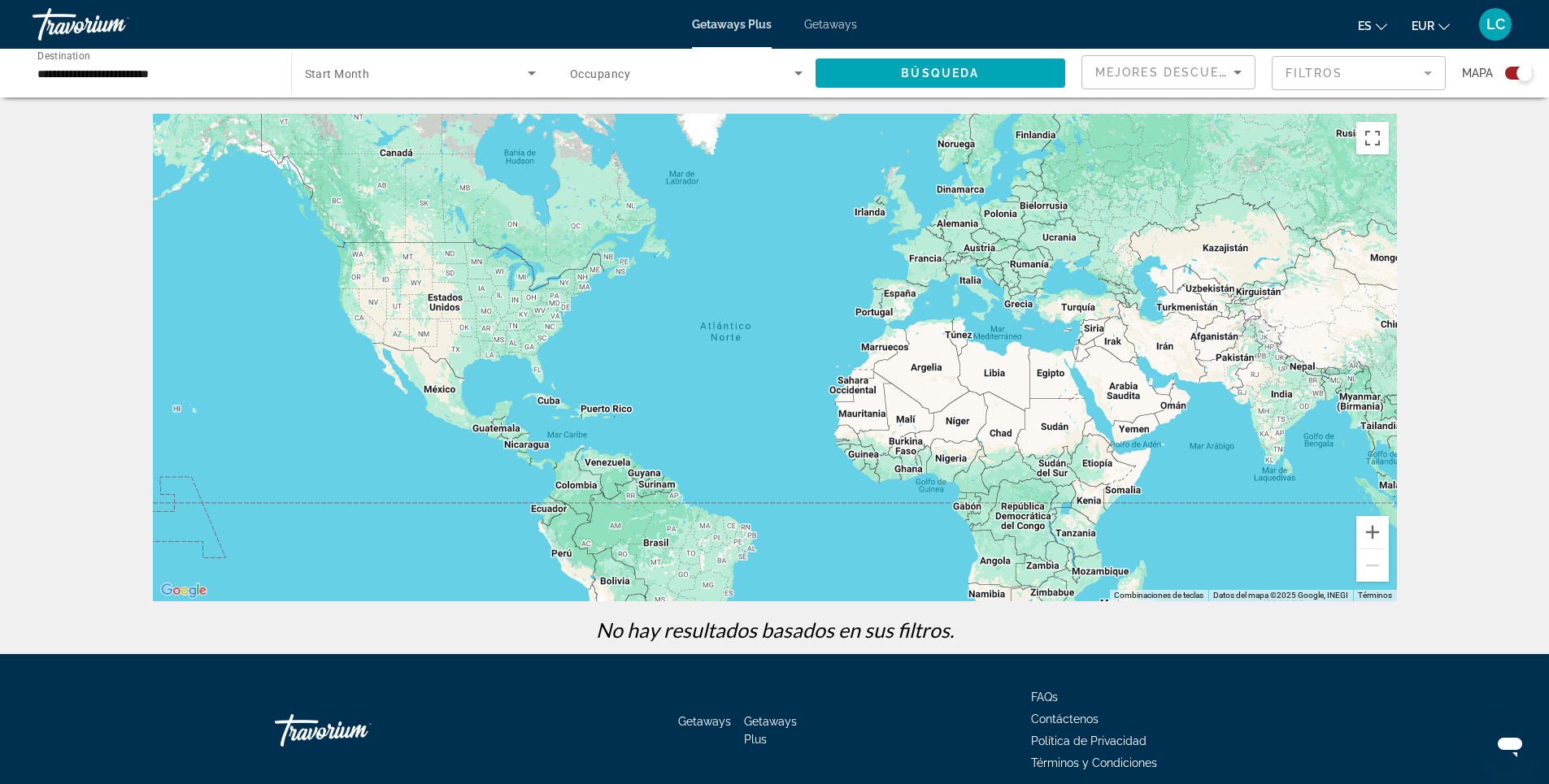
click at [453, 70] on span "Search widget" at bounding box center [416, 73] width 224 height 20
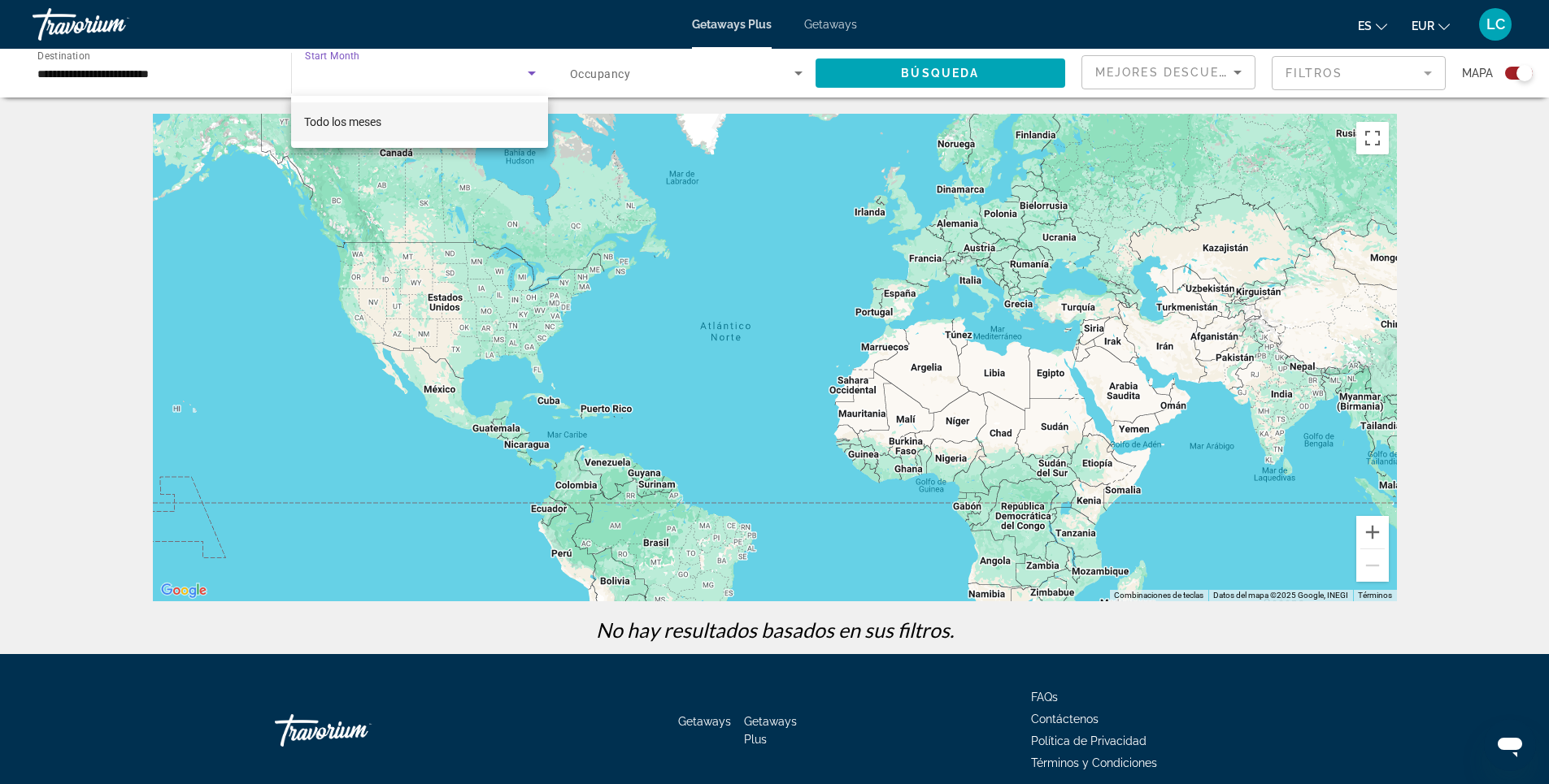
click at [453, 70] on div at bounding box center [774, 392] width 1549 height 784
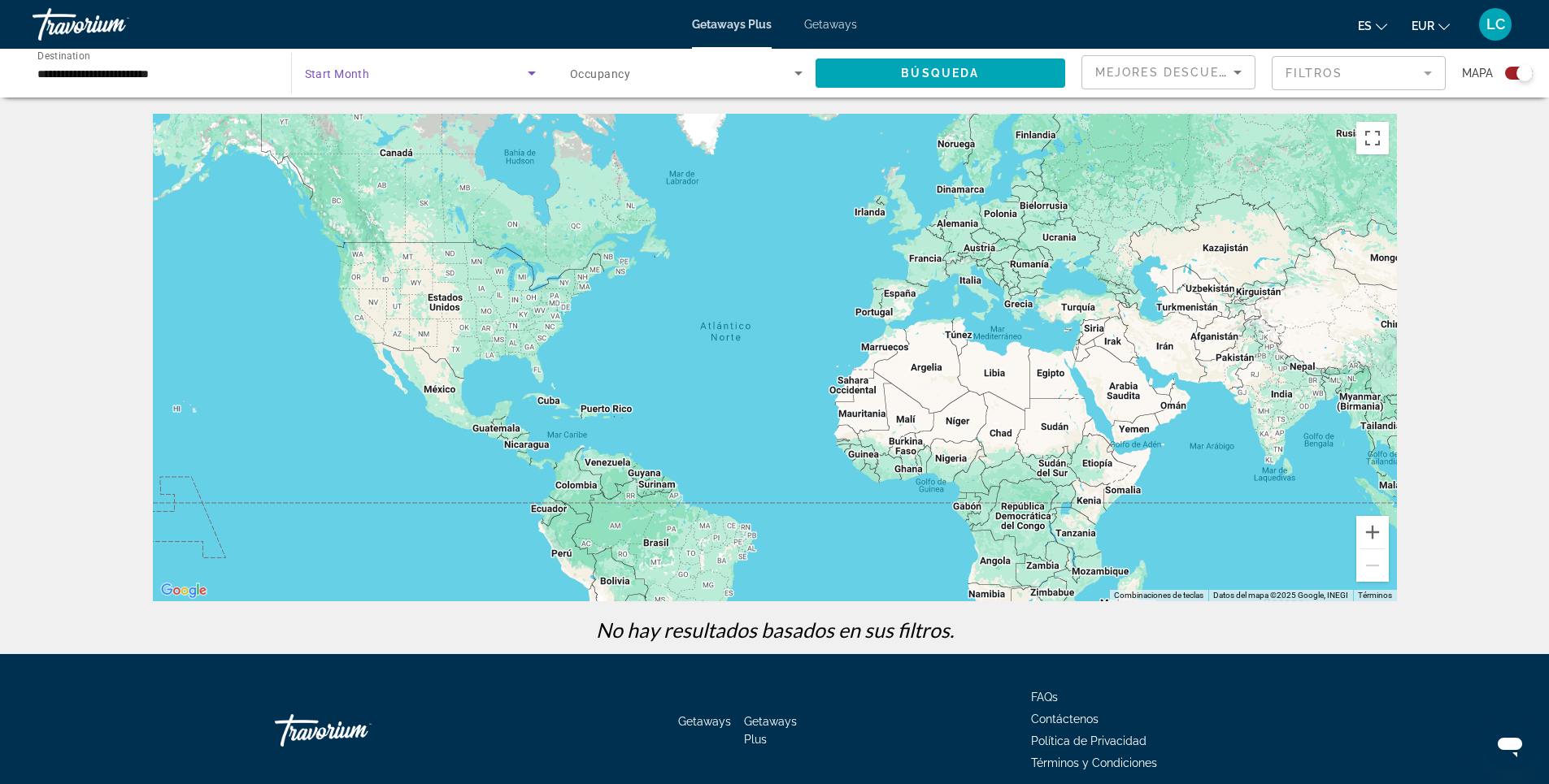
click at [453, 70] on span "Search widget" at bounding box center [416, 73] width 224 height 20
click at [422, 124] on mat-option "Todo los meses" at bounding box center [419, 121] width 257 height 39
click at [638, 73] on span "Search widget" at bounding box center [681, 73] width 224 height 20
click at [681, 125] on mat-option "Invitados totales" at bounding box center [685, 121] width 258 height 39
click at [938, 64] on span "Search widget" at bounding box center [940, 73] width 250 height 39
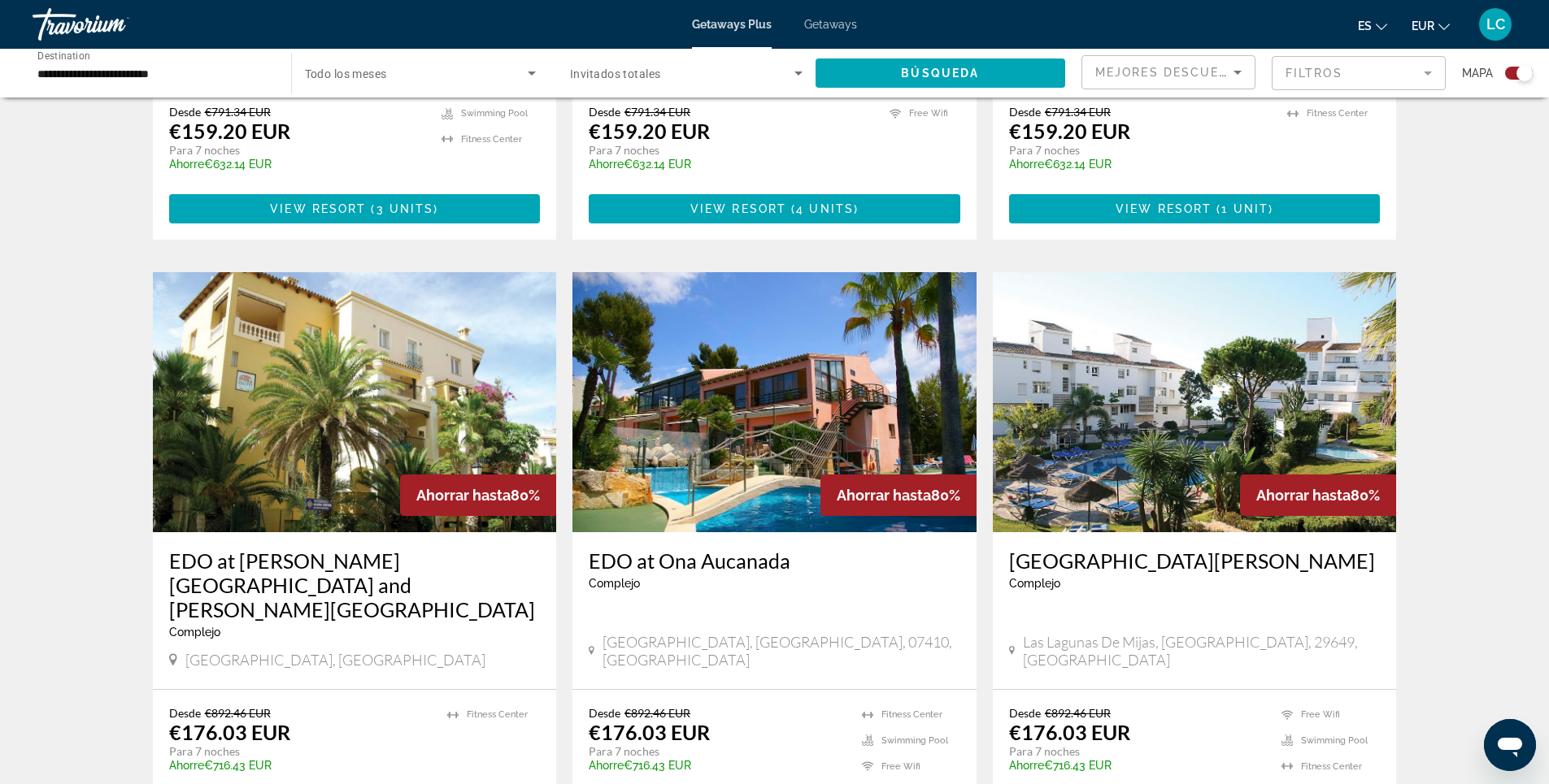
scroll to position [975, 0]
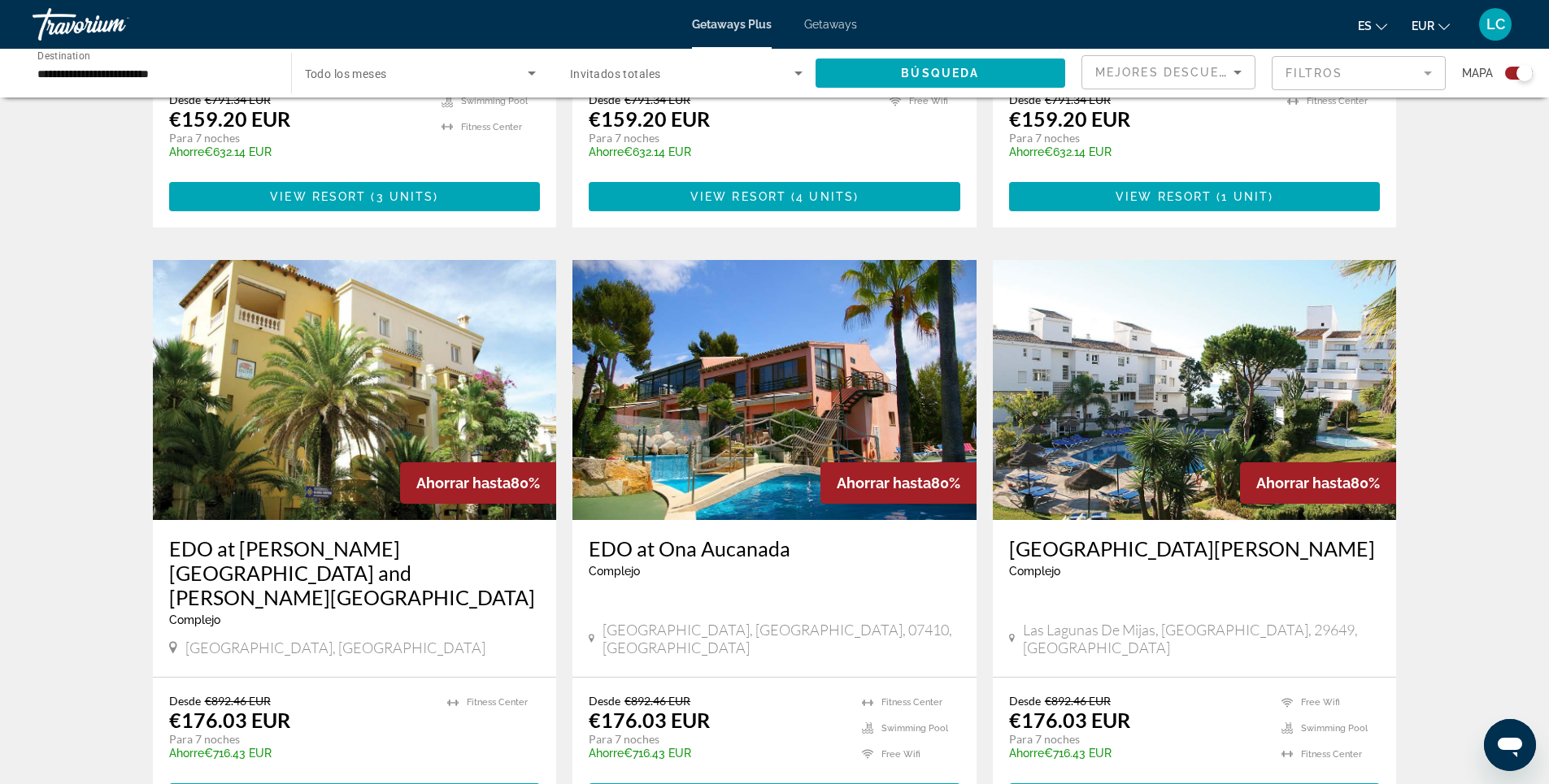
click at [722, 360] on img "Main content" at bounding box center [774, 390] width 404 height 260
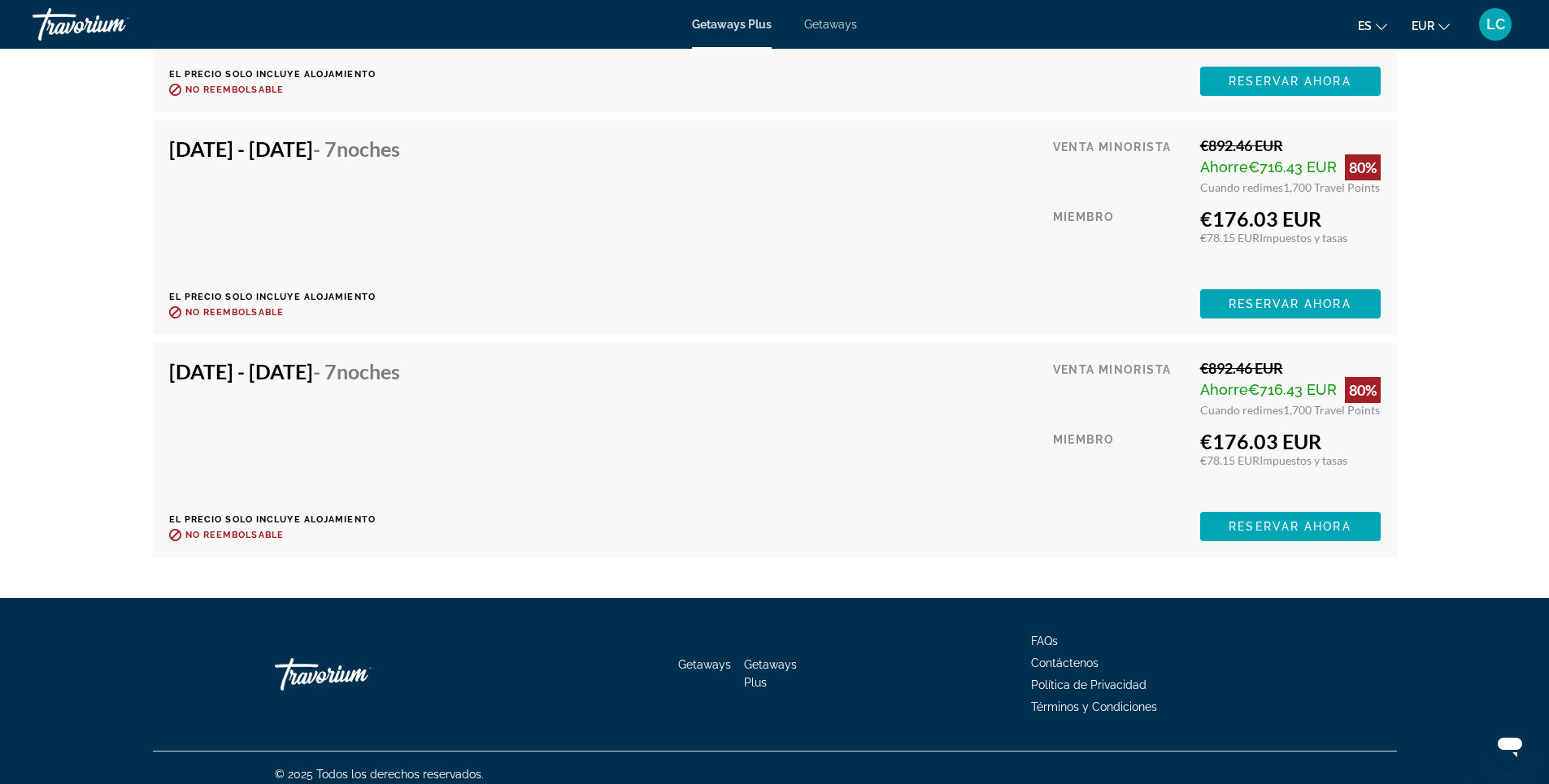
scroll to position [5380, 0]
